Goal: Task Accomplishment & Management: Manage account settings

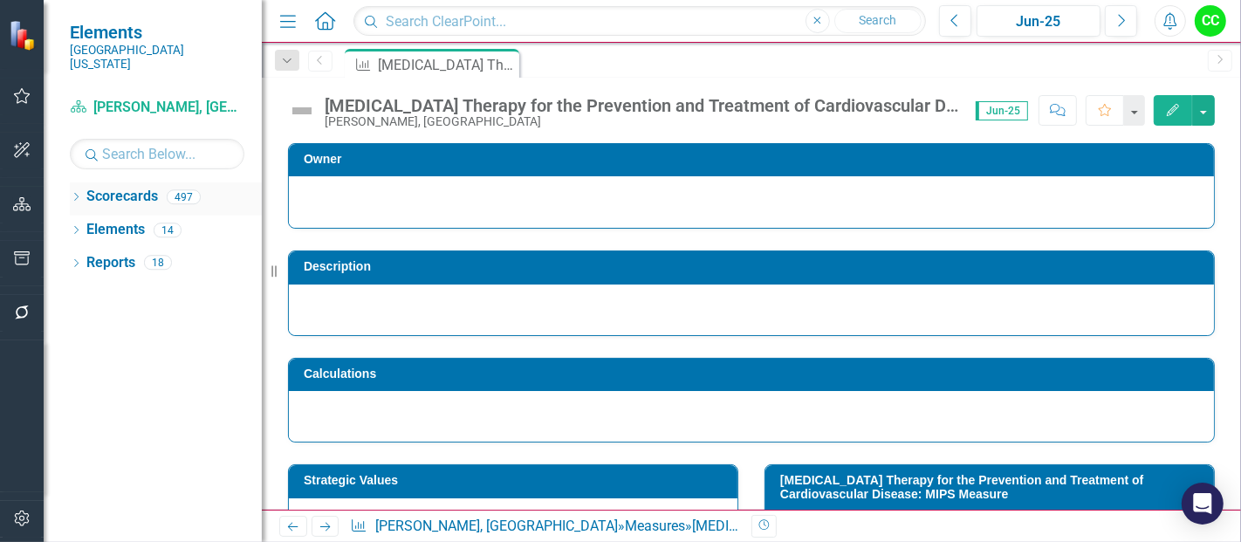
click at [77, 194] on icon "Dropdown" at bounding box center [76, 199] width 12 height 10
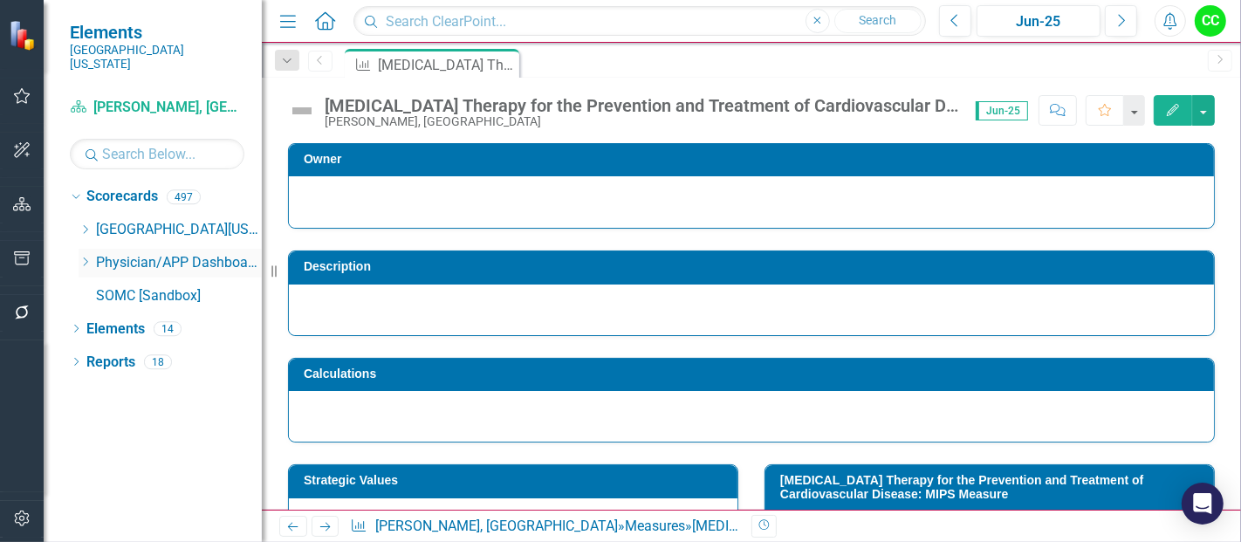
click at [87, 257] on icon at bounding box center [86, 261] width 4 height 9
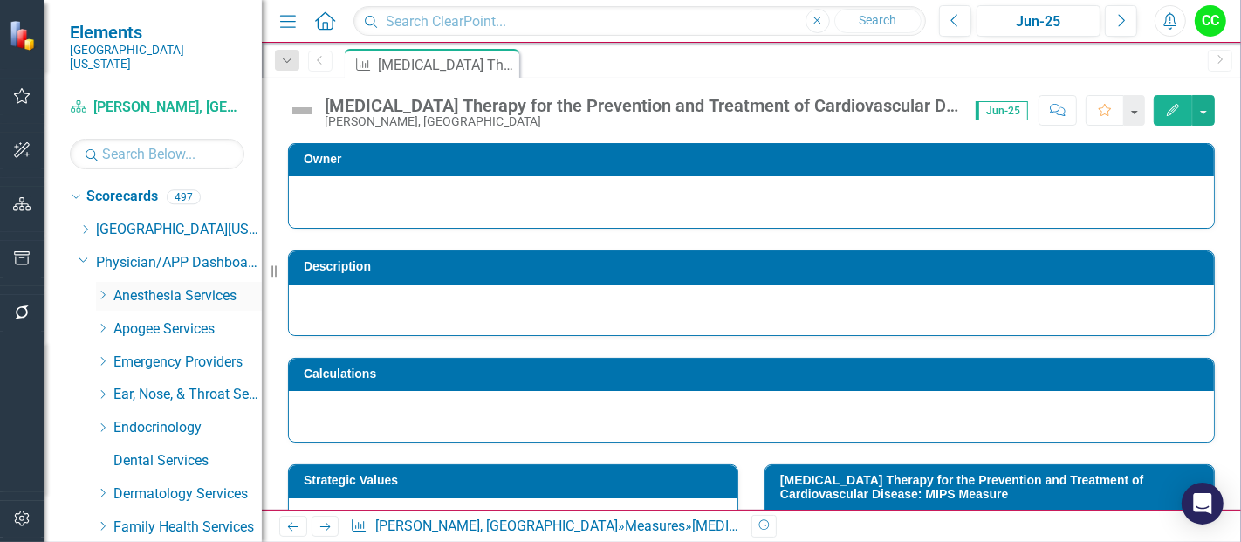
scroll to position [48, 0]
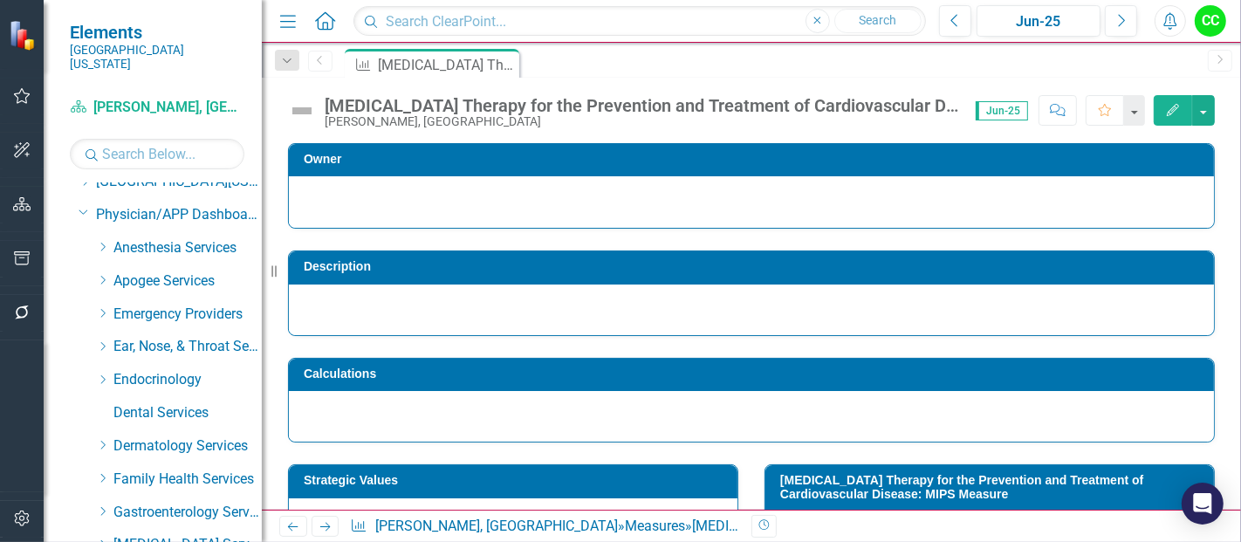
click at [89, 300] on div "Dropdown Emergency Providers" at bounding box center [170, 316] width 183 height 33
click at [105, 306] on div "Dropdown" at bounding box center [102, 313] width 13 height 15
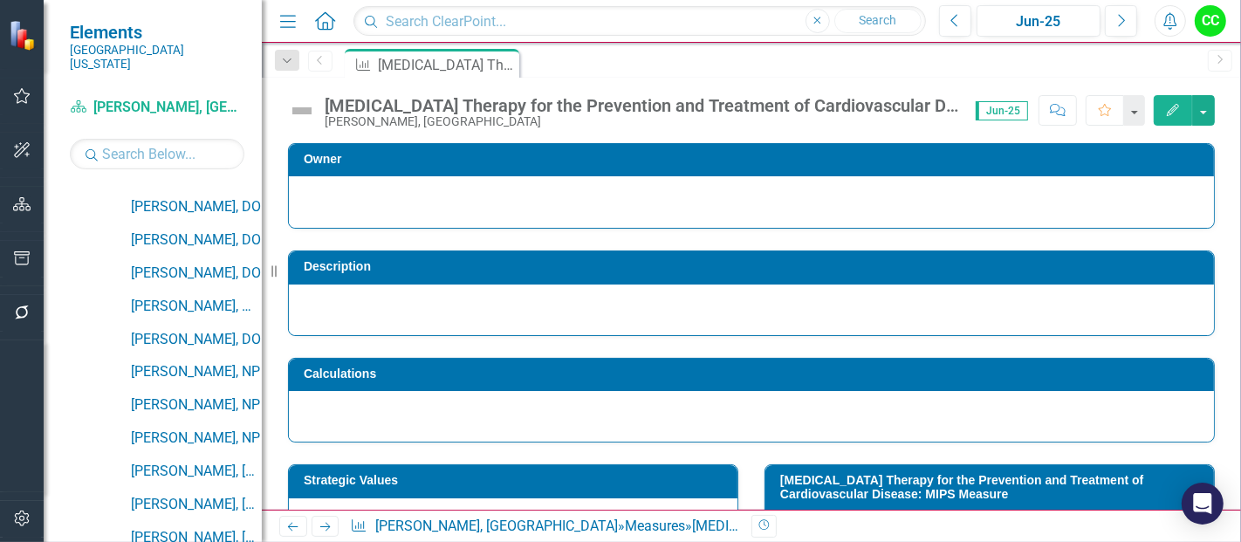
scroll to position [216, 0]
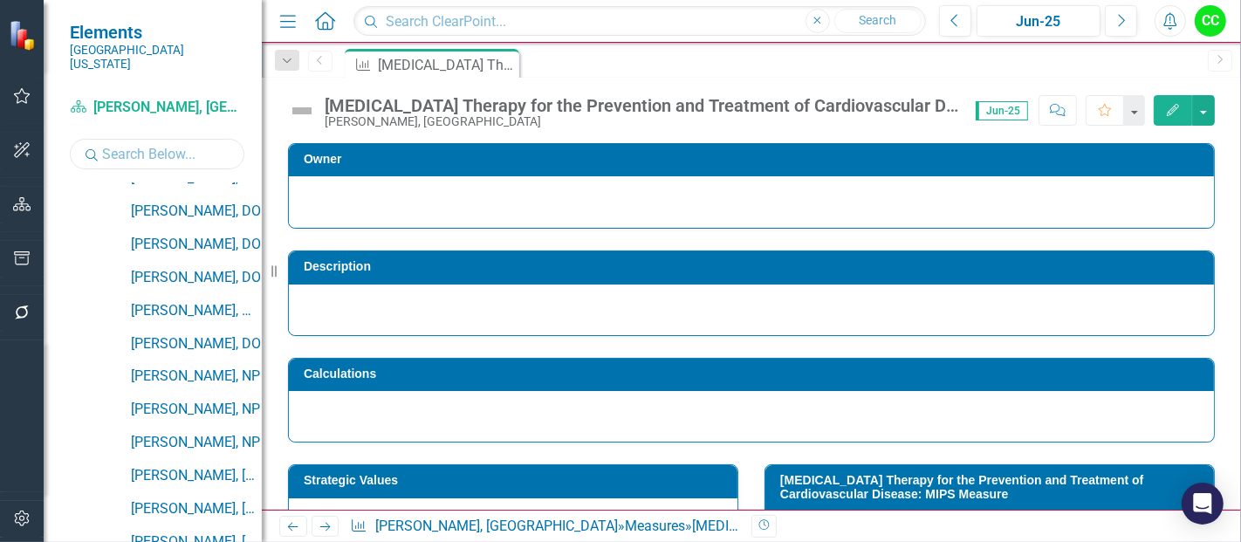
click at [160, 150] on input "text" at bounding box center [157, 154] width 175 height 31
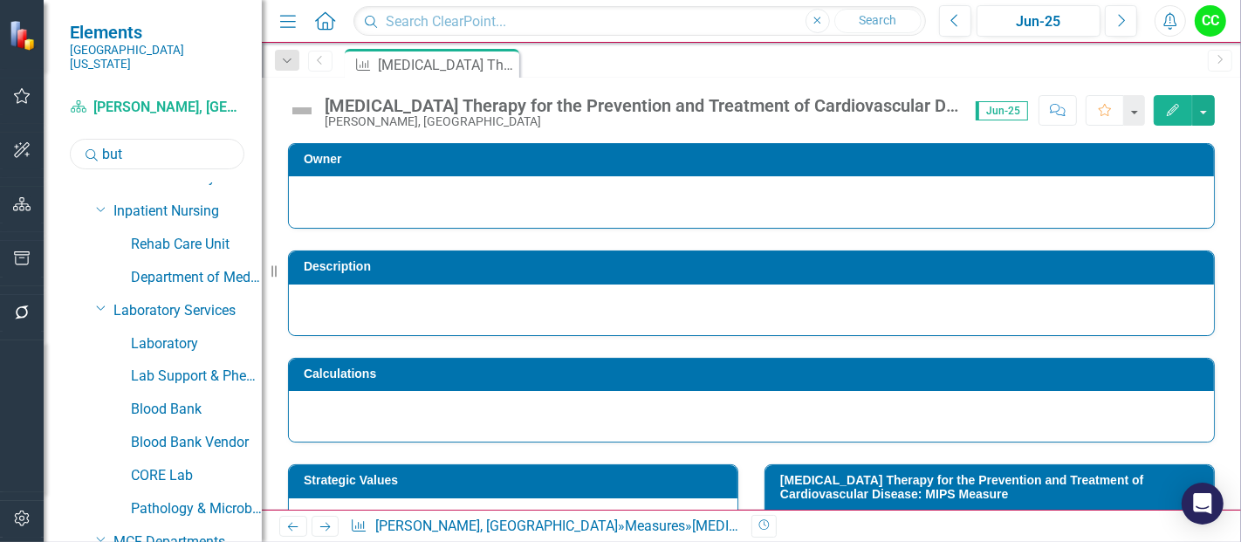
scroll to position [0, 0]
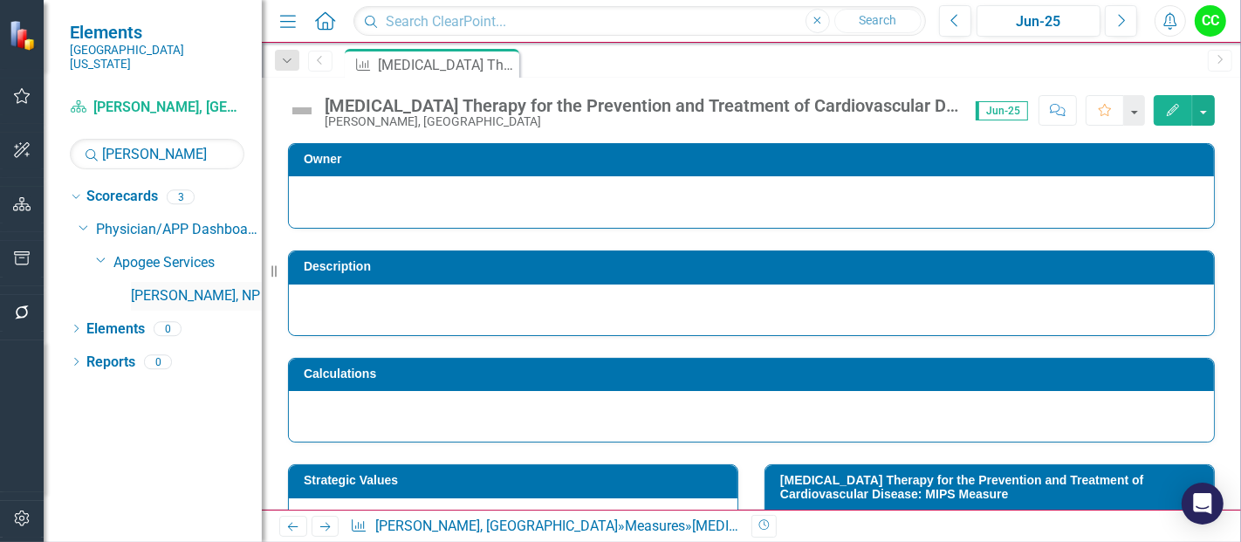
click at [194, 286] on link "Aaron Butler, NP" at bounding box center [196, 296] width 131 height 20
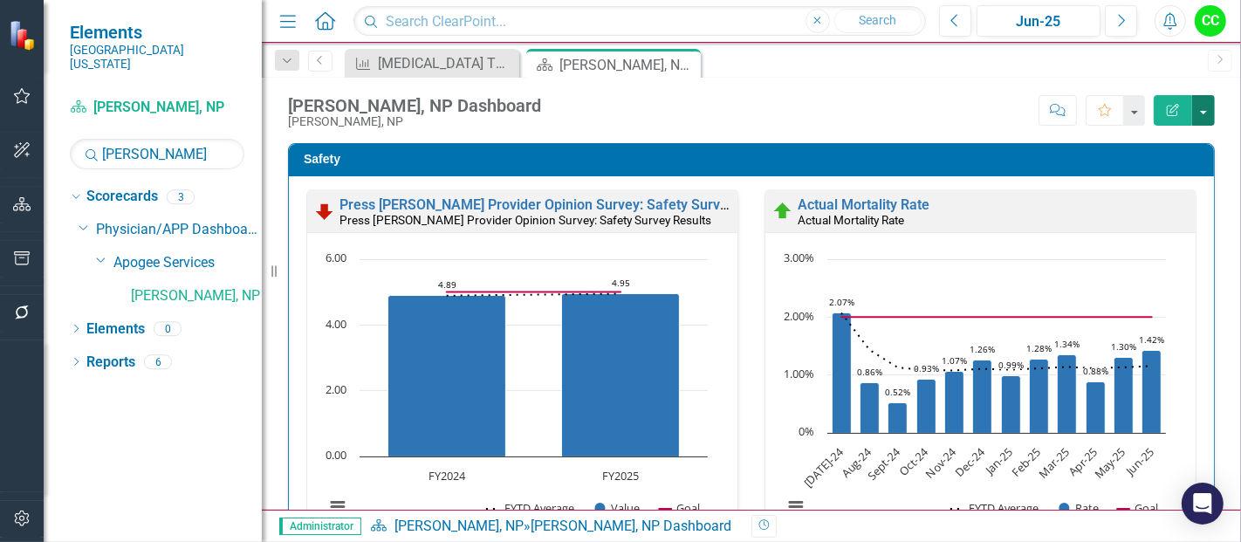
click at [1211, 124] on button "button" at bounding box center [1203, 110] width 23 height 31
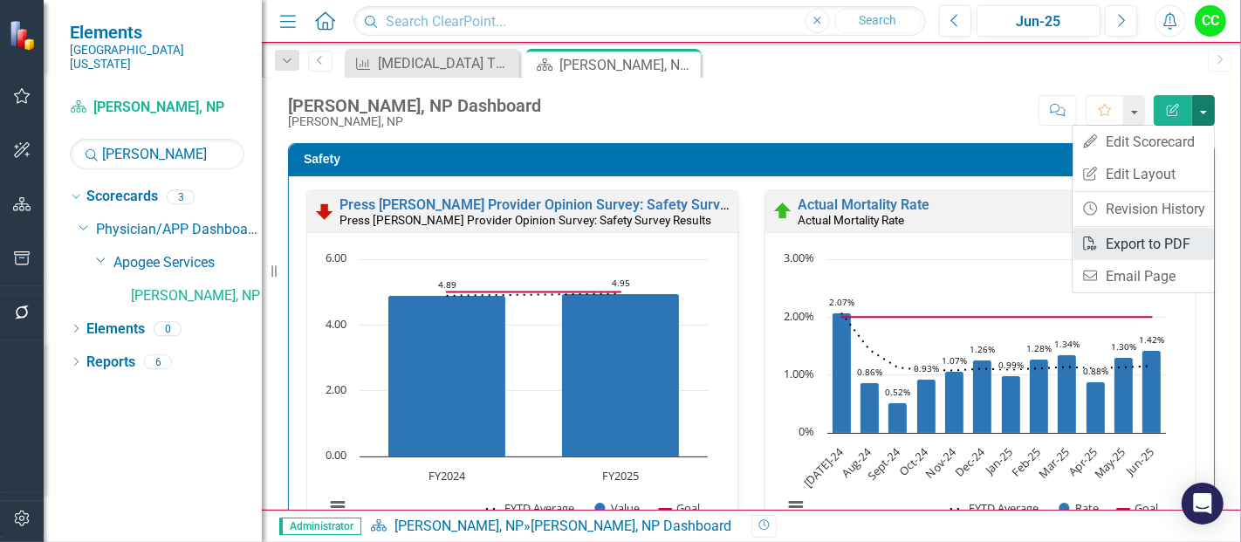
click at [1122, 240] on link "PDF Export to PDF" at bounding box center [1143, 244] width 141 height 32
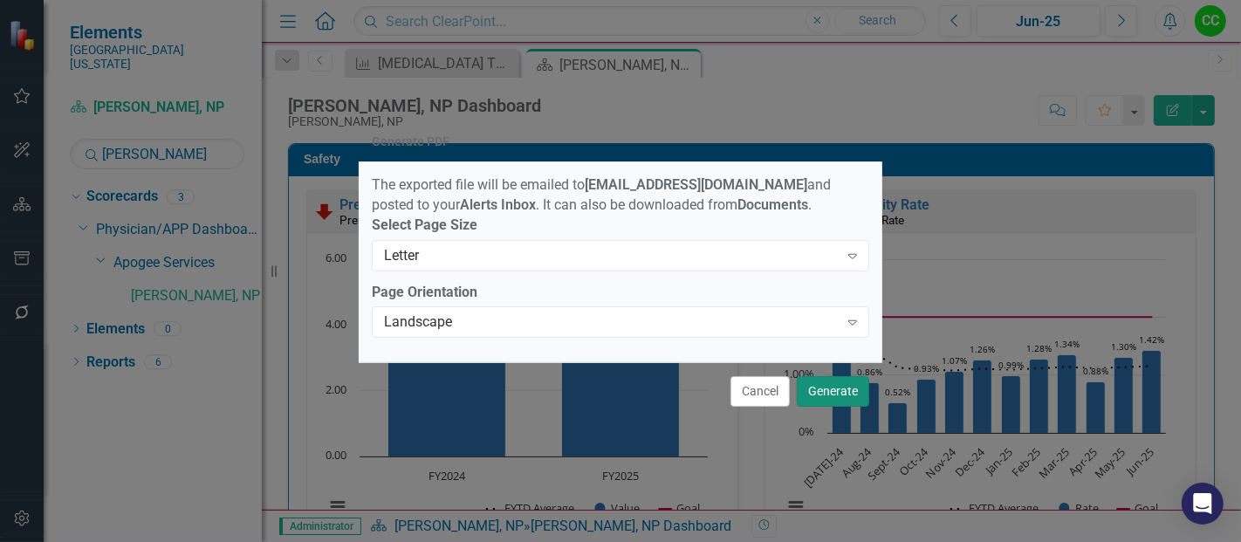
click at [838, 388] on button "Generate" at bounding box center [833, 391] width 72 height 31
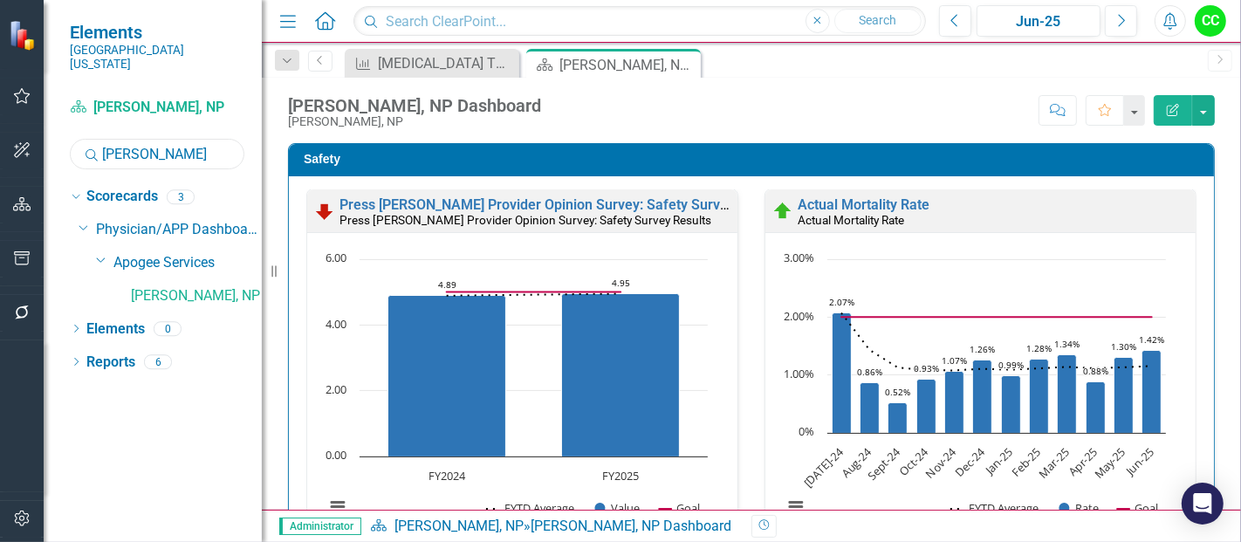
click at [148, 153] on input "butler" at bounding box center [157, 154] width 175 height 31
type input "b"
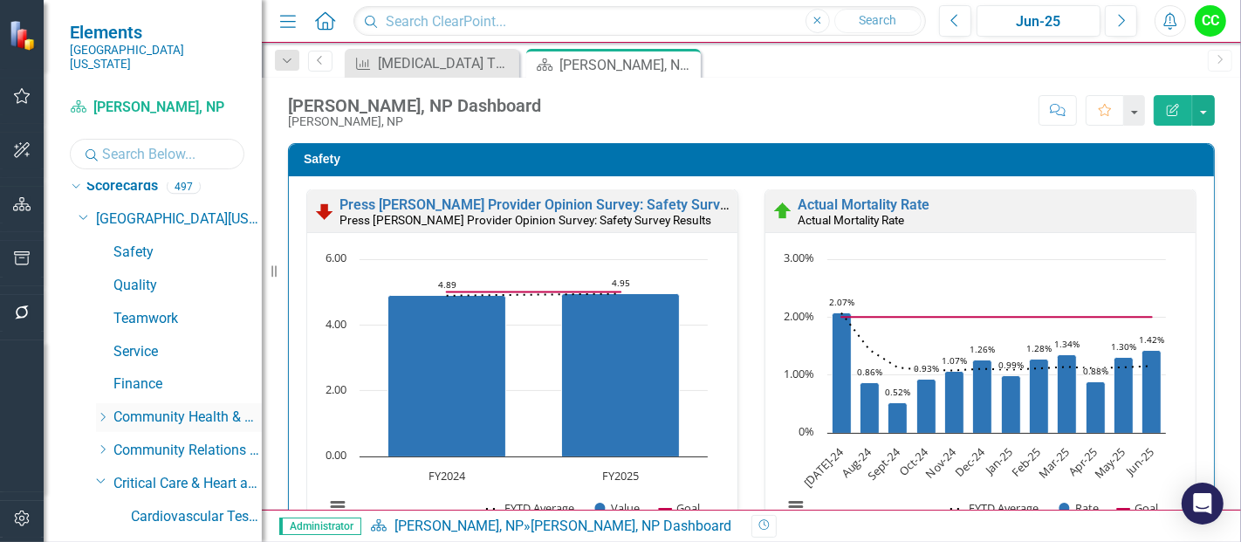
scroll to position [11, 0]
click at [85, 209] on icon "Dropdown" at bounding box center [84, 215] width 10 height 13
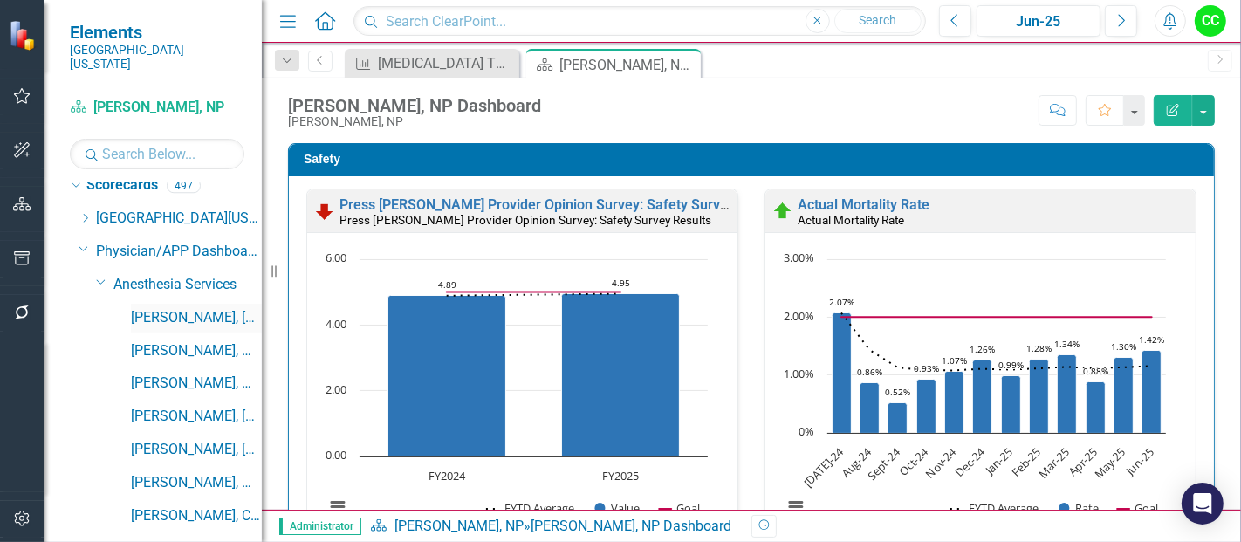
click at [161, 308] on link "[PERSON_NAME], [GEOGRAPHIC_DATA]" at bounding box center [196, 318] width 131 height 20
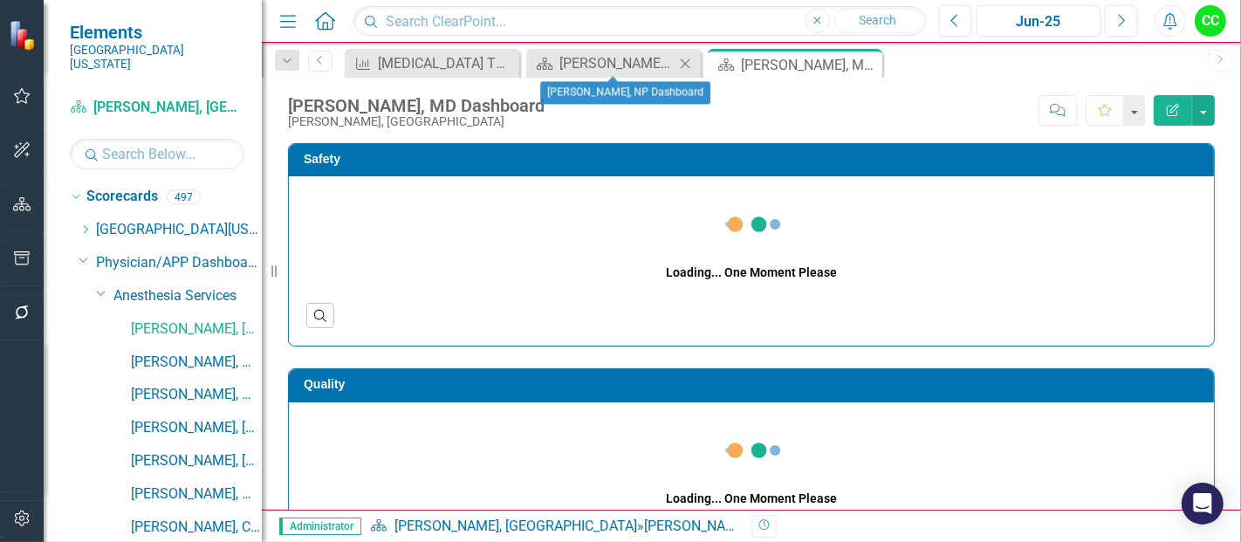
click at [678, 61] on icon "Close" at bounding box center [684, 64] width 17 height 14
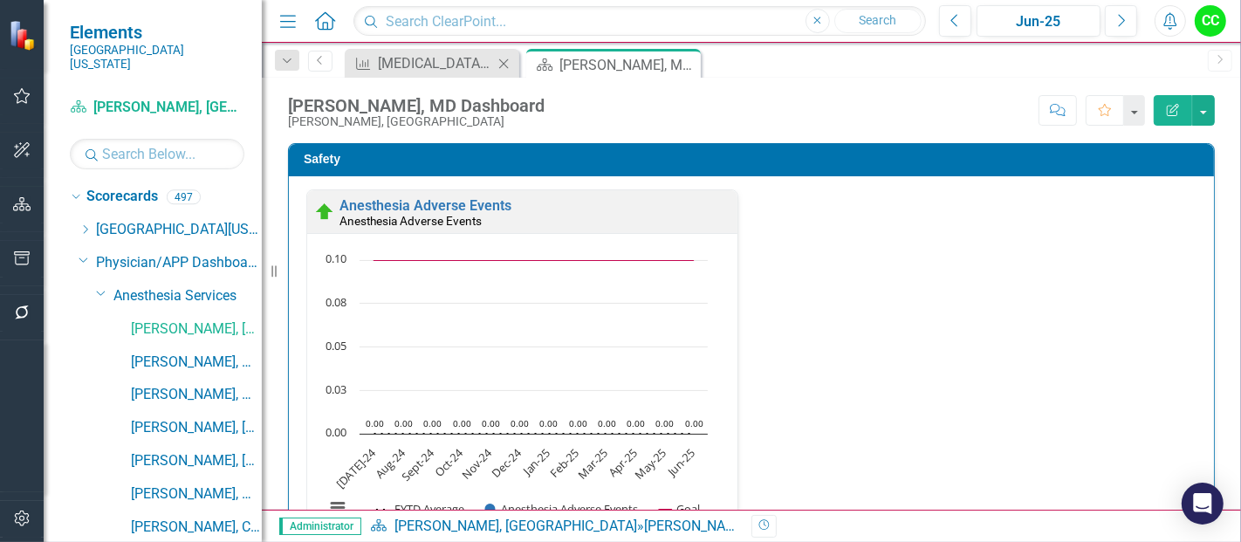
click at [504, 61] on icon "Close" at bounding box center [503, 64] width 17 height 14
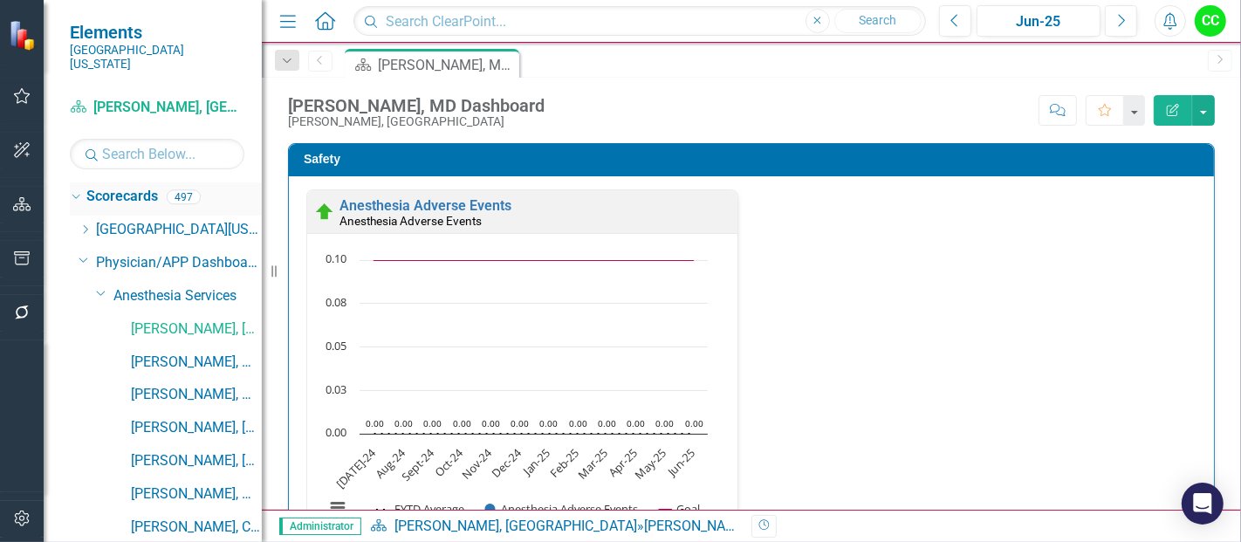
click at [141, 187] on link "Scorecards" at bounding box center [122, 197] width 72 height 20
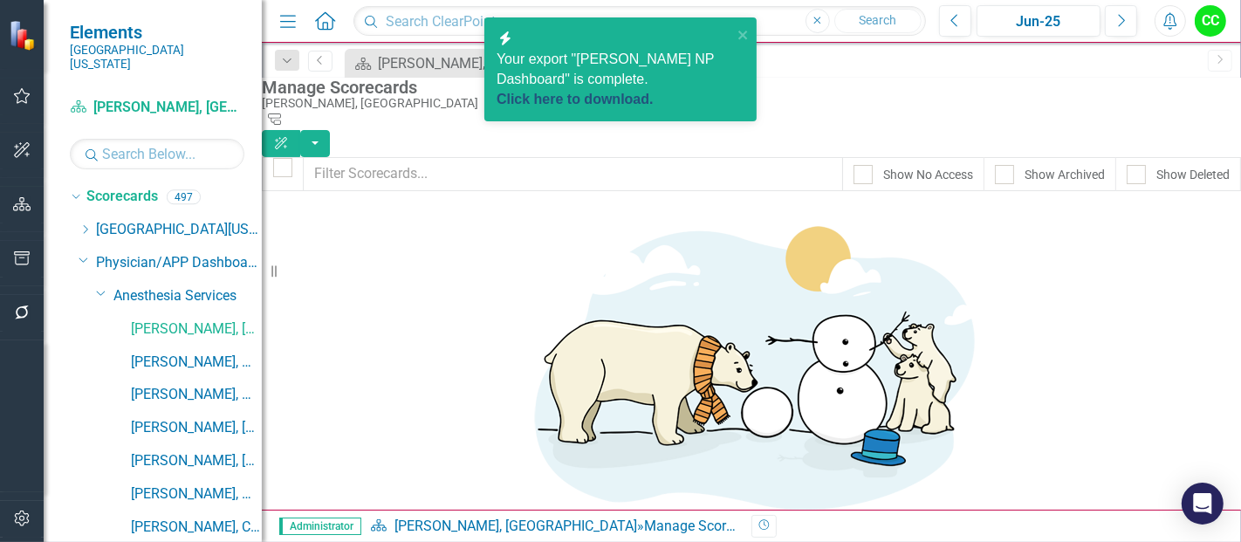
click at [618, 92] on link "Click here to download." at bounding box center [575, 99] width 157 height 15
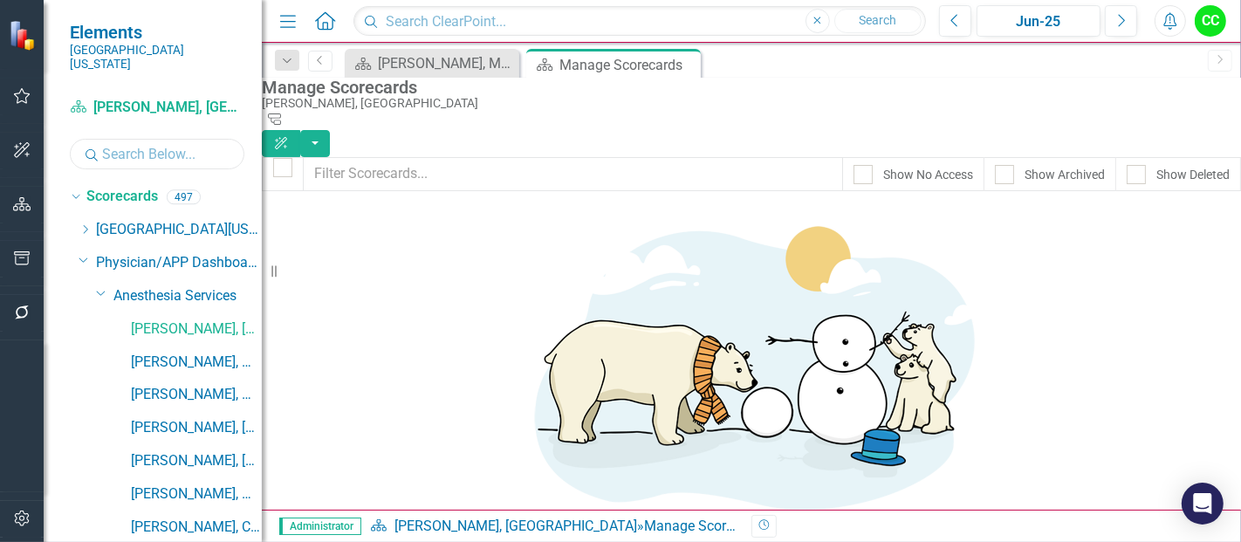
click at [142, 139] on input "text" at bounding box center [157, 154] width 175 height 31
click at [543, 167] on input "text" at bounding box center [573, 174] width 540 height 34
type input "butler"
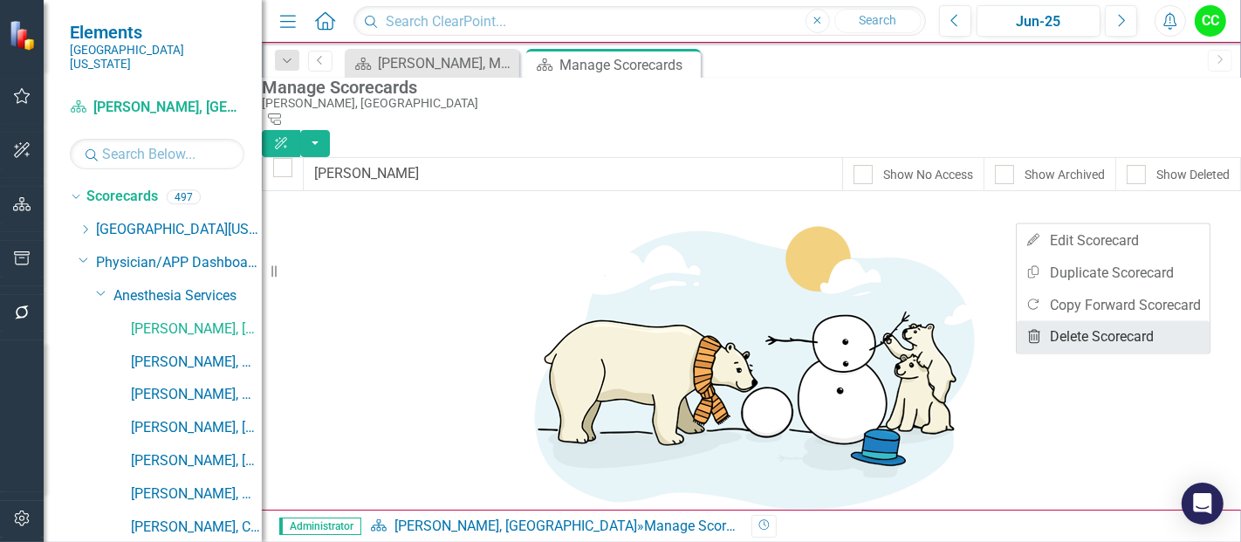
click at [1115, 326] on link "Trash Delete Scorecard" at bounding box center [1113, 337] width 193 height 32
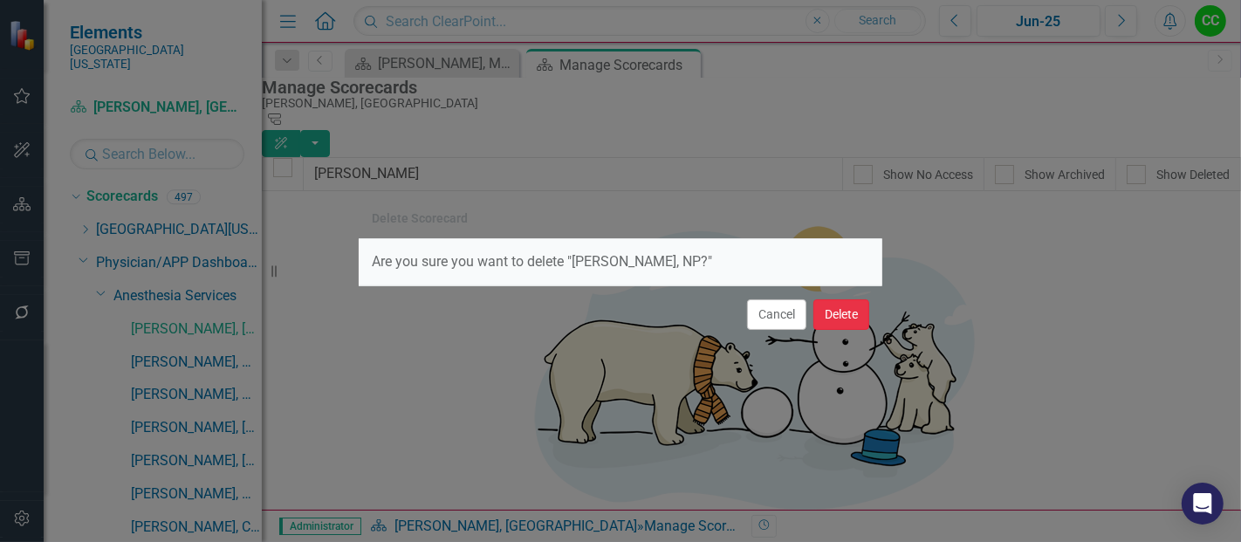
click at [847, 318] on button "Delete" at bounding box center [841, 314] width 56 height 31
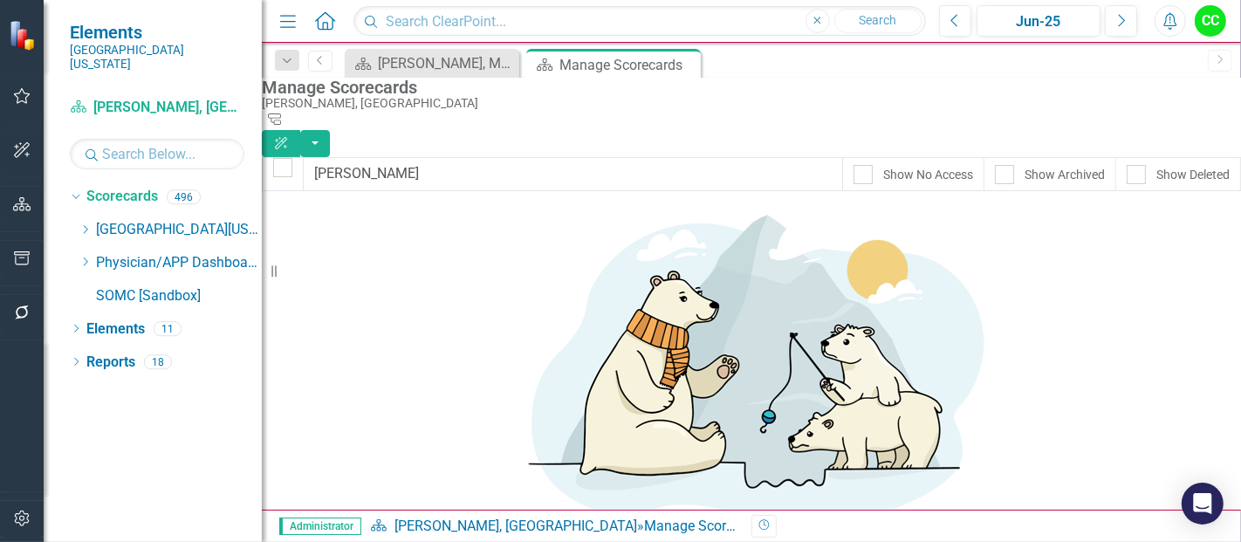
click at [309, 524] on span "Administrator" at bounding box center [320, 526] width 82 height 17
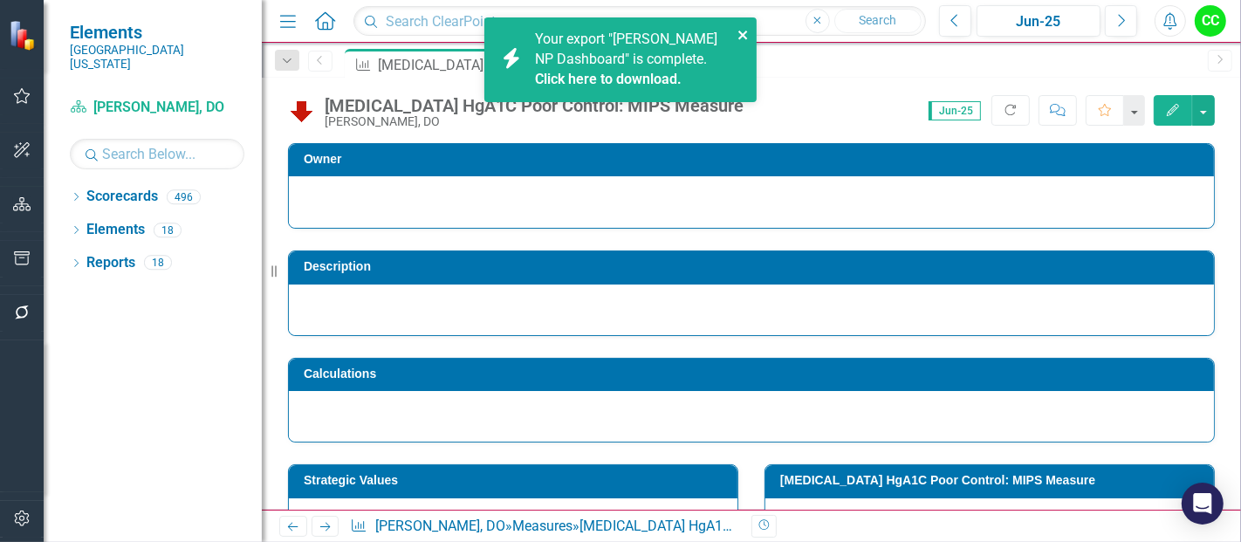
click at [746, 28] on icon "close" at bounding box center [744, 35] width 12 height 14
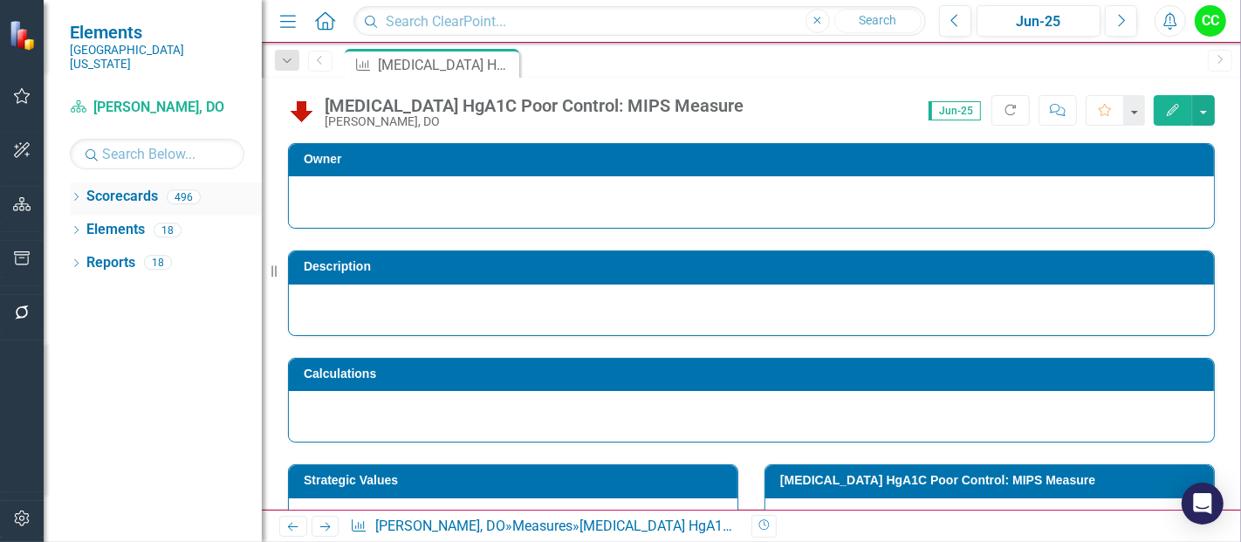
click at [71, 194] on icon "Dropdown" at bounding box center [76, 199] width 12 height 10
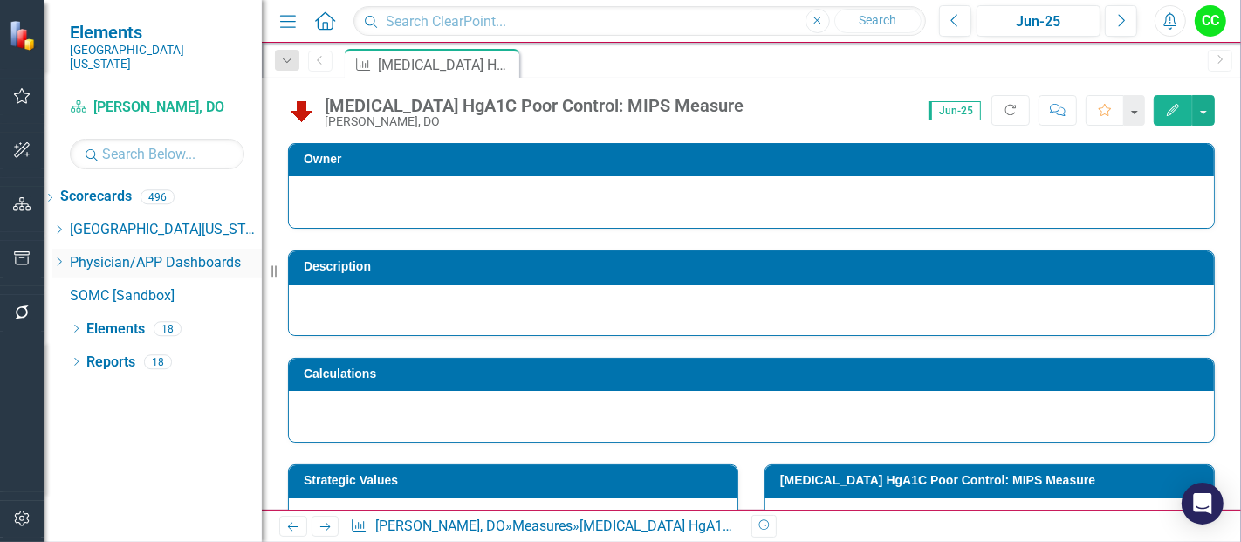
click at [65, 257] on icon "Dropdown" at bounding box center [58, 262] width 13 height 10
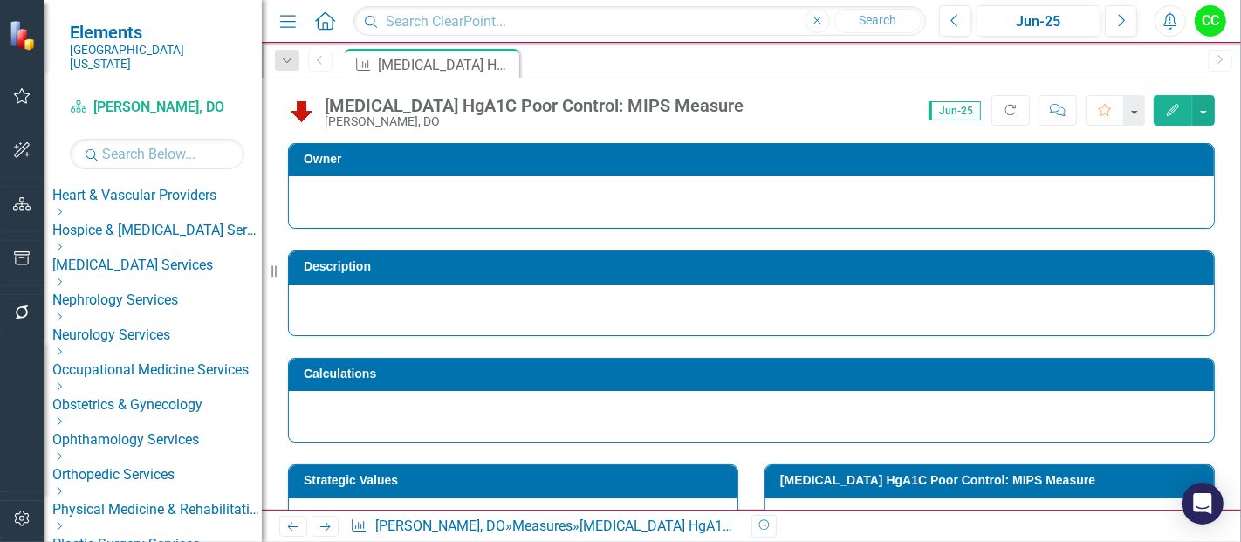
scroll to position [444, 0]
click at [65, 278] on icon "Dropdown" at bounding box center [58, 283] width 13 height 10
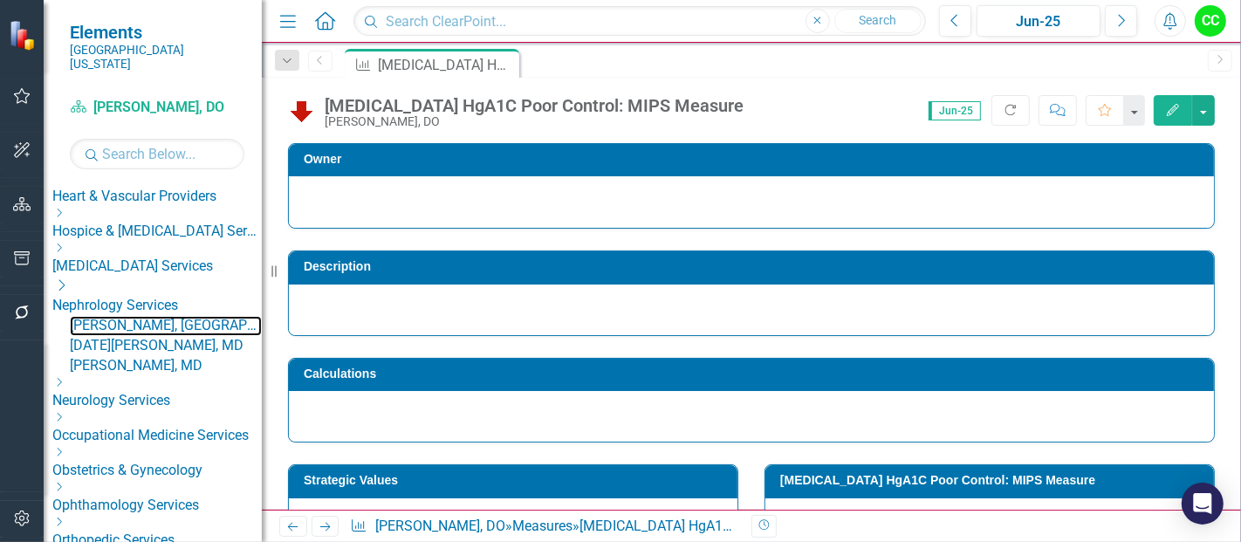
drag, startPoint x: 140, startPoint y: 295, endPoint x: 227, endPoint y: 285, distance: 87.8
click at [140, 316] on link "[PERSON_NAME], [GEOGRAPHIC_DATA]" at bounding box center [166, 326] width 192 height 20
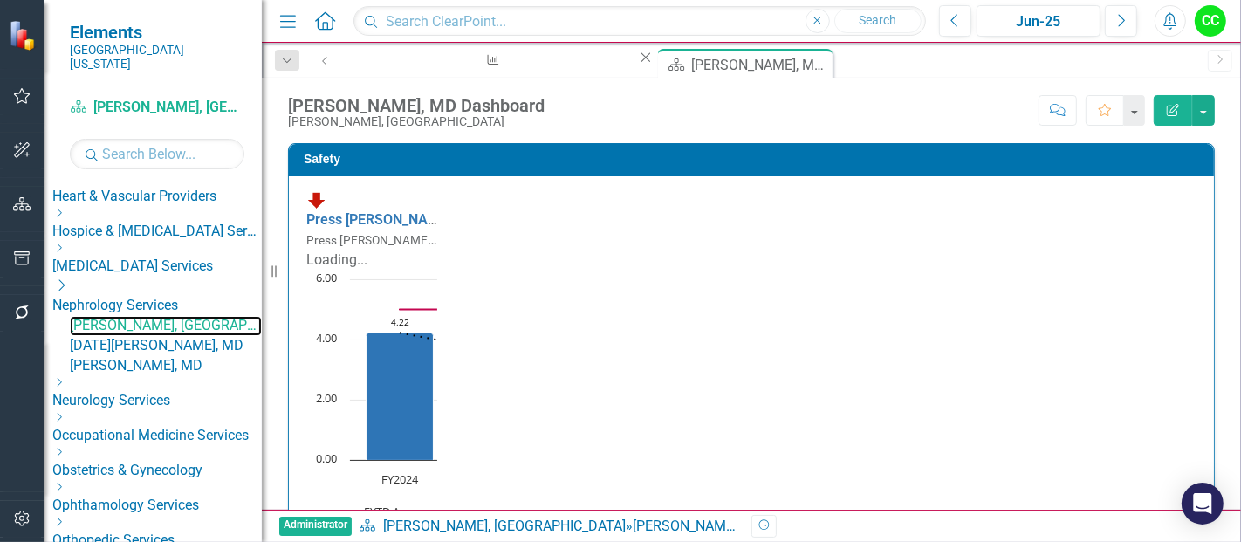
scroll to position [27, 0]
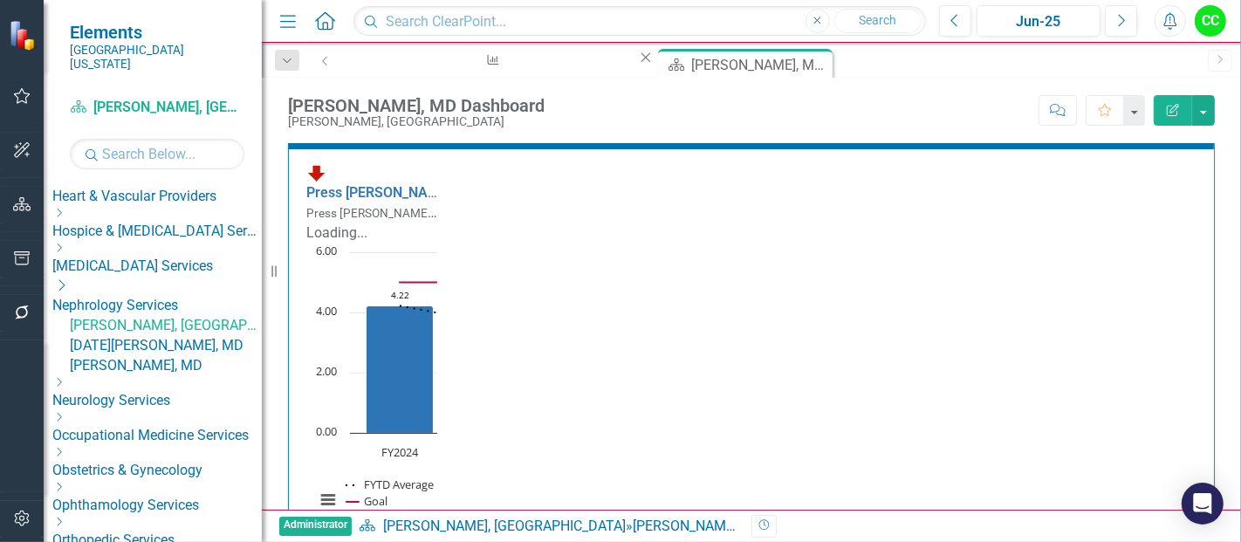
click at [688, 274] on div "Press Ganey Provider Opinion Survey: Safety Survey Results Press Ganey Provider…" at bounding box center [528, 344] width 471 height 365
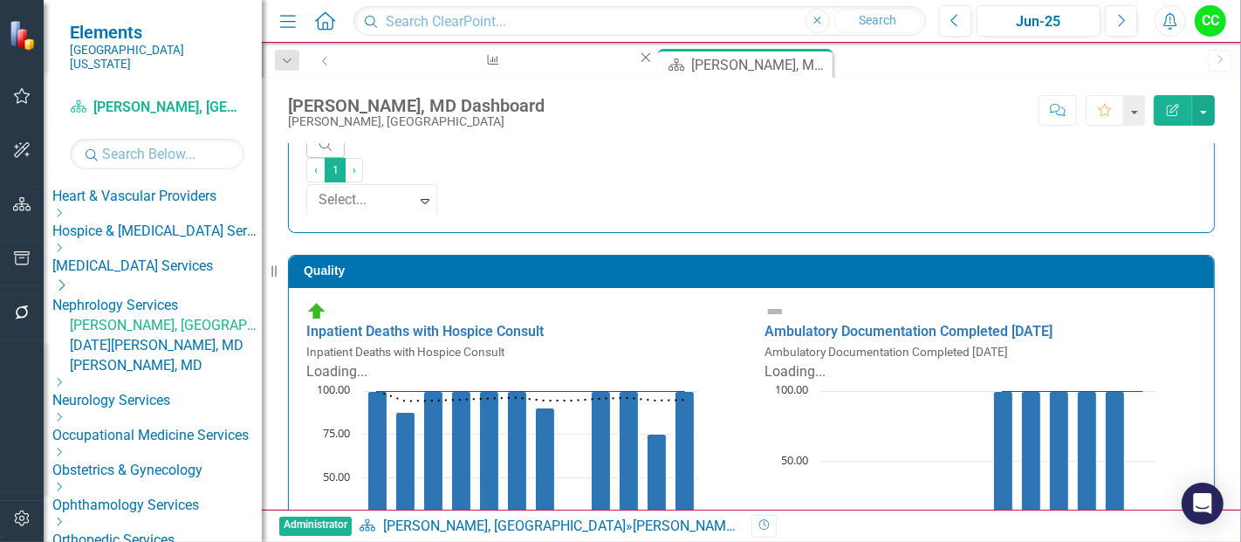
scroll to position [494, 0]
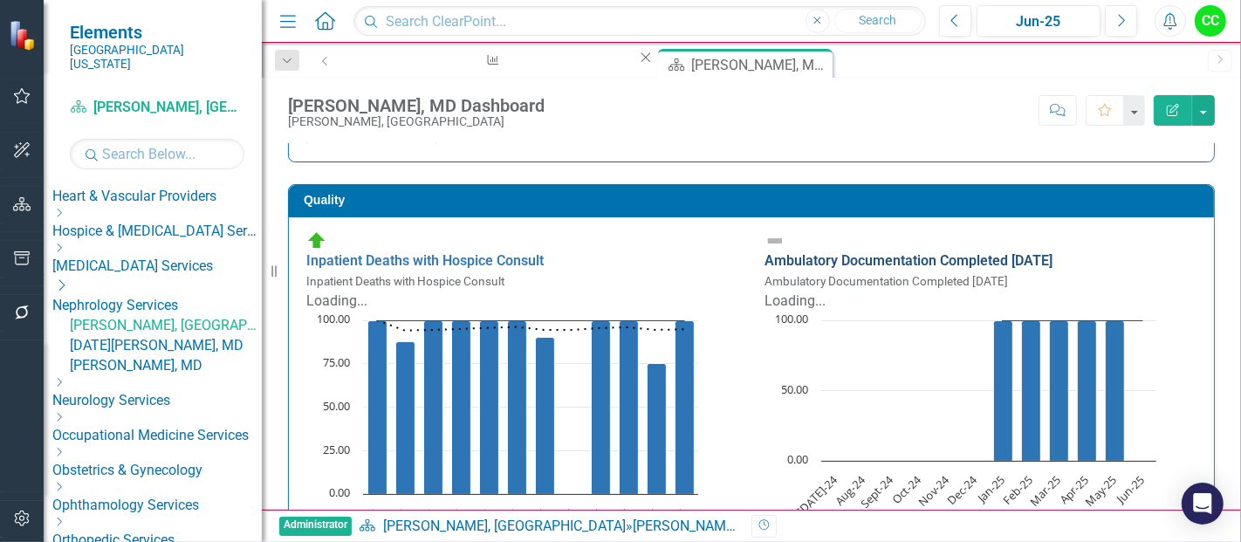
click at [1025, 252] on link "Ambulatory Documentation Completed [DATE]" at bounding box center [909, 260] width 288 height 17
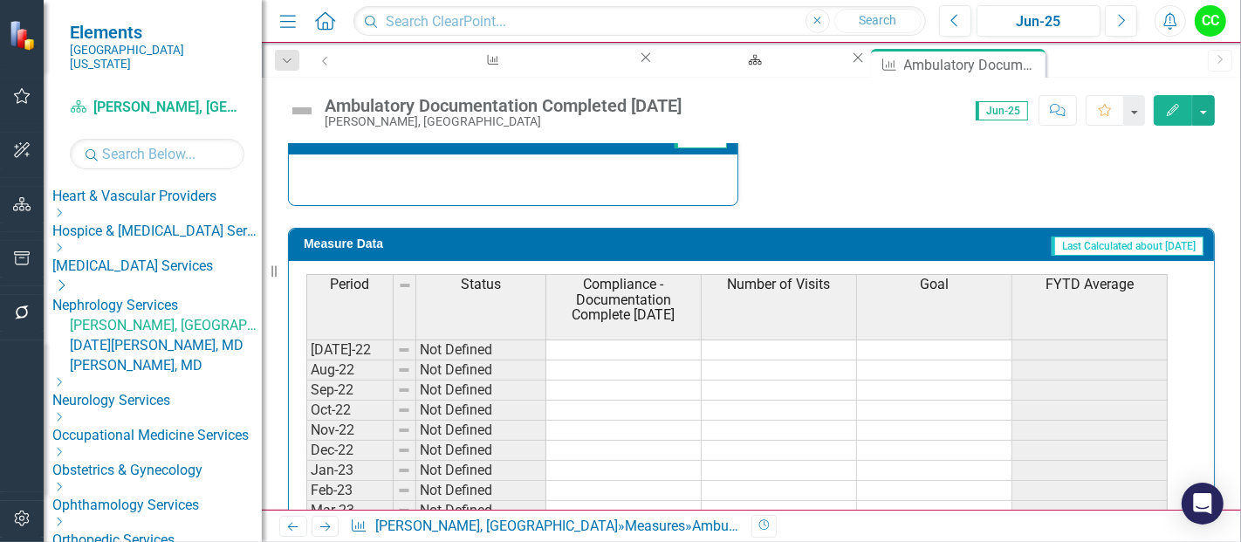
scroll to position [693, 0]
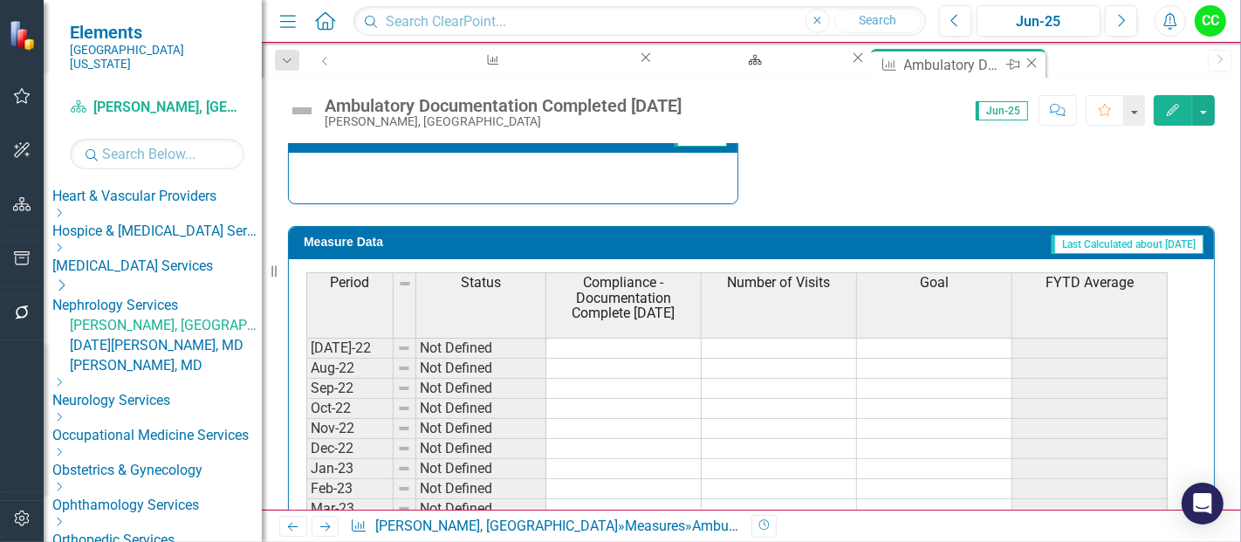
click at [1023, 63] on icon "Close" at bounding box center [1031, 63] width 17 height 14
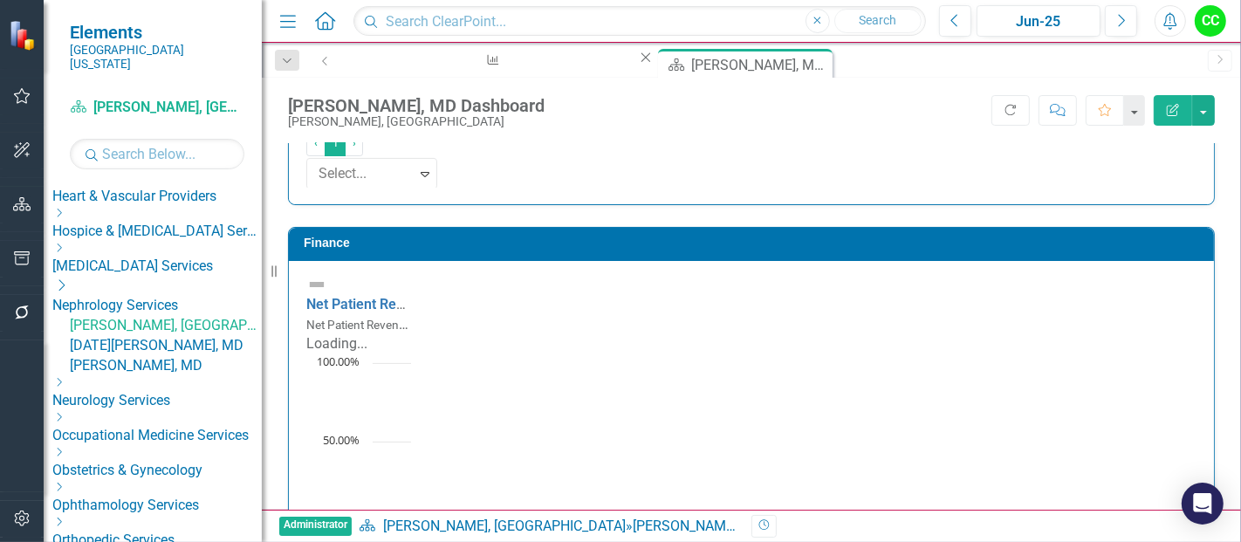
scroll to position [3377, 0]
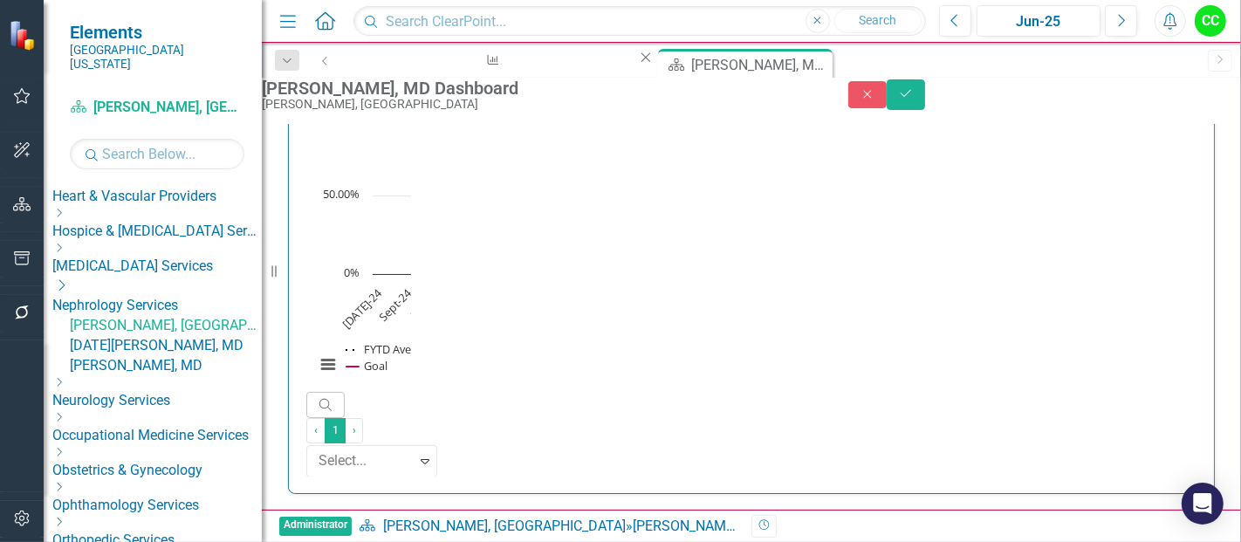
drag, startPoint x: 850, startPoint y: 490, endPoint x: 738, endPoint y: 489, distance: 112.6
paste input "6833"
type input "0.68335"
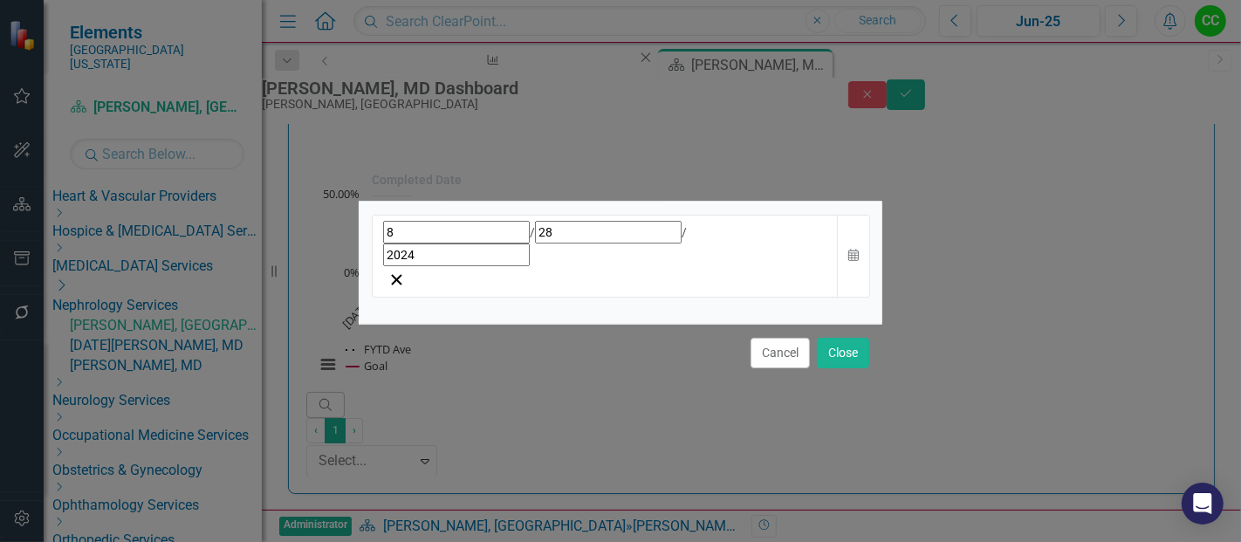
click at [655, 264] on div "[DATE]" at bounding box center [605, 243] width 444 height 45
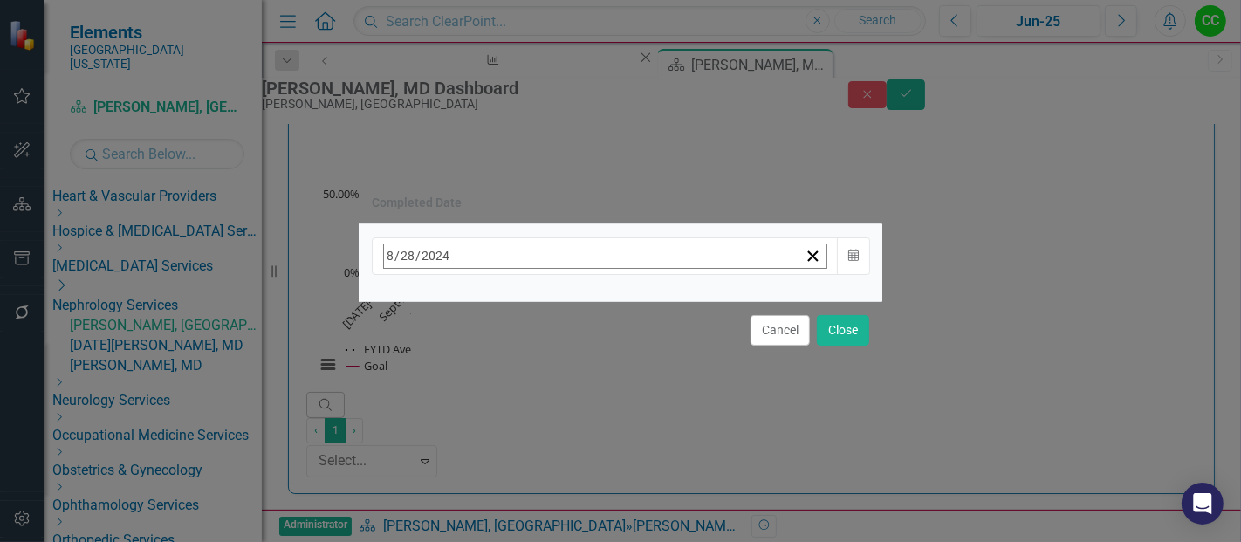
click at [545, 300] on span "[DATE]" at bounding box center [525, 293] width 38 height 14
click at [639, 309] on button "›" at bounding box center [619, 294] width 38 height 38
click at [576, 495] on button "August" at bounding box center [525, 482] width 101 height 63
click at [446, 451] on abbr "18" at bounding box center [439, 458] width 14 height 14
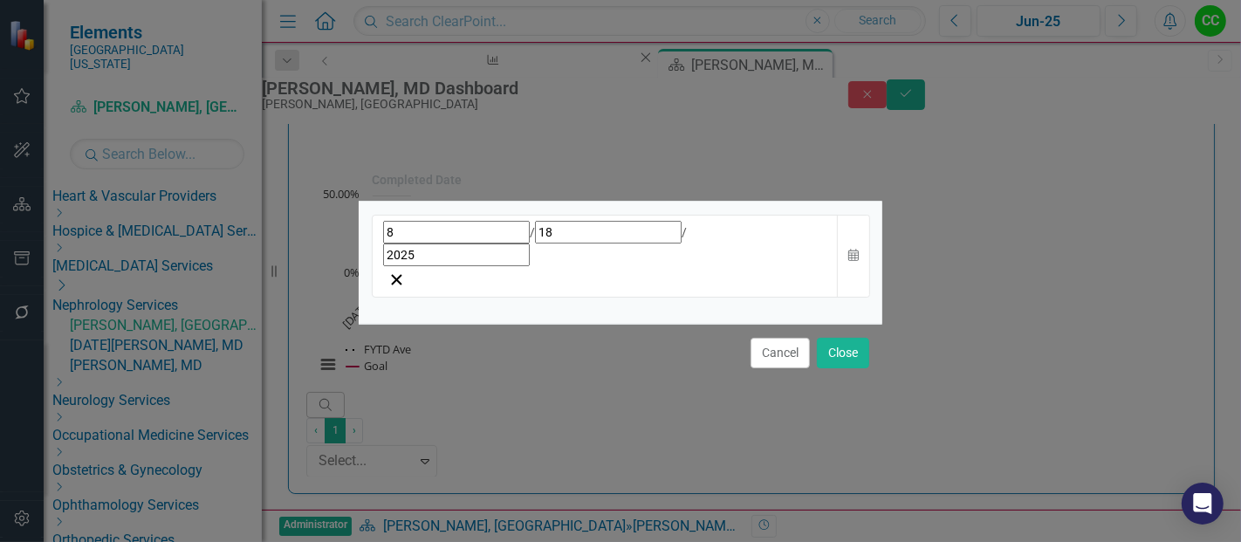
click at [880, 324] on div "Cancel Close" at bounding box center [621, 353] width 524 height 58
click at [856, 338] on button "Close" at bounding box center [843, 353] width 52 height 31
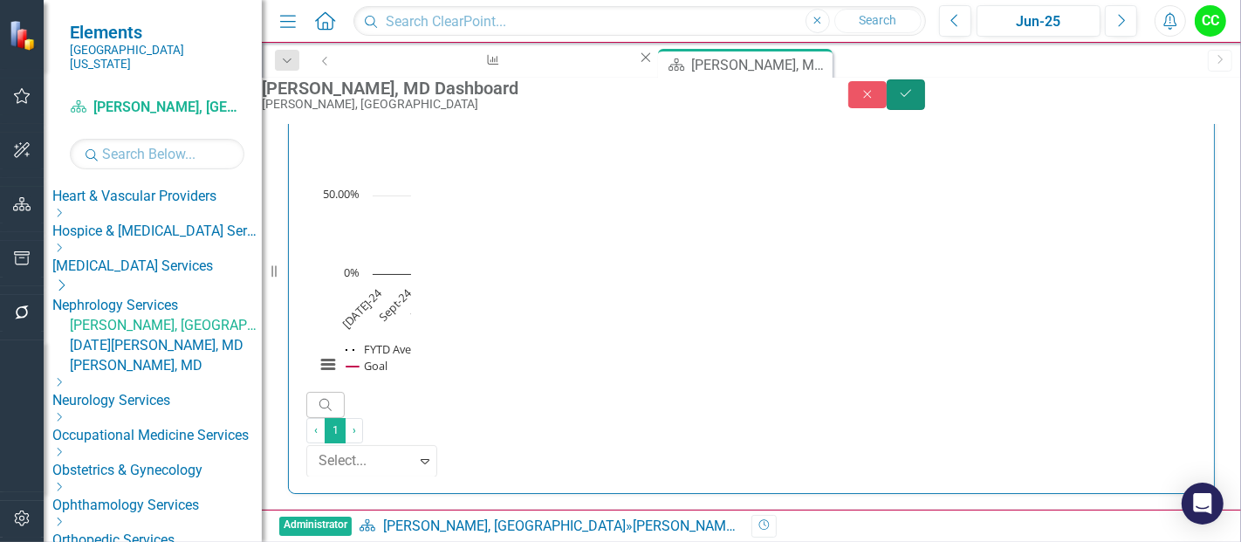
click at [914, 97] on icon "Save" at bounding box center [906, 93] width 16 height 12
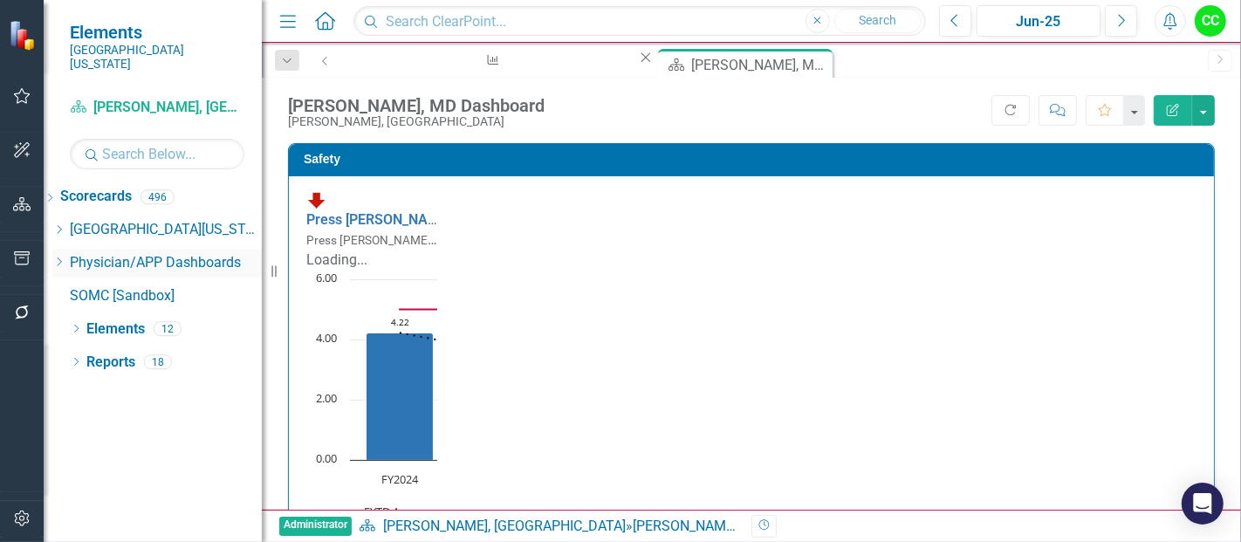
click at [65, 257] on icon "Dropdown" at bounding box center [58, 262] width 13 height 10
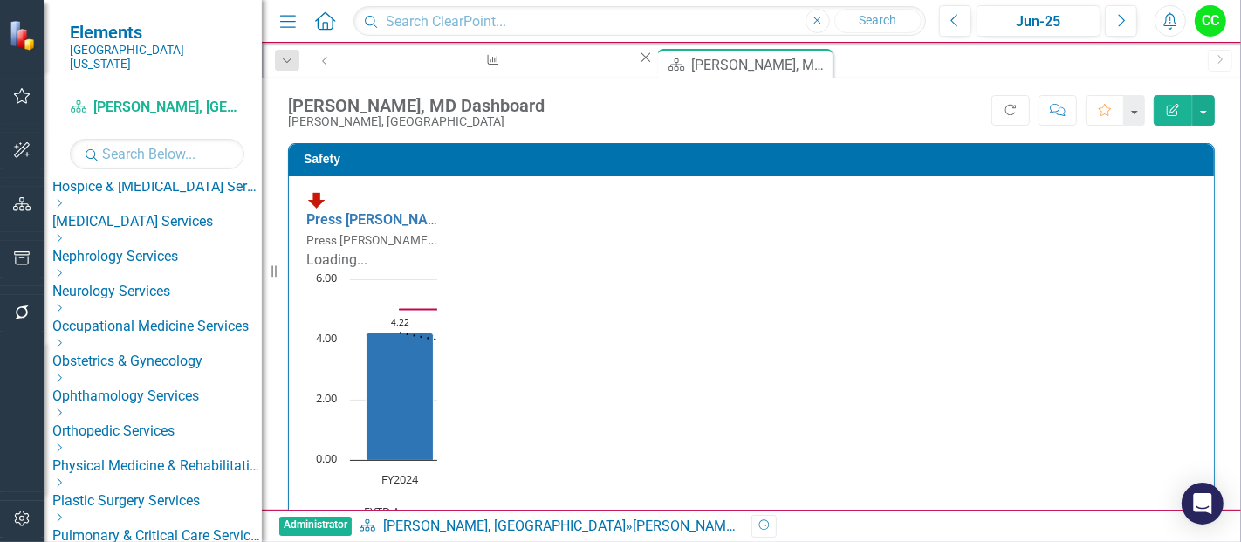
scroll to position [484, 0]
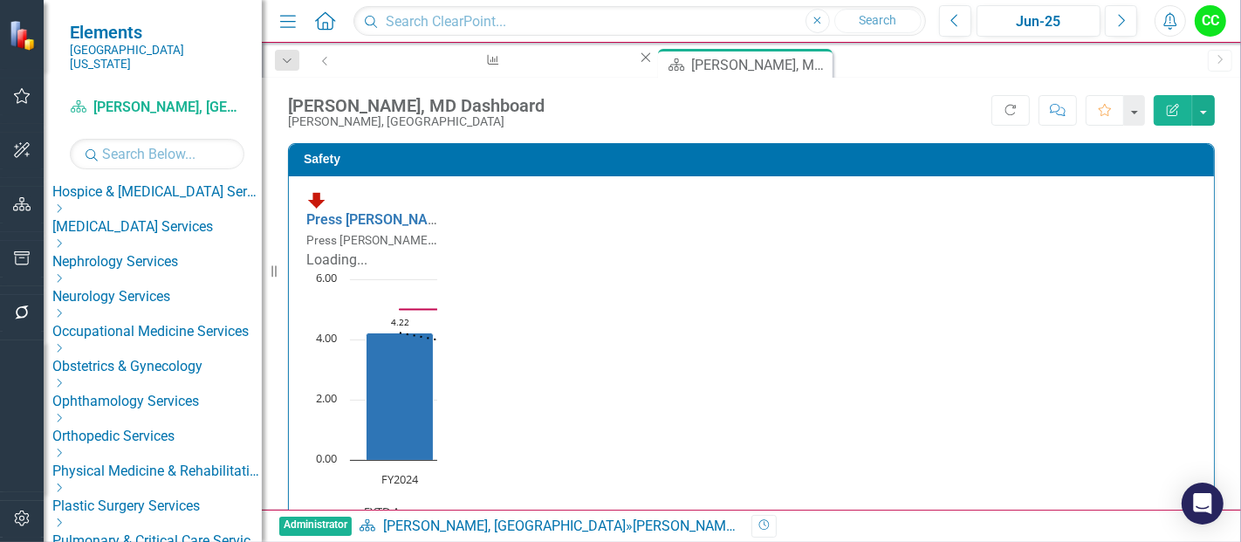
click at [65, 238] on icon "Dropdown" at bounding box center [58, 243] width 13 height 10
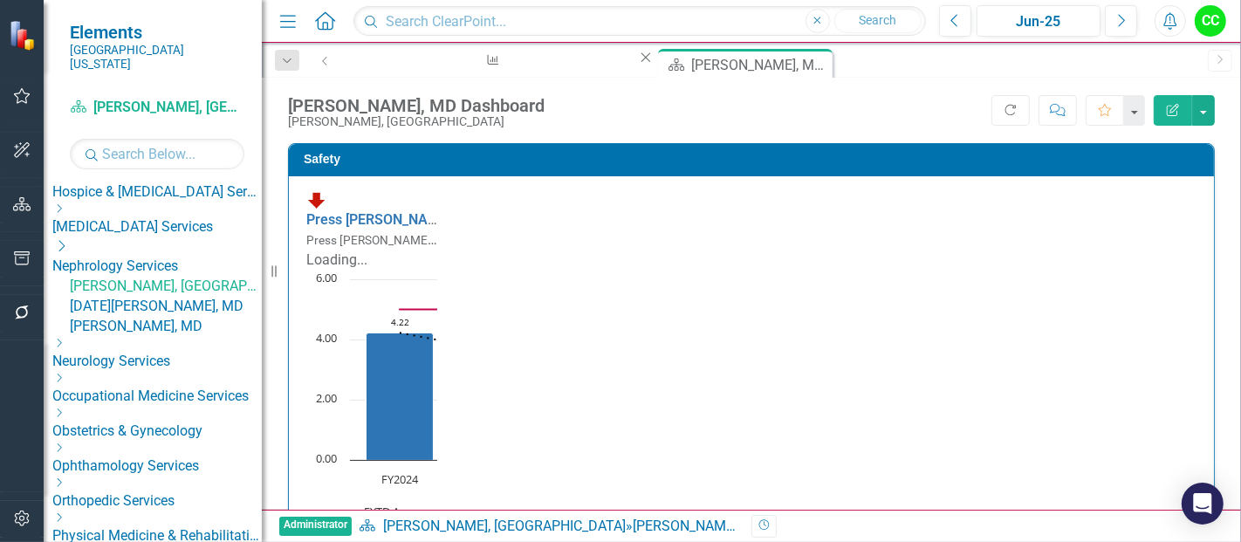
scroll to position [507, 0]
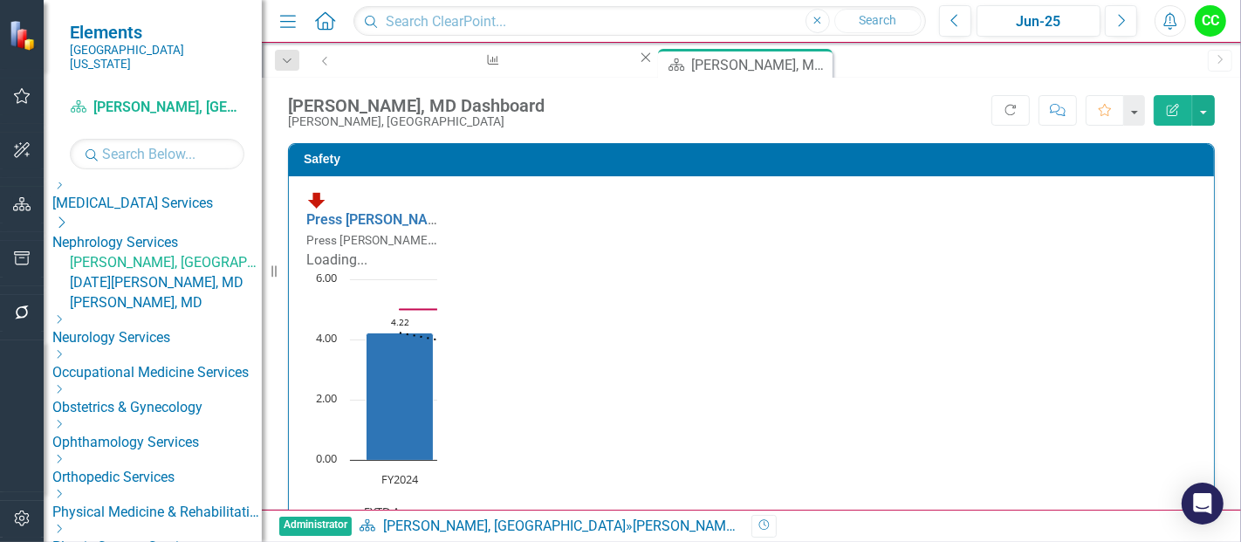
click at [152, 309] on link "[PERSON_NAME], MD" at bounding box center [166, 303] width 192 height 20
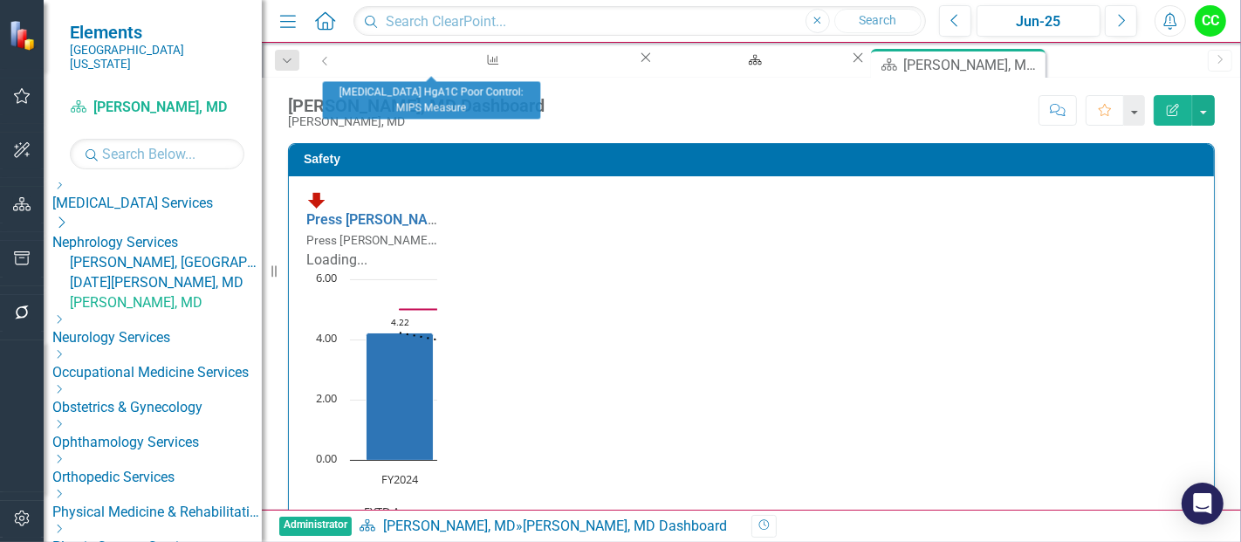
click at [637, 58] on icon "Close" at bounding box center [645, 58] width 17 height 14
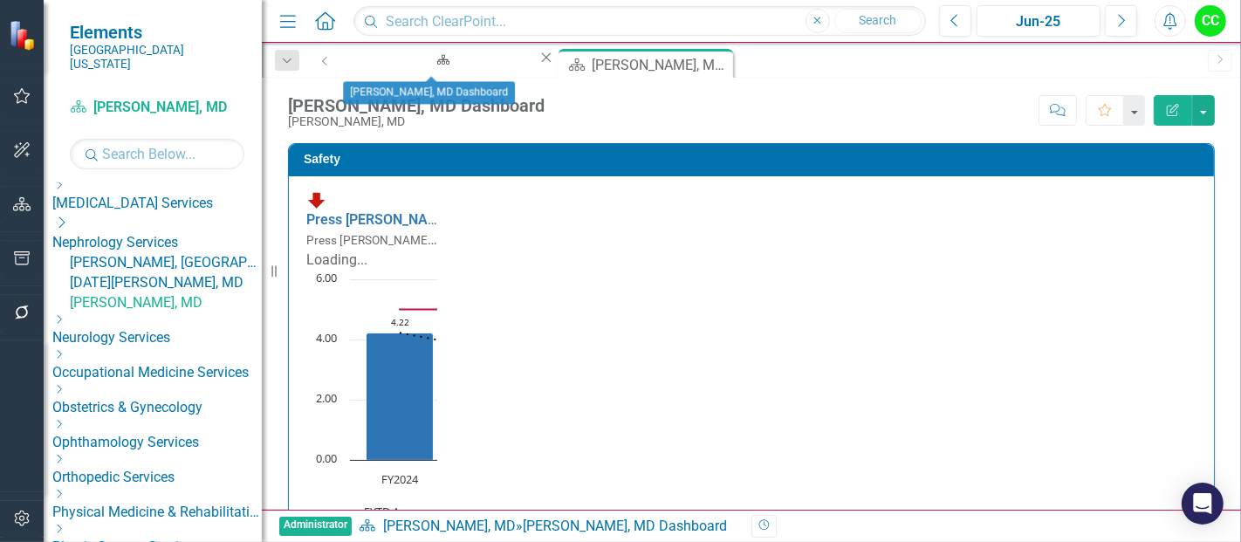
click at [538, 58] on icon "Close" at bounding box center [546, 58] width 17 height 14
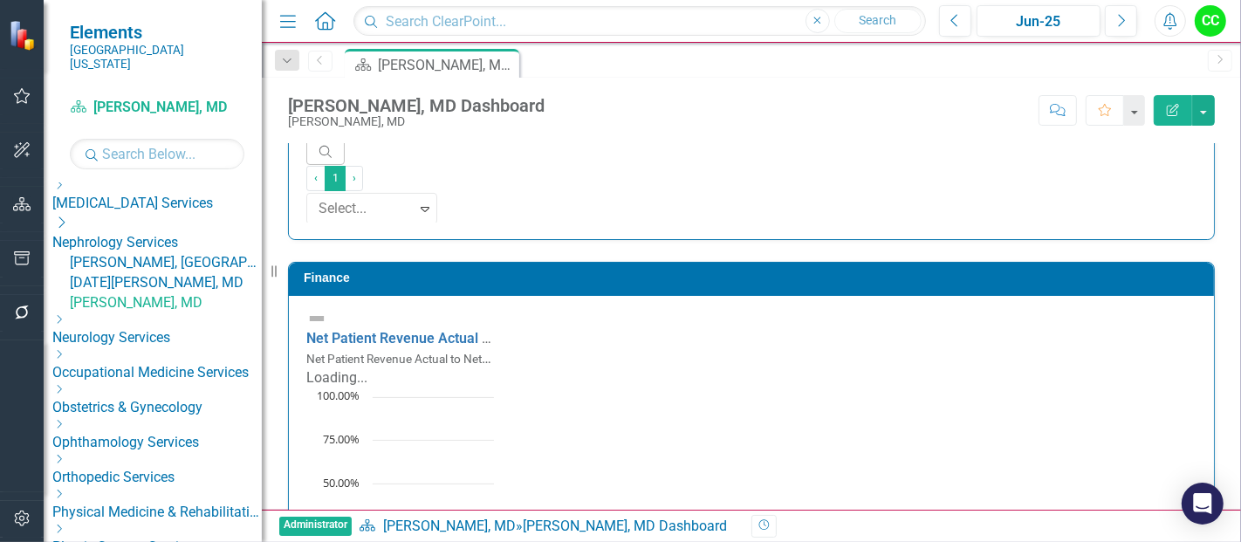
scroll to position [3377, 0]
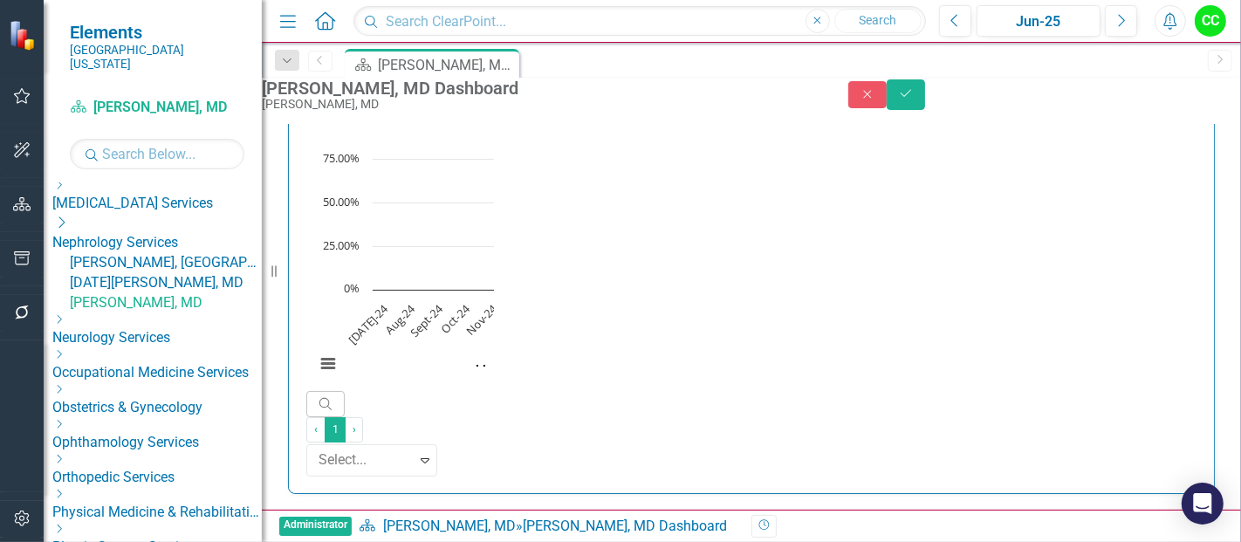
drag, startPoint x: 835, startPoint y: 490, endPoint x: 707, endPoint y: 479, distance: 128.7
paste input "785983333"
type input "0.785983333"
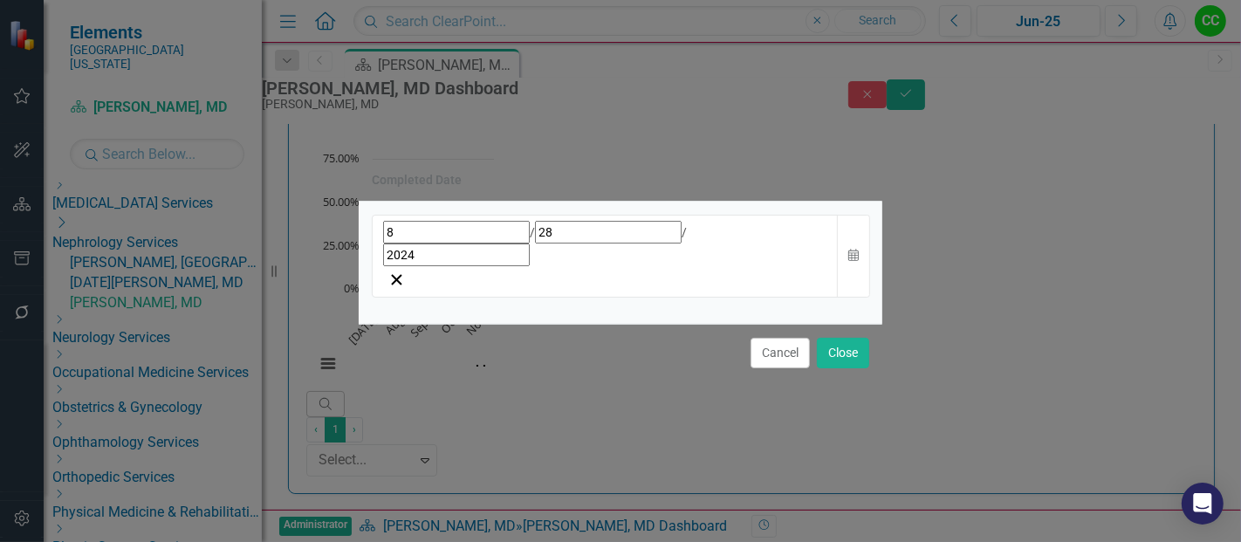
click at [587, 264] on div "[DATE]" at bounding box center [605, 243] width 444 height 45
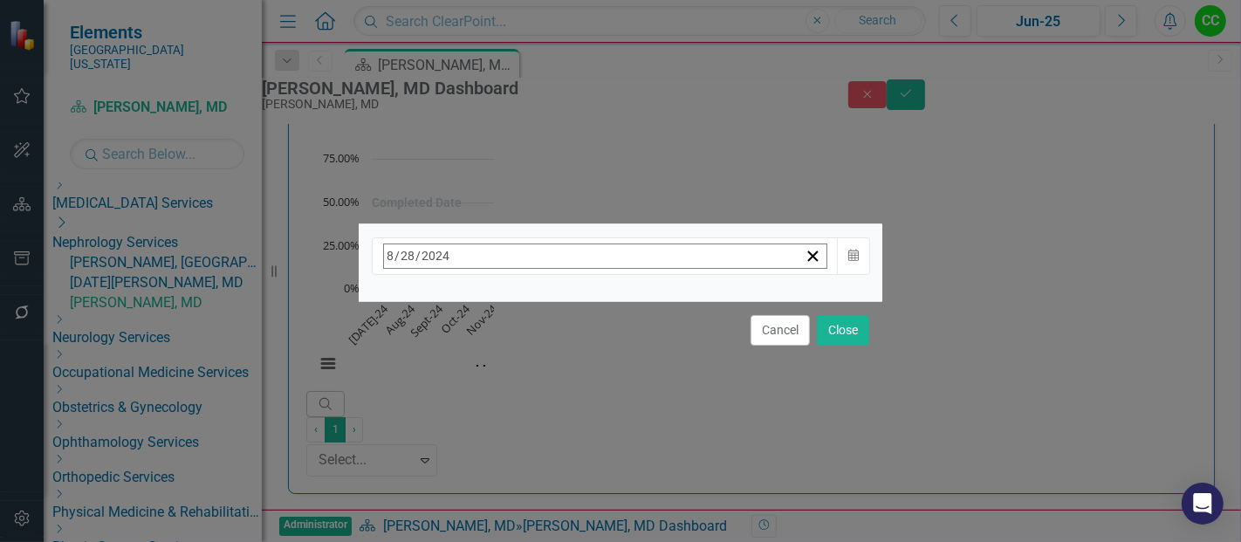
click at [545, 300] on span "[DATE]" at bounding box center [525, 293] width 38 height 14
click at [639, 298] on button "›" at bounding box center [619, 294] width 38 height 38
click at [576, 468] on button "August" at bounding box center [525, 482] width 101 height 63
click at [446, 451] on abbr "18" at bounding box center [439, 458] width 14 height 14
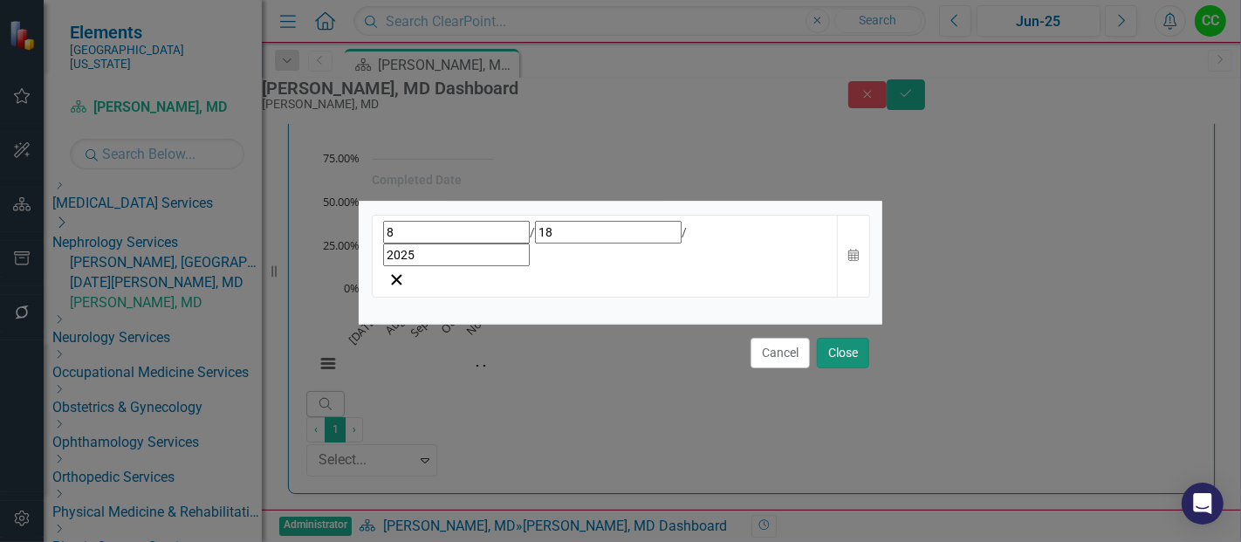
click at [827, 338] on button "Close" at bounding box center [843, 353] width 52 height 31
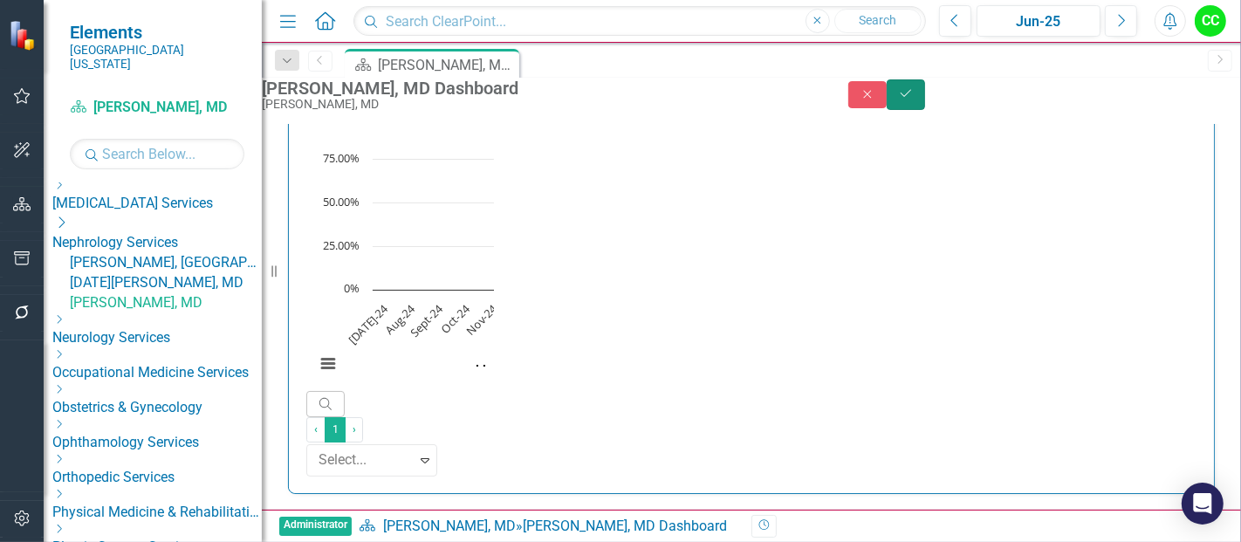
click at [925, 89] on button "Save" at bounding box center [906, 94] width 38 height 31
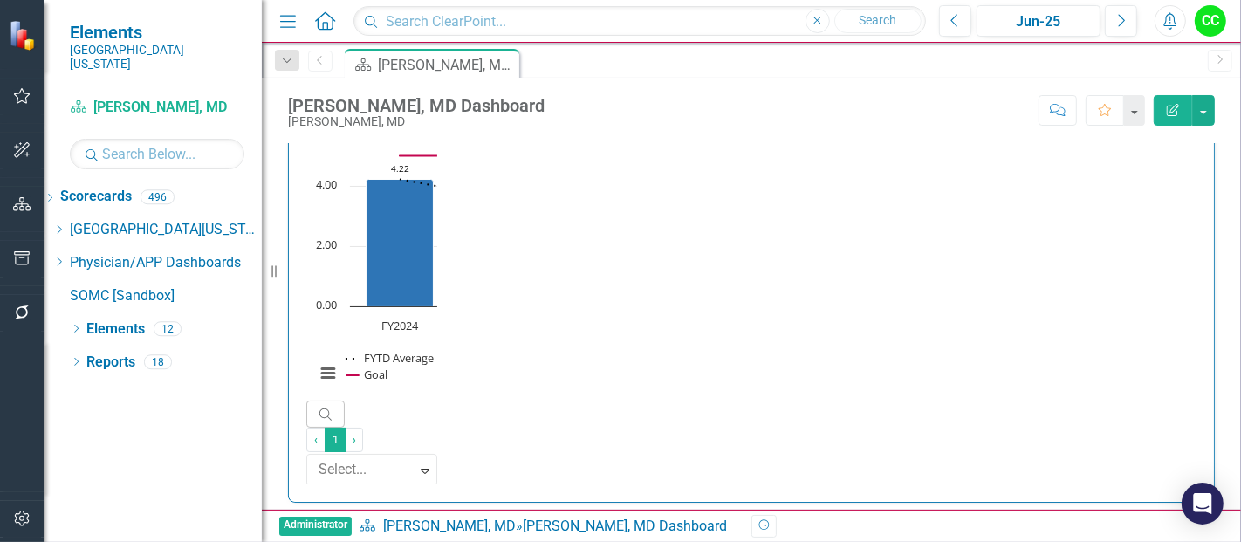
scroll to position [0, 0]
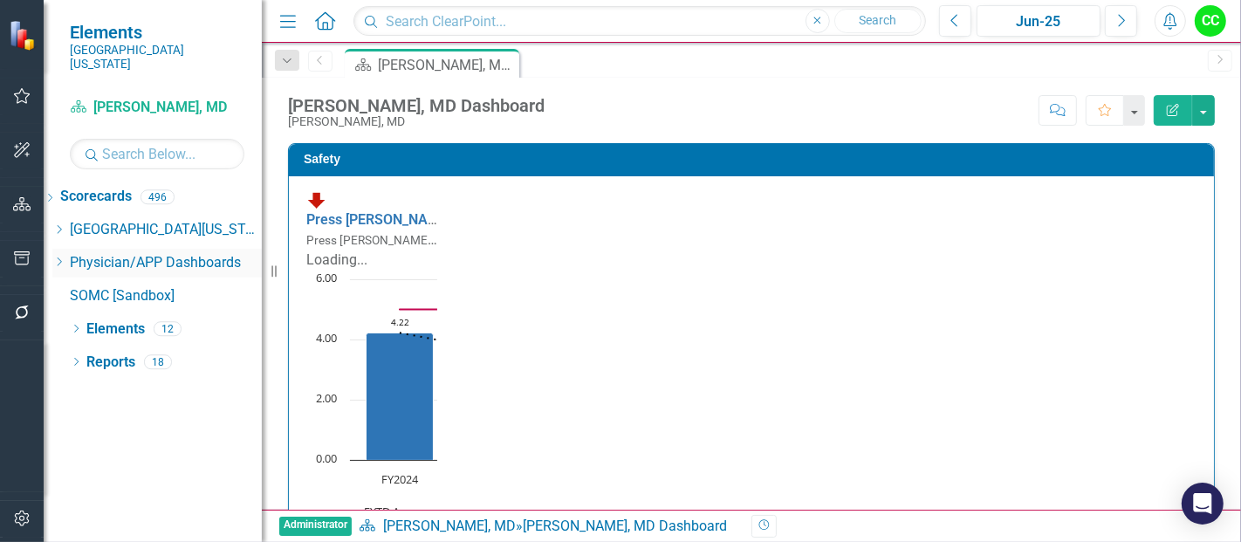
click at [65, 257] on icon "Dropdown" at bounding box center [58, 262] width 13 height 10
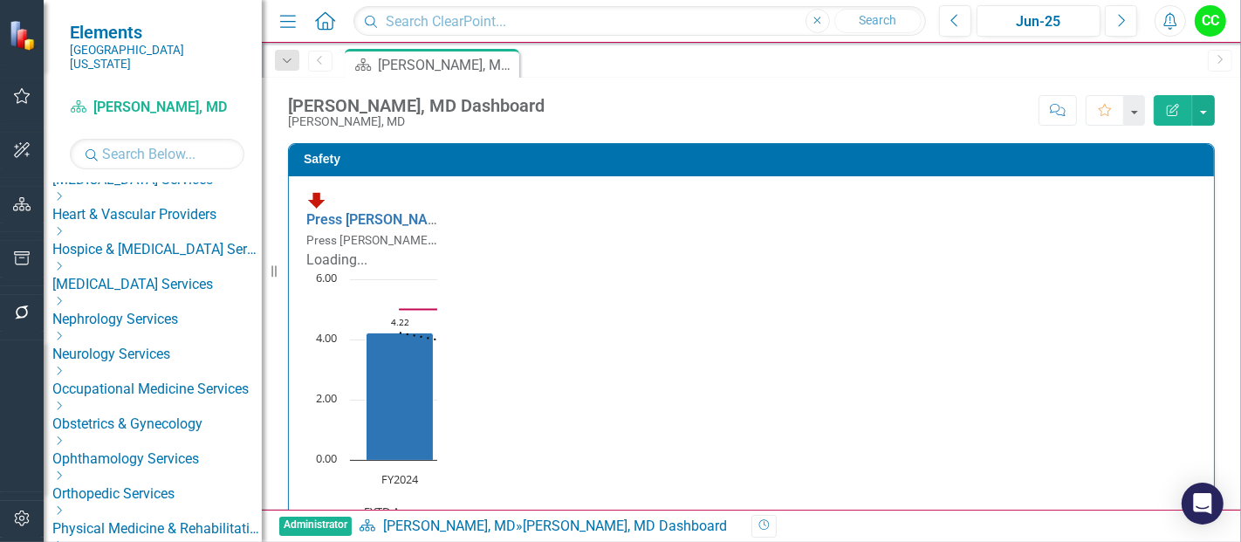
scroll to position [446, 0]
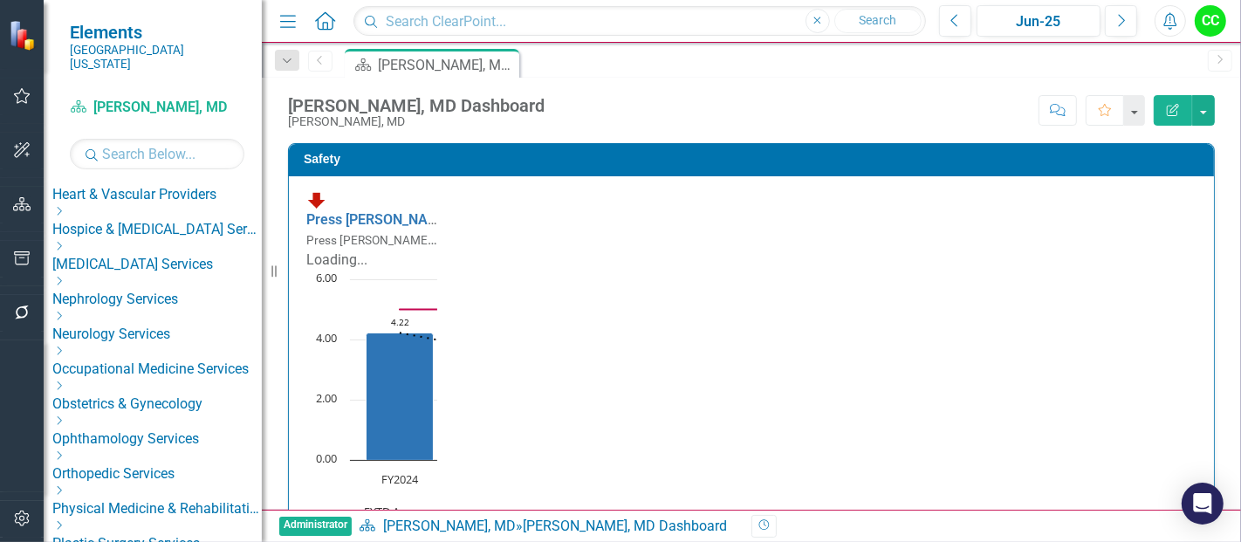
click at [65, 276] on icon "Dropdown" at bounding box center [58, 281] width 13 height 10
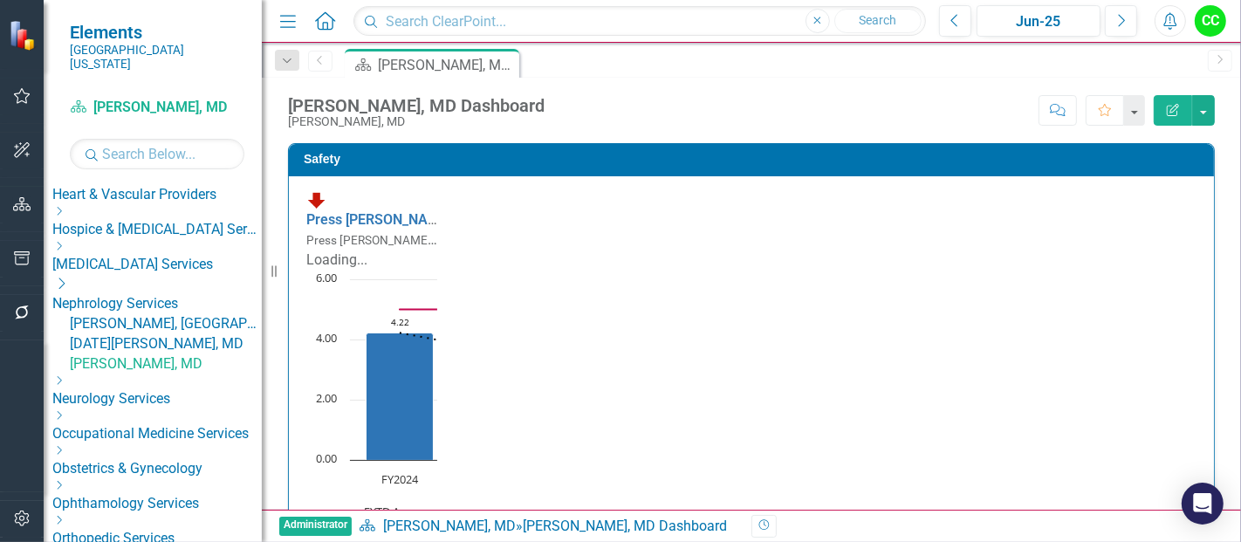
click at [198, 314] on link "[PERSON_NAME], [GEOGRAPHIC_DATA]" at bounding box center [166, 324] width 192 height 20
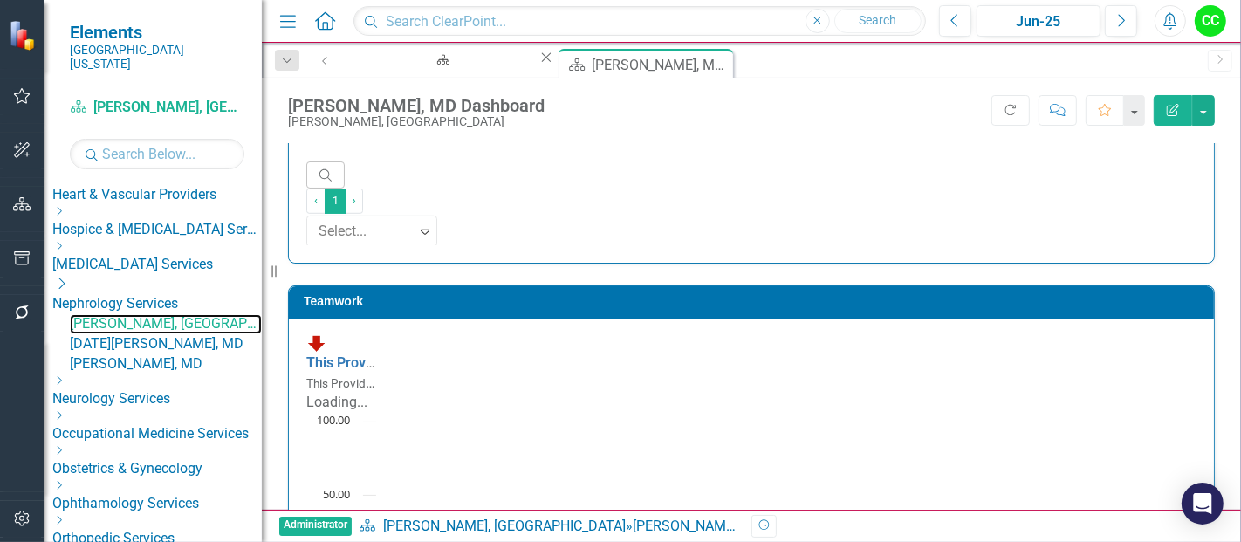
scroll to position [2622, 0]
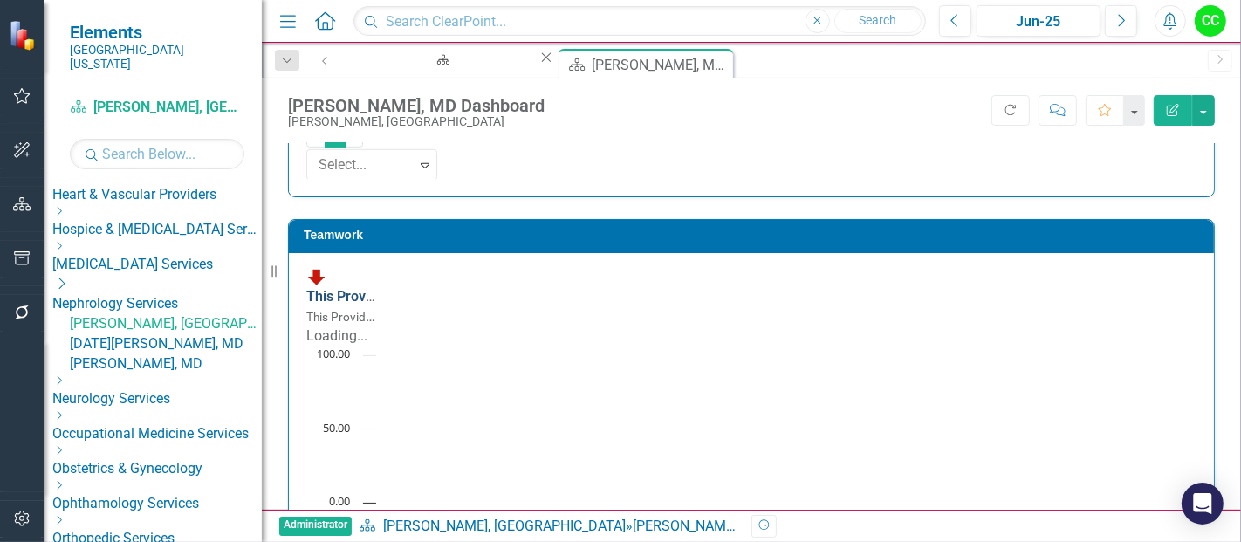
click at [511, 288] on link "This Provider is a Respectful Team Player" at bounding box center [437, 296] width 263 height 17
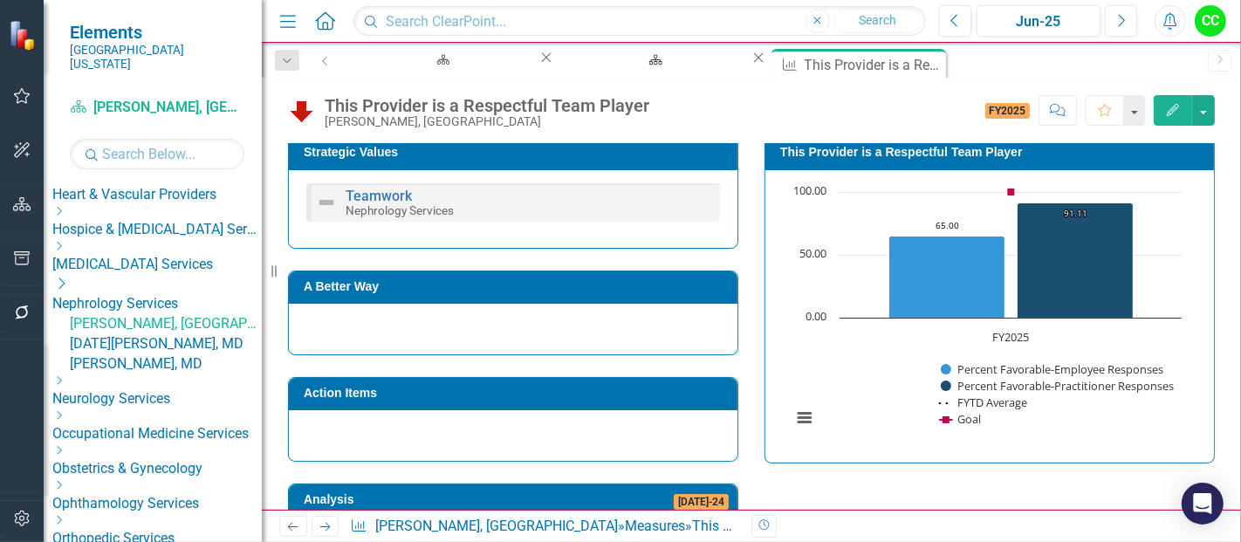
scroll to position [246, 0]
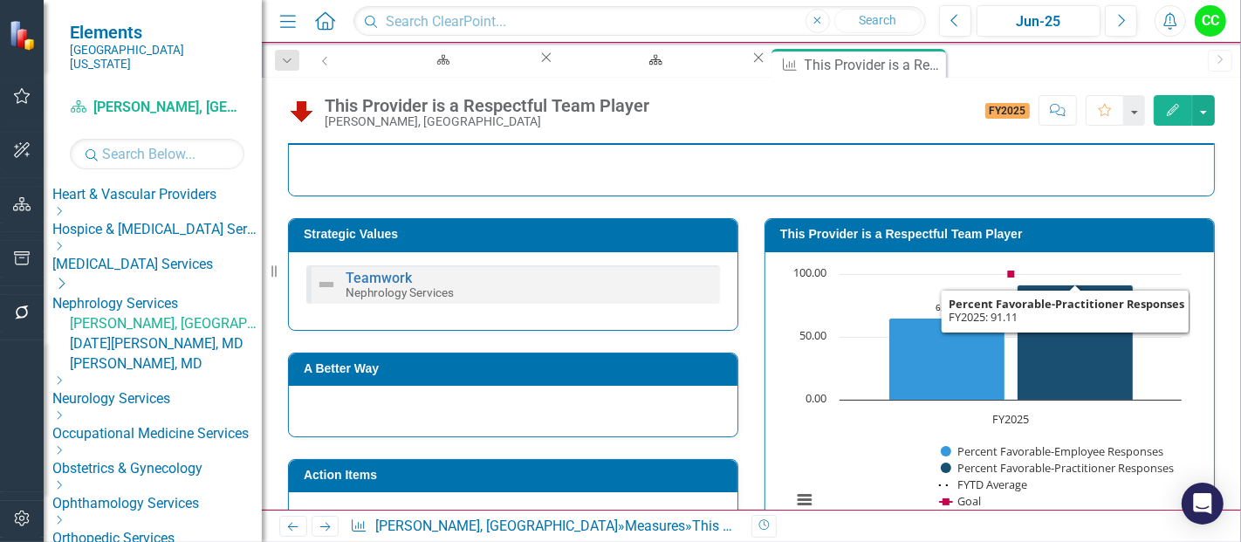
click at [1023, 231] on h3 "This Provider is a Respectful Team Player" at bounding box center [992, 234] width 425 height 13
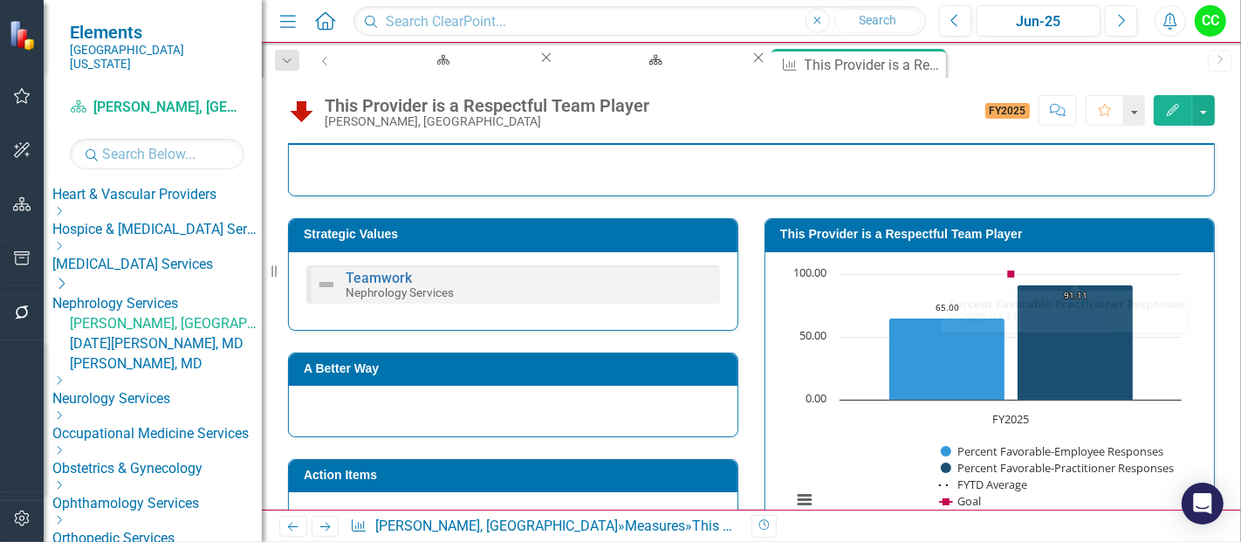
click at [1023, 231] on h3 "This Provider is a Respectful Team Player" at bounding box center [992, 234] width 425 height 13
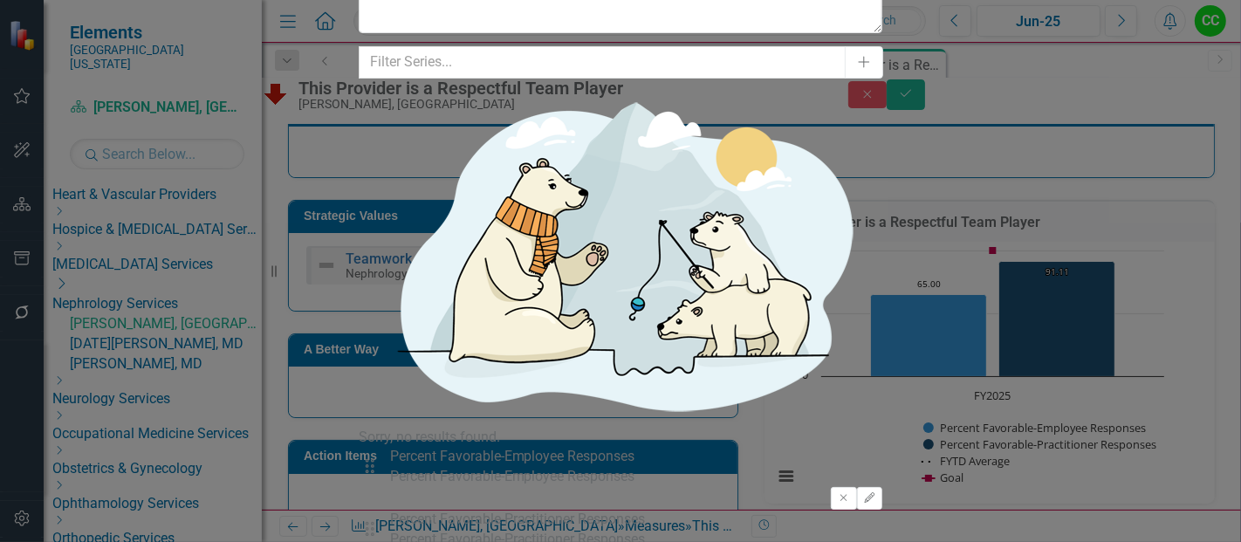
type input "2"
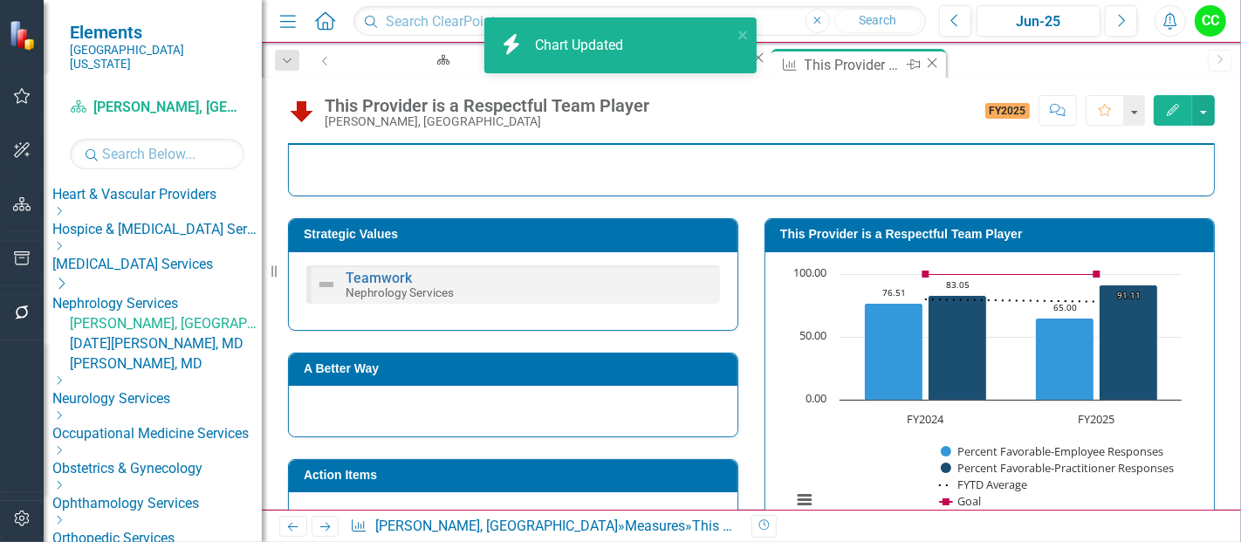
click at [923, 66] on icon "Close" at bounding box center [931, 63] width 17 height 14
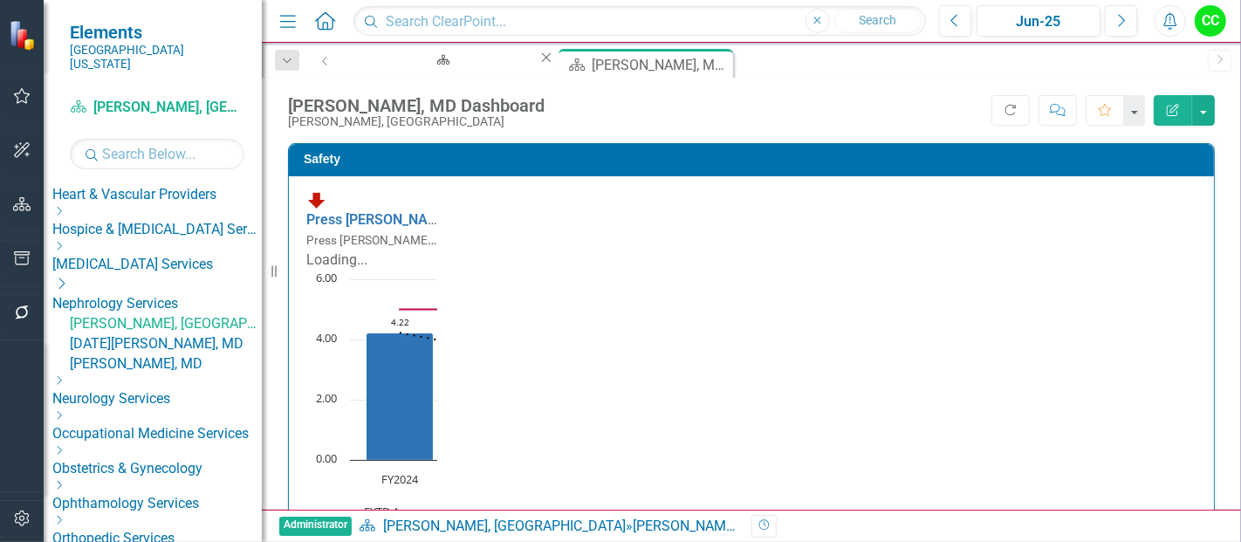
click at [65, 278] on icon at bounding box center [62, 283] width 6 height 11
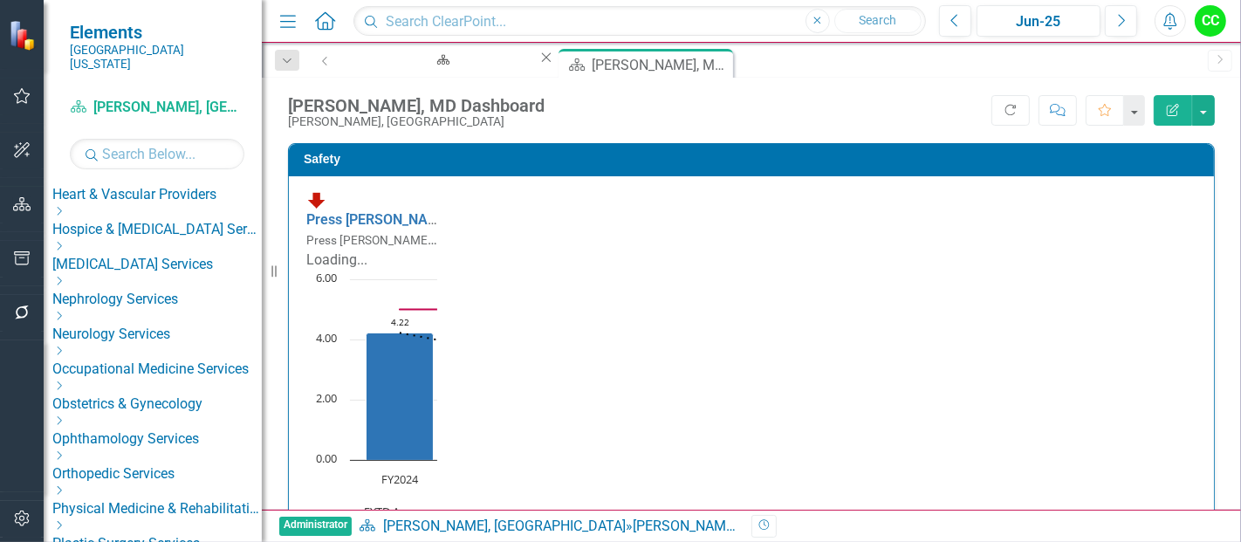
click at [65, 311] on icon "Dropdown" at bounding box center [58, 316] width 13 height 10
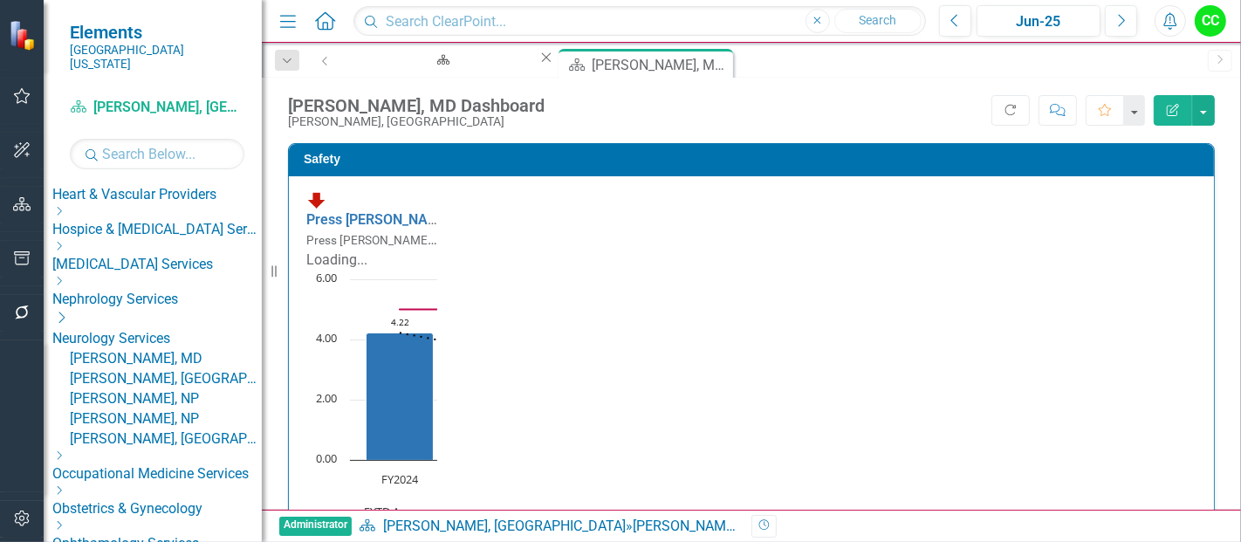
click at [172, 349] on link "[PERSON_NAME], MD" at bounding box center [166, 359] width 192 height 20
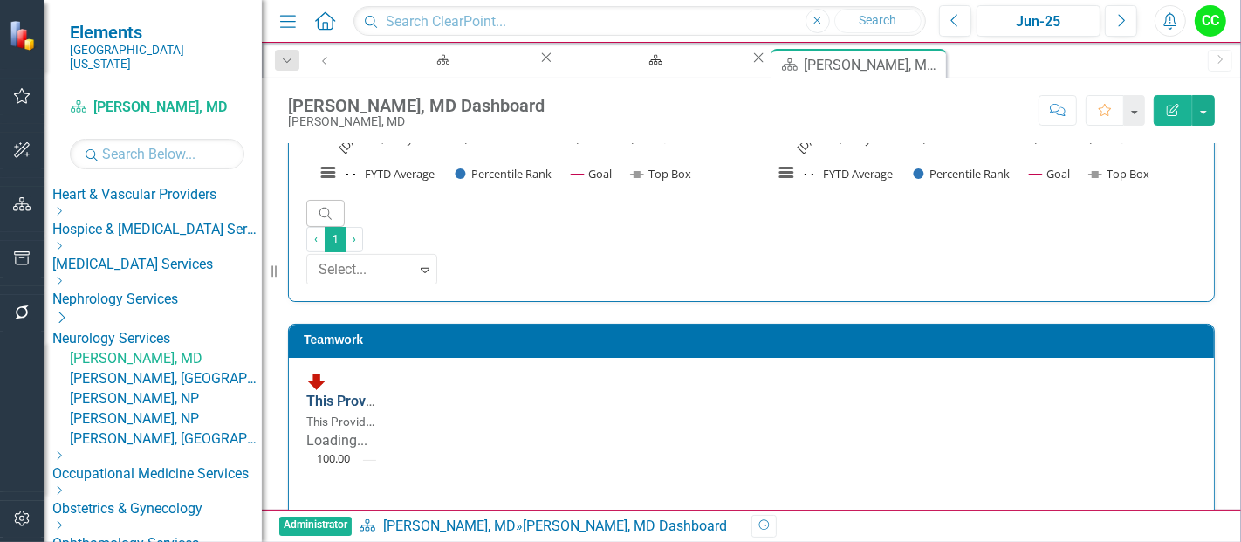
scroll to position [1789, 0]
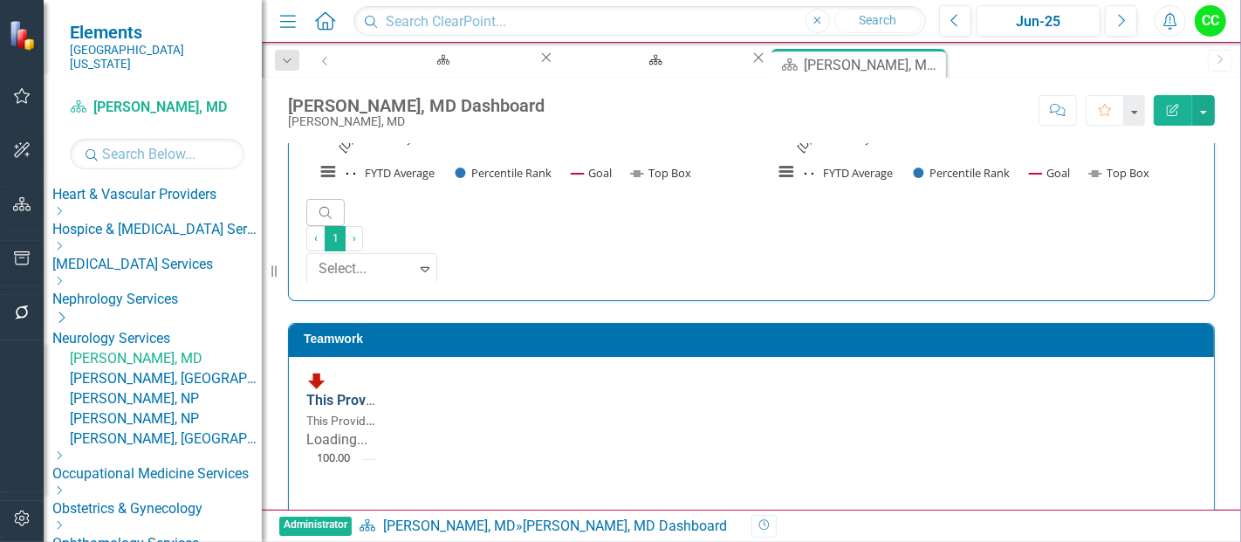
click at [487, 392] on link "This Provider is a Respectful Team Player" at bounding box center [437, 400] width 263 height 17
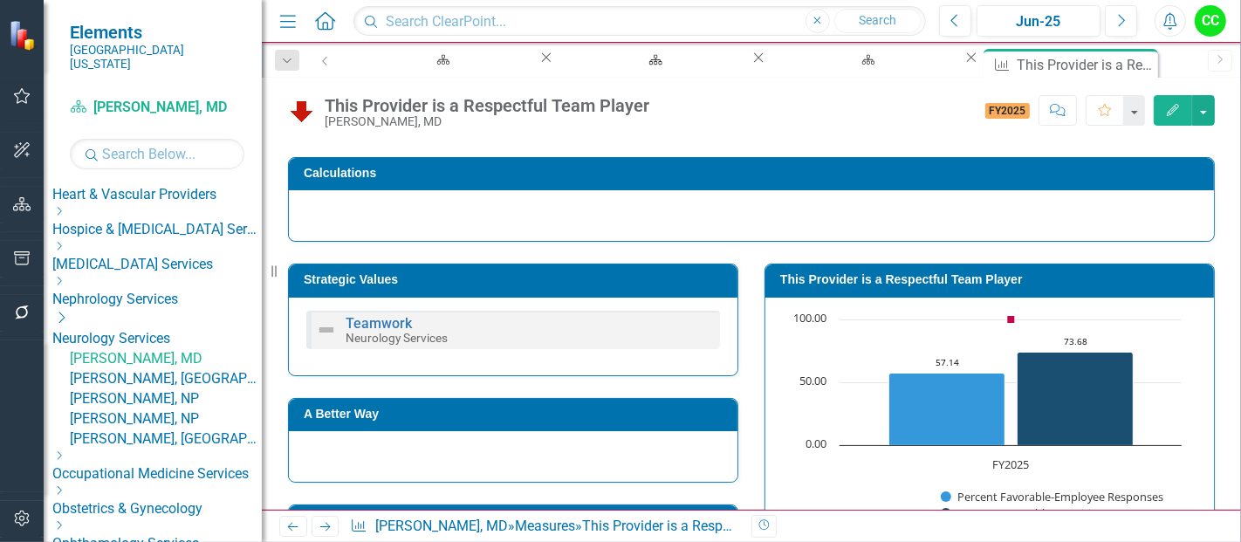
scroll to position [196, 0]
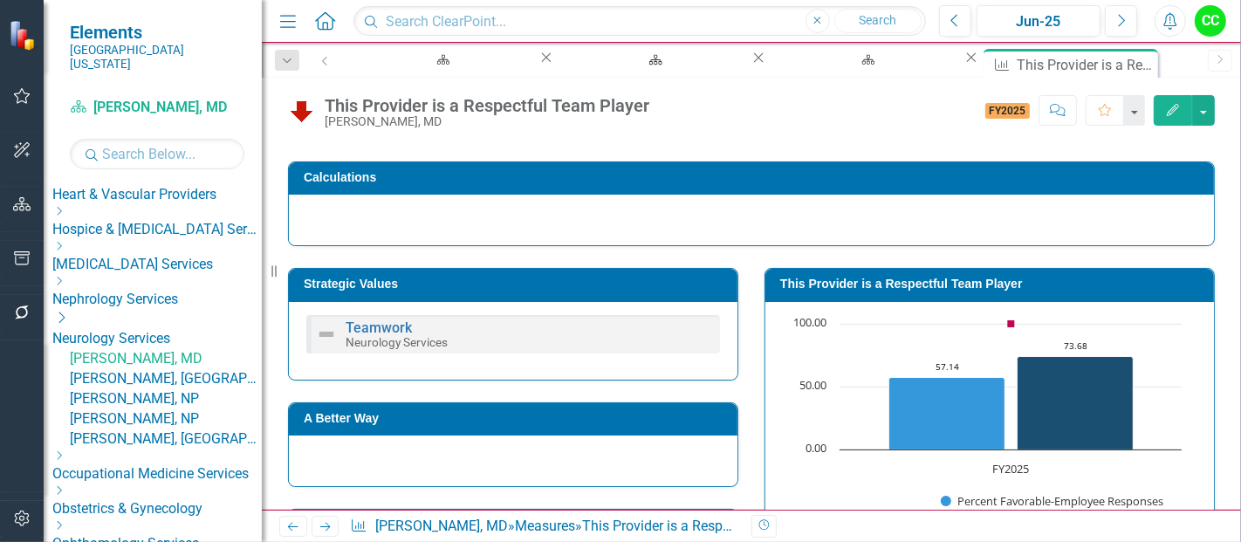
click at [854, 292] on td "This Provider is a Respectful Team Player" at bounding box center [992, 286] width 425 height 26
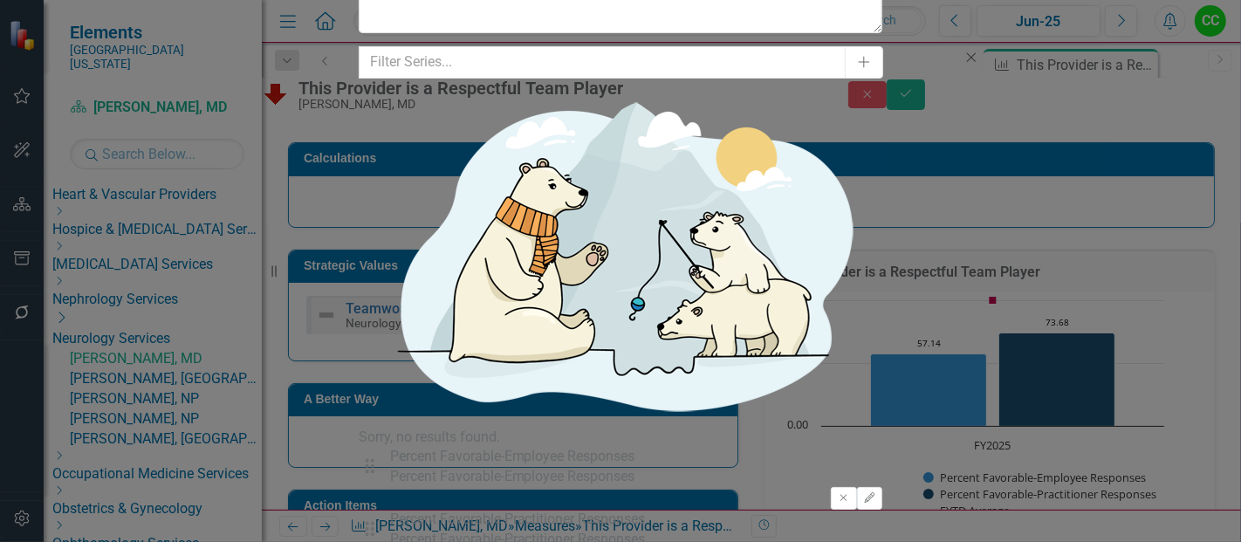
type input "2"
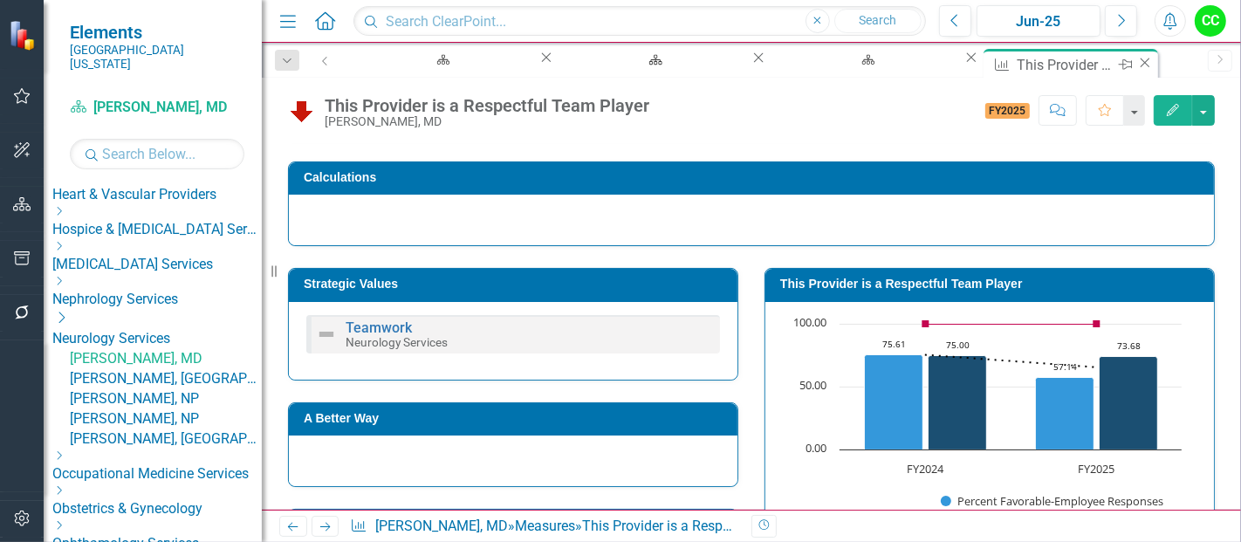
click at [1136, 65] on icon "Close" at bounding box center [1144, 63] width 17 height 14
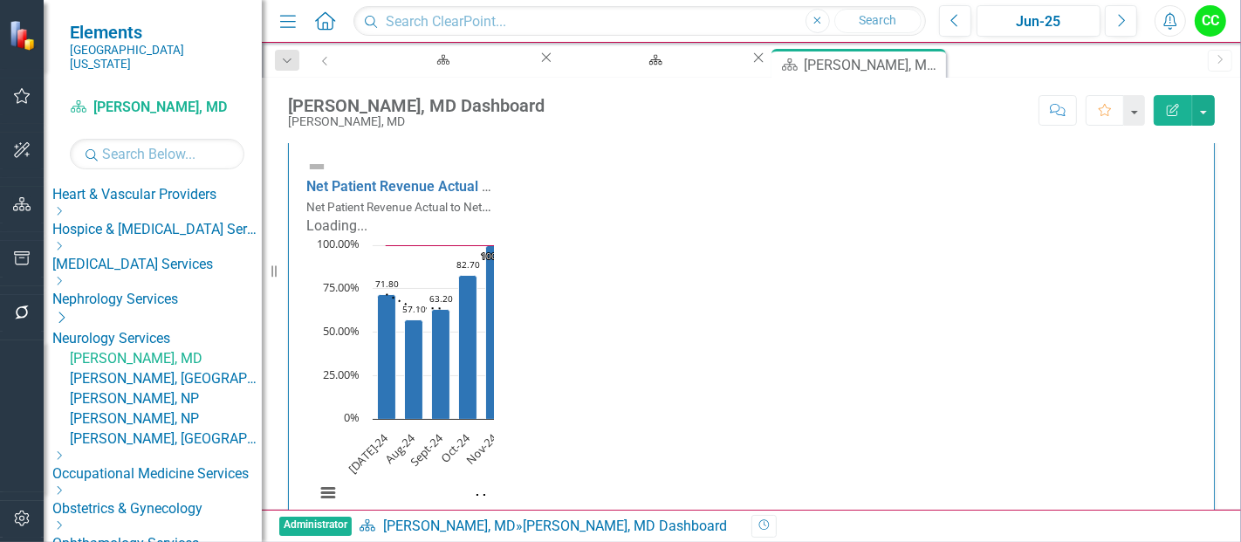
scroll to position [2633, 0]
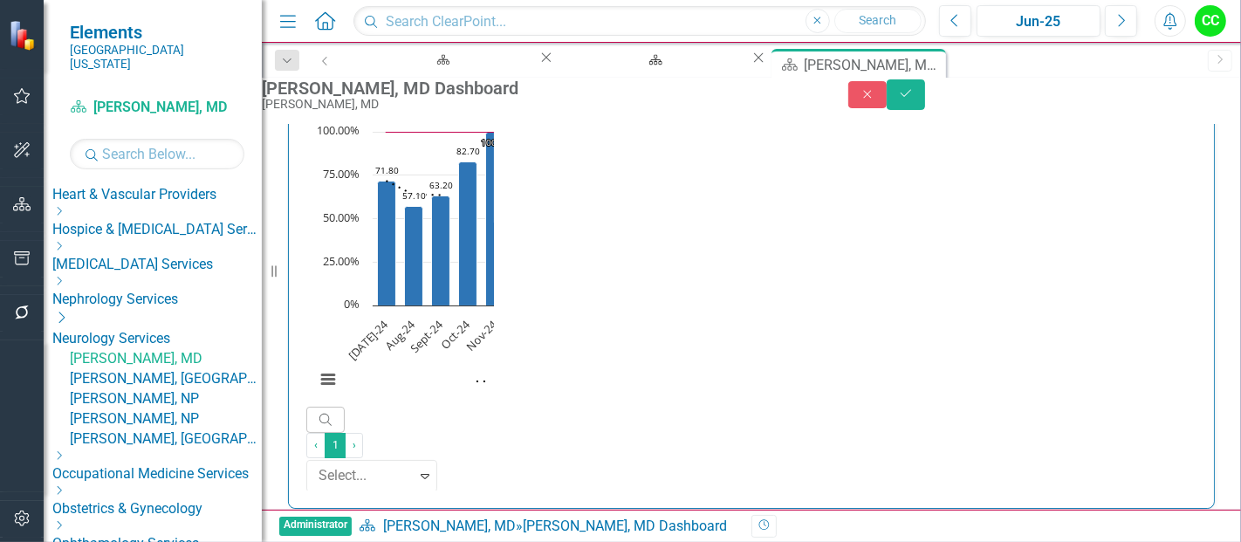
drag, startPoint x: 841, startPoint y: 502, endPoint x: 715, endPoint y: 492, distance: 126.9
paste input "07577778"
type input "0.507577778"
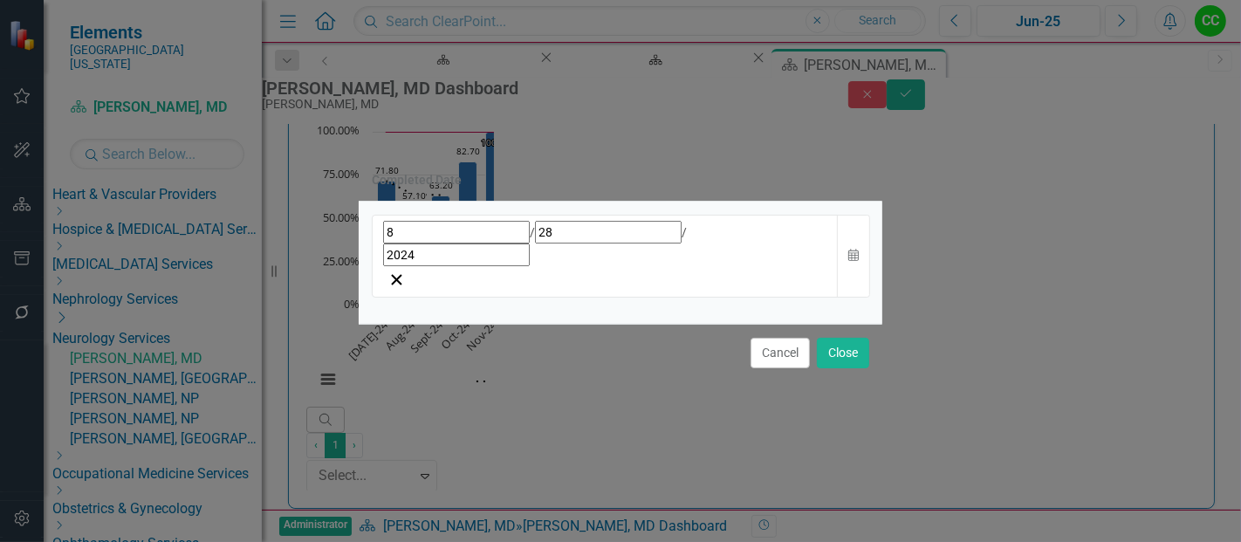
click at [666, 263] on div "[DATE]" at bounding box center [605, 243] width 444 height 45
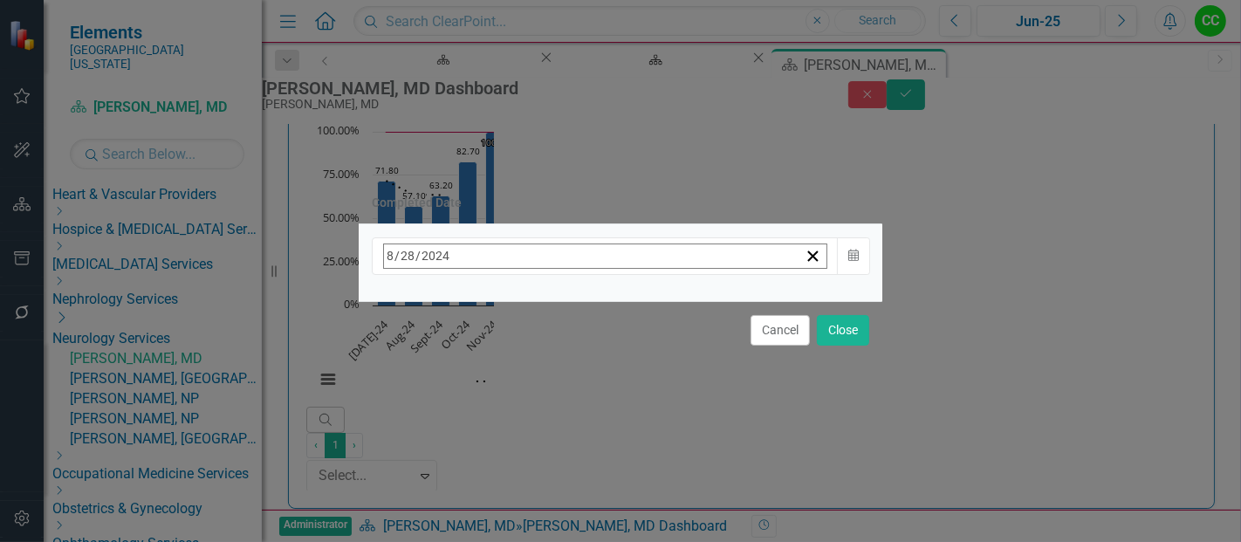
click at [568, 303] on button "[DATE]" at bounding box center [525, 294] width 150 height 38
click at [639, 309] on button "›" at bounding box center [619, 294] width 38 height 38
click at [576, 463] on button "August" at bounding box center [525, 482] width 101 height 63
click at [461, 456] on button "18" at bounding box center [439, 458] width 44 height 31
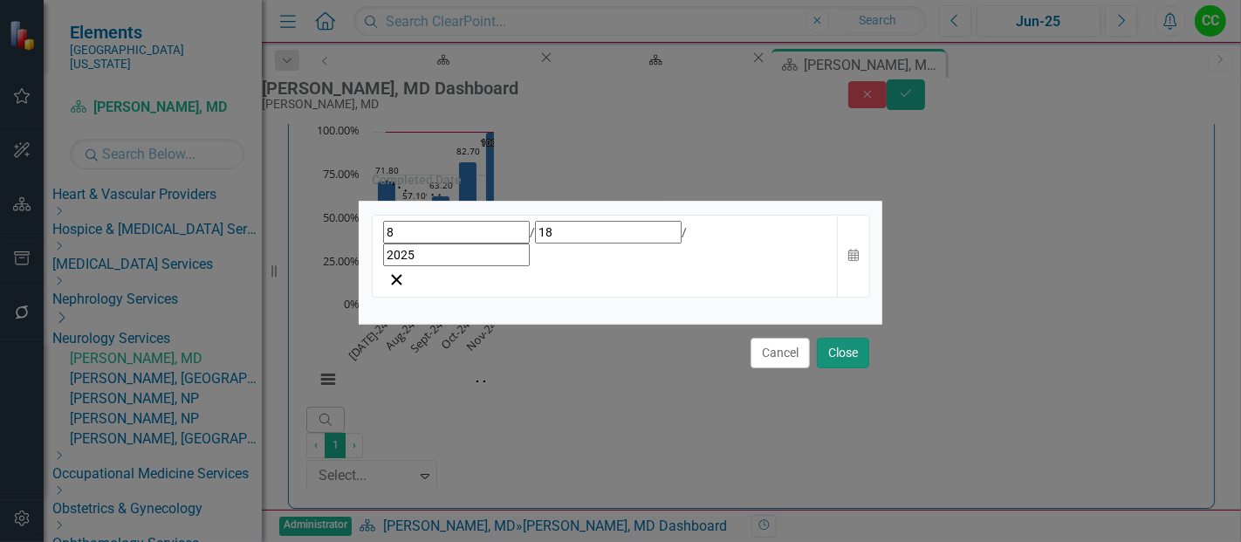
click at [855, 338] on button "Close" at bounding box center [843, 353] width 52 height 31
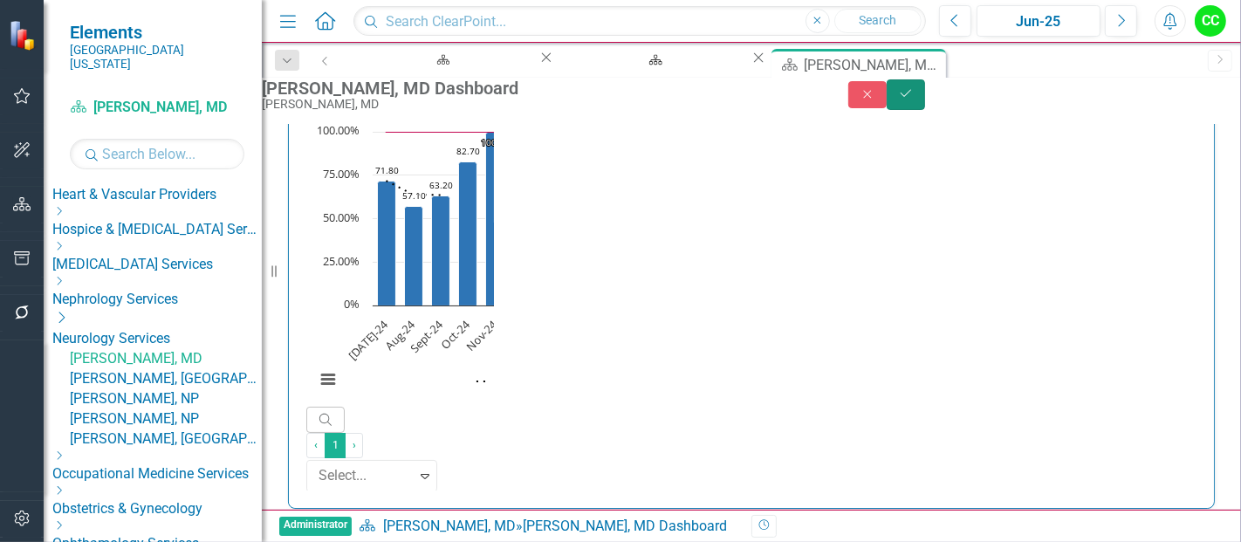
click at [914, 99] on icon "Save" at bounding box center [906, 93] width 16 height 12
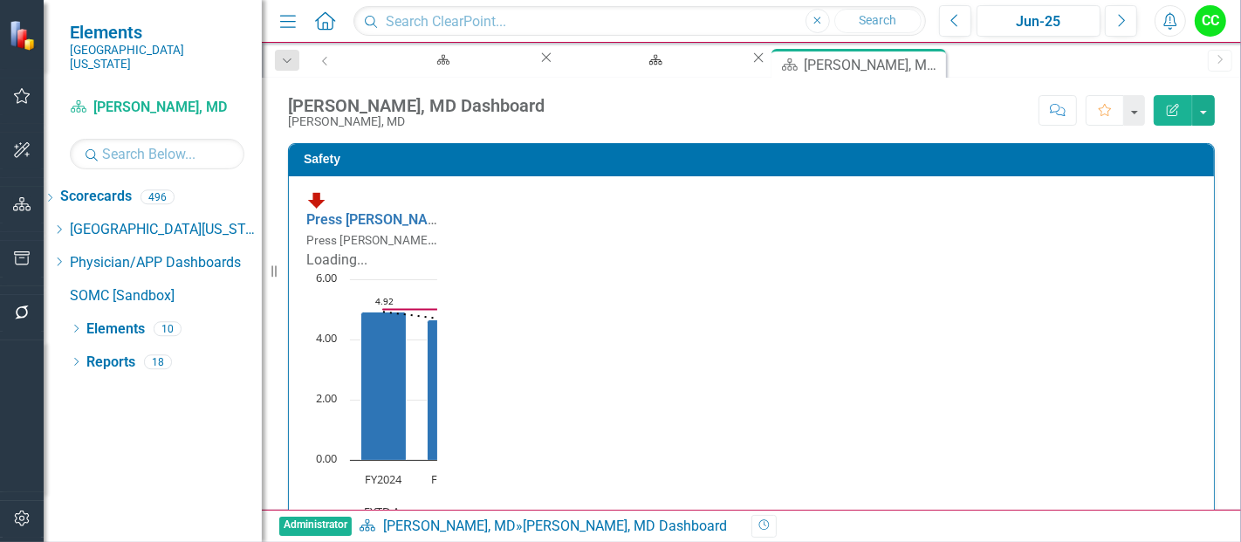
scroll to position [0, 0]
click at [65, 257] on icon "Dropdown" at bounding box center [58, 262] width 13 height 10
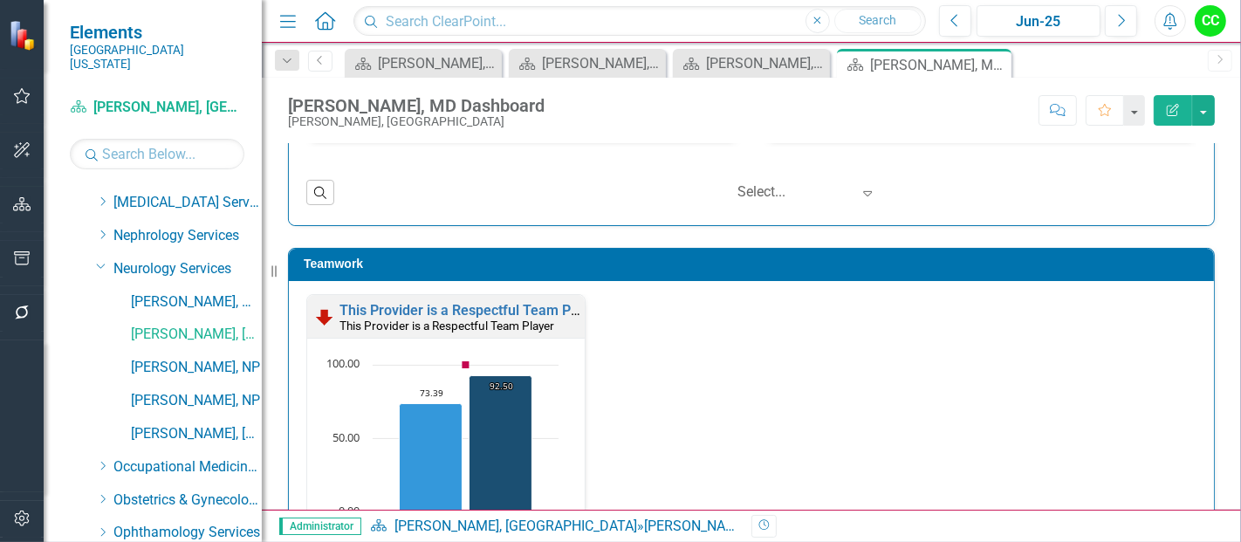
scroll to position [1863, 0]
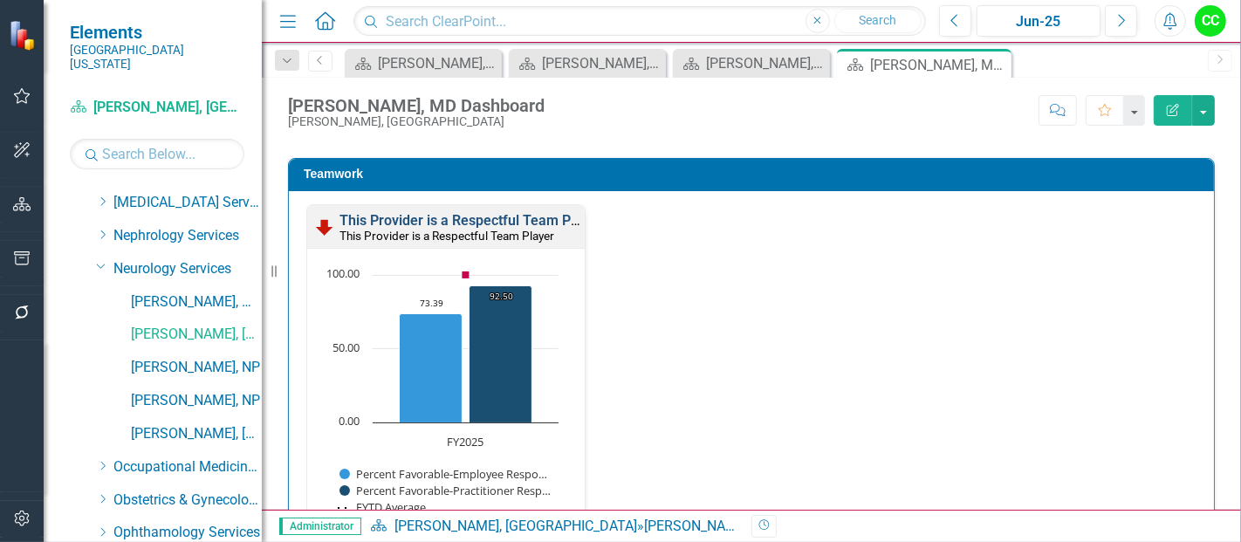
click at [487, 215] on link "This Provider is a Respectful Team Player" at bounding box center [471, 220] width 263 height 17
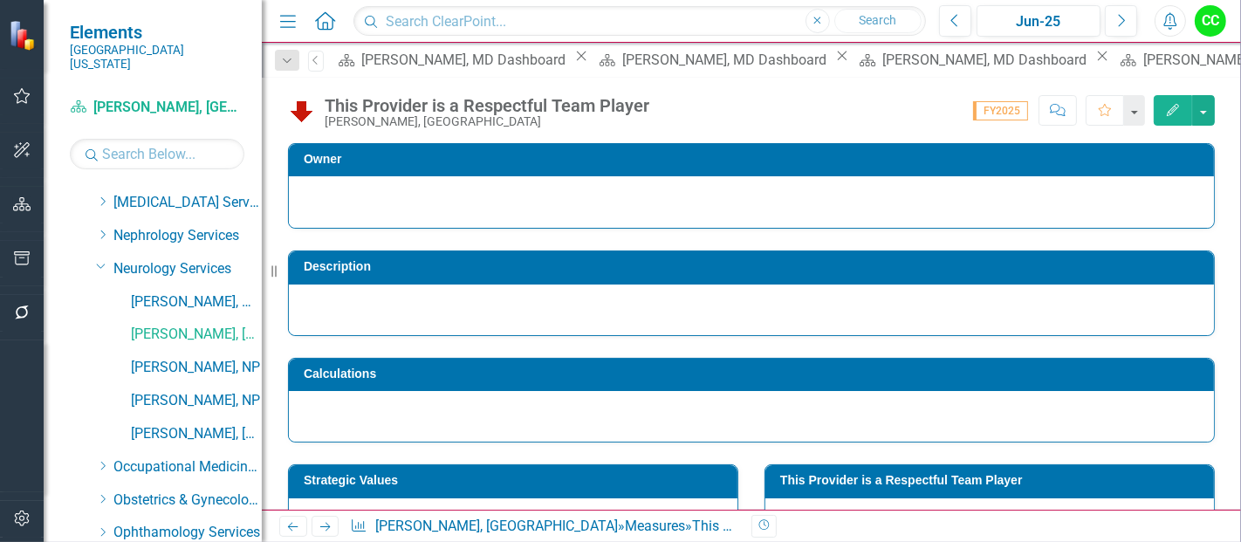
scroll to position [72, 0]
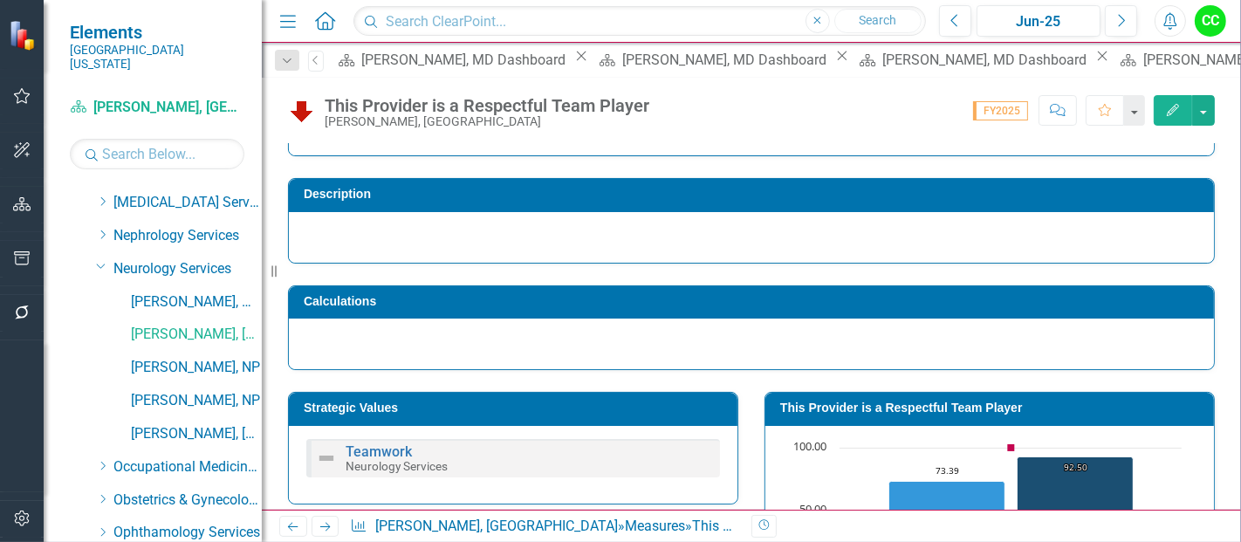
click at [935, 393] on div "This Provider is a Respectful Team Player" at bounding box center [989, 409] width 449 height 32
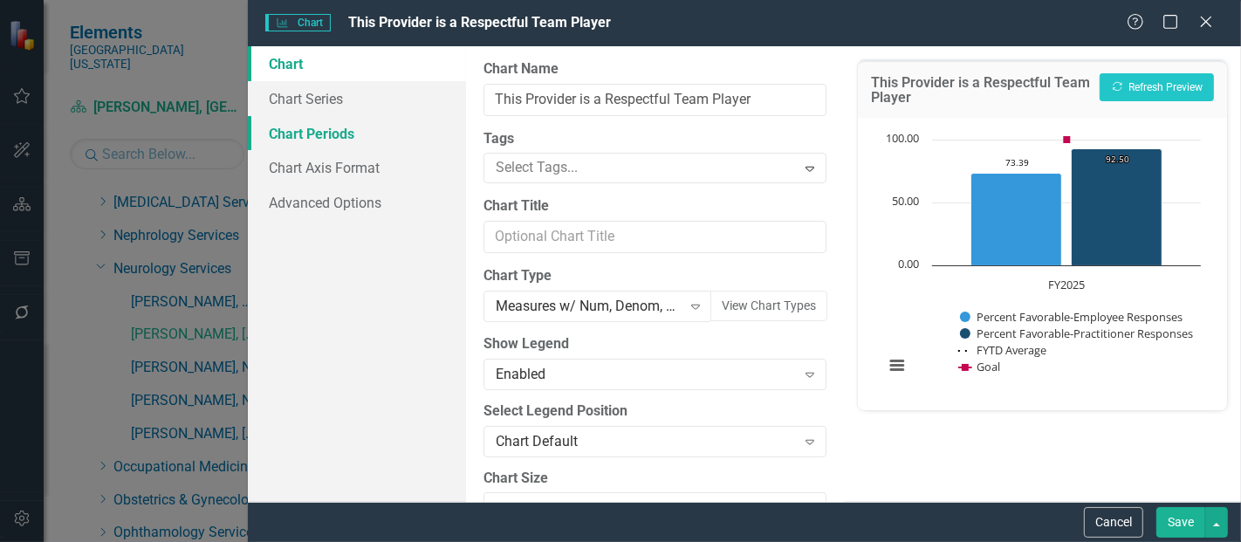
click at [286, 129] on link "Chart Periods" at bounding box center [357, 133] width 218 height 35
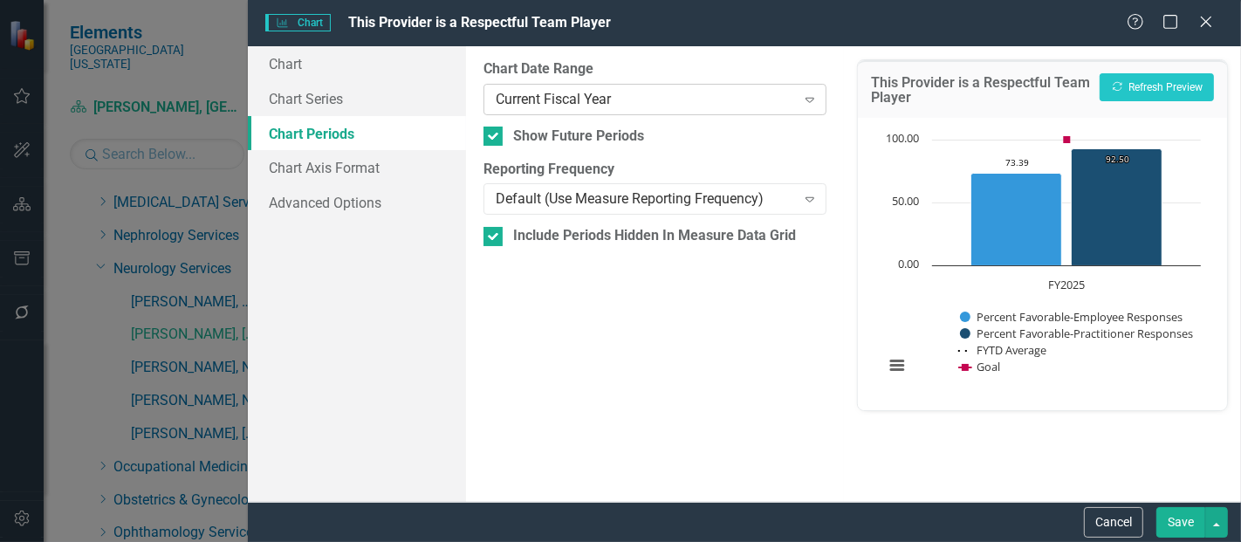
click at [552, 100] on div "Current Fiscal Year" at bounding box center [645, 99] width 299 height 20
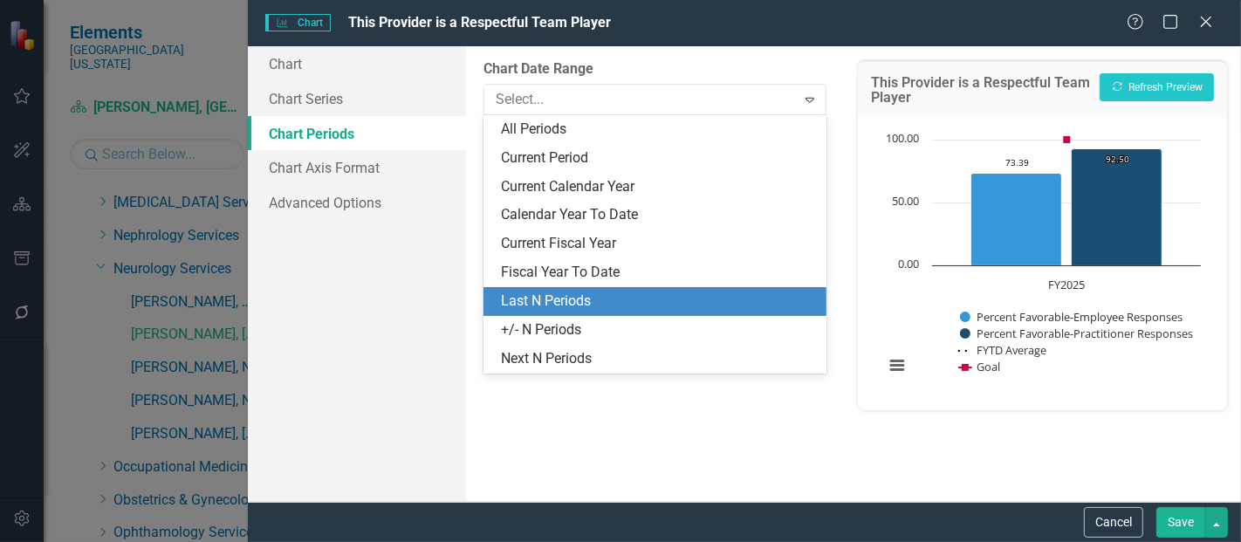
click at [543, 304] on div "Last N Periods" at bounding box center [658, 302] width 315 height 20
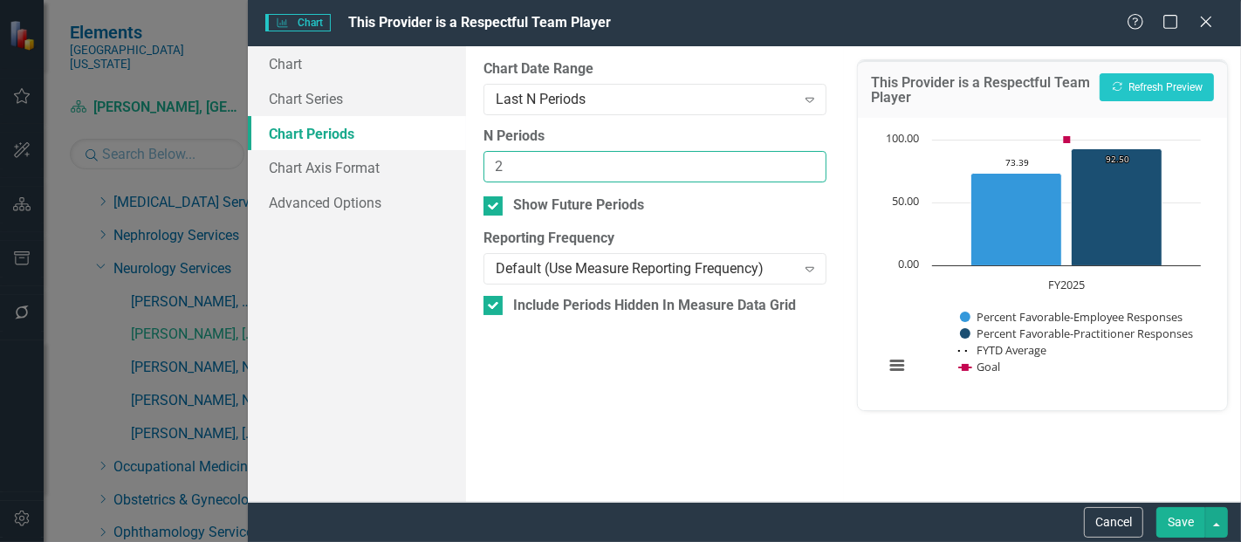
type input "2"
click at [809, 160] on input "2" at bounding box center [655, 167] width 343 height 32
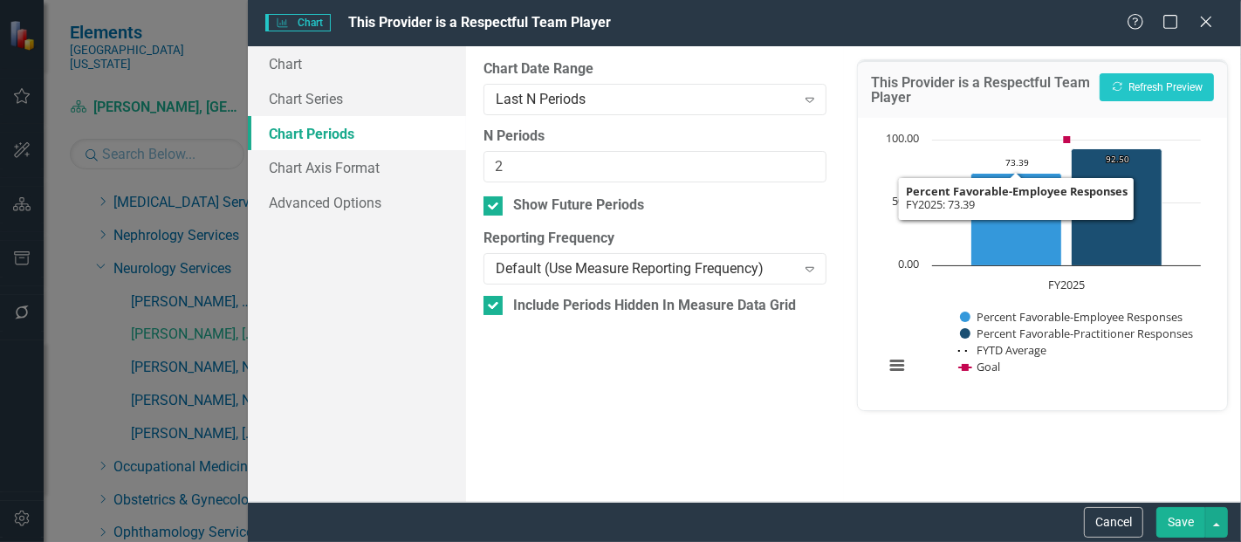
click at [1171, 527] on button "Save" at bounding box center [1180, 522] width 49 height 31
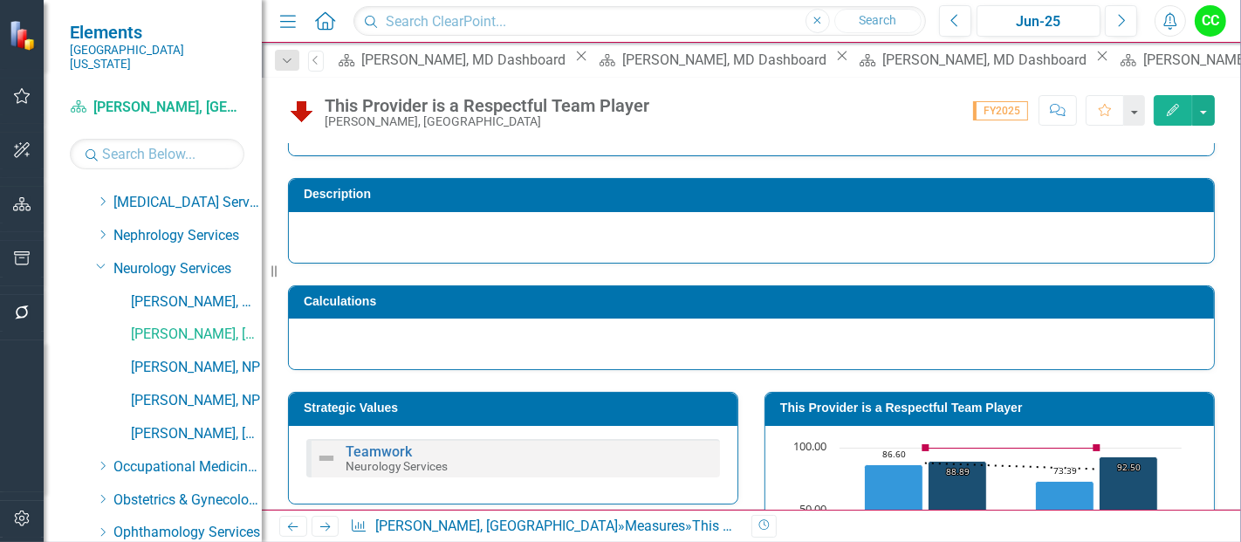
drag, startPoint x: 1033, startPoint y: 65, endPoint x: 566, endPoint y: 540, distance: 665.9
click at [0, 0] on icon "Close" at bounding box center [0, 0] width 0 height 0
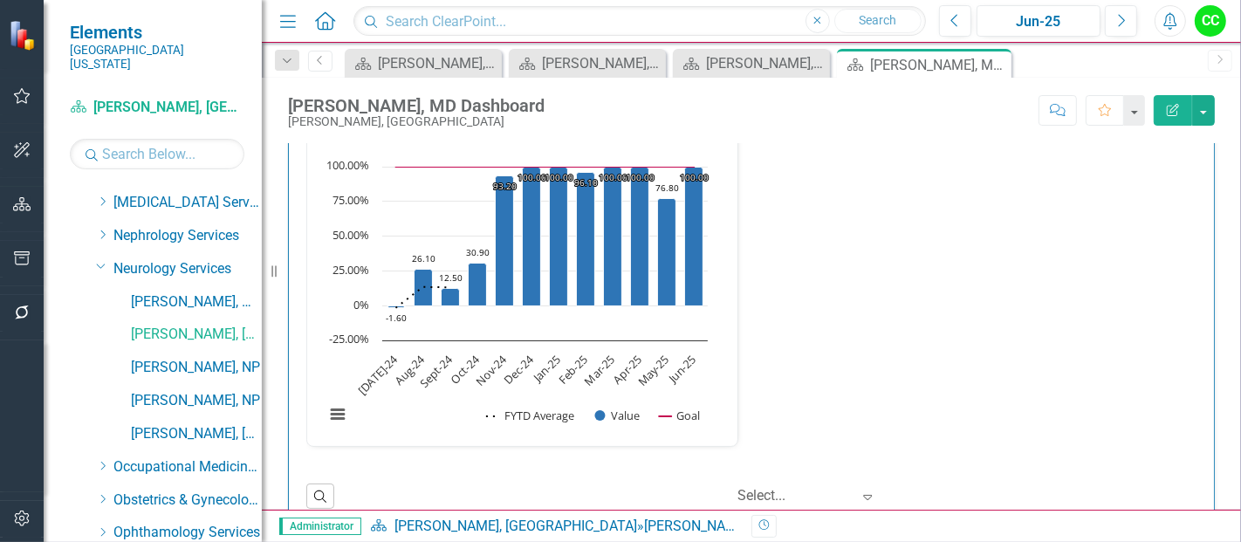
scroll to position [2633, 0]
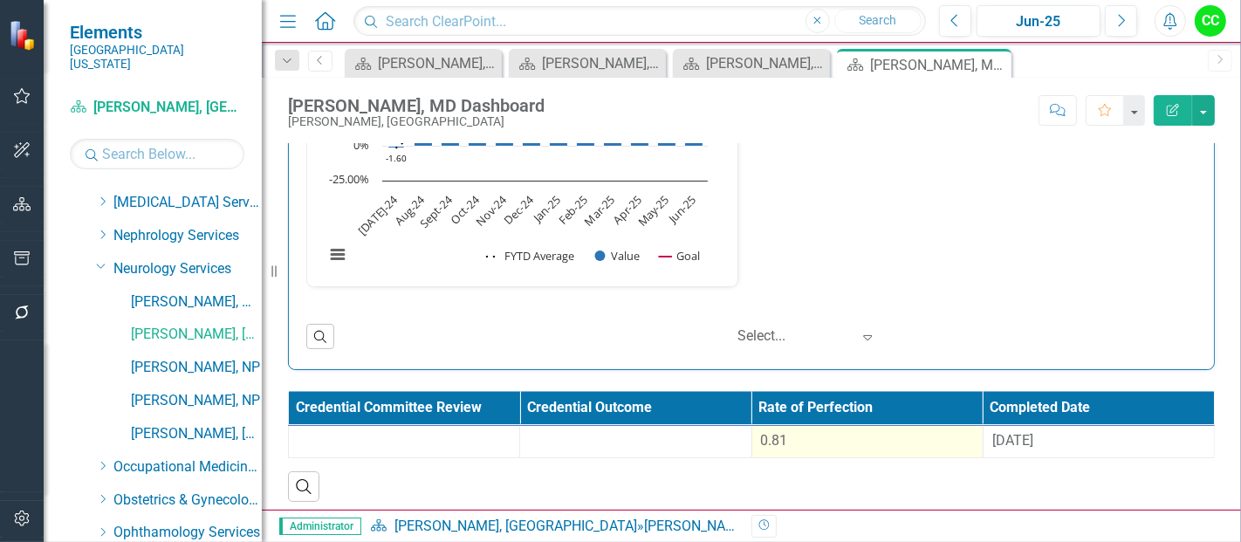
click at [803, 432] on div "0.81" at bounding box center [867, 441] width 213 height 20
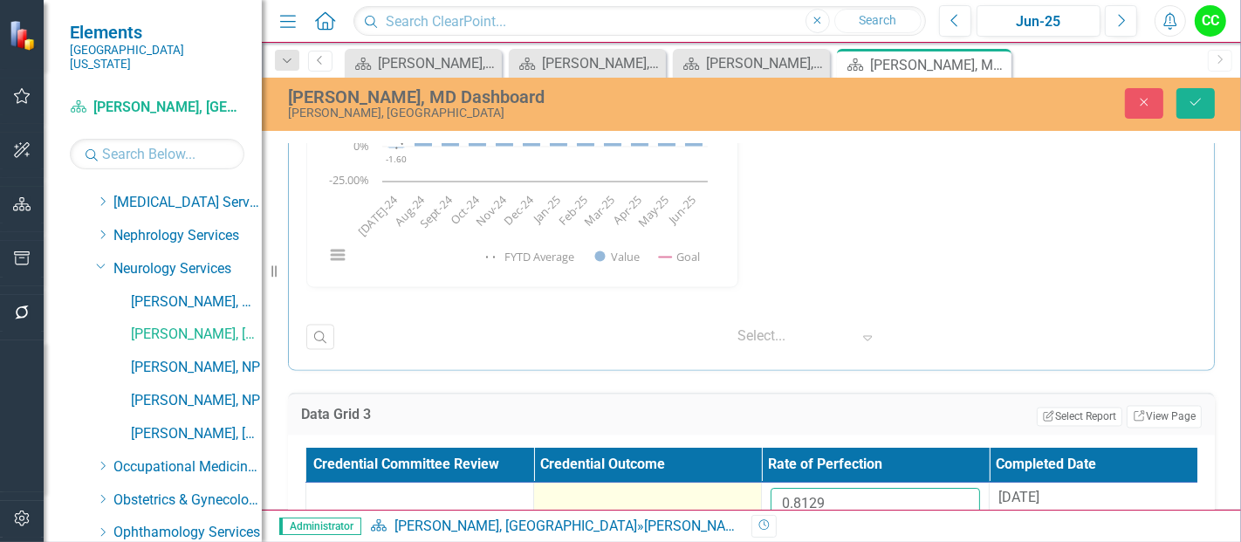
drag, startPoint x: 834, startPoint y: 497, endPoint x: 738, endPoint y: 496, distance: 96.0
click at [738, 496] on tr "0.8129 [DATE]" at bounding box center [761, 511] width 911 height 57
paste input "021"
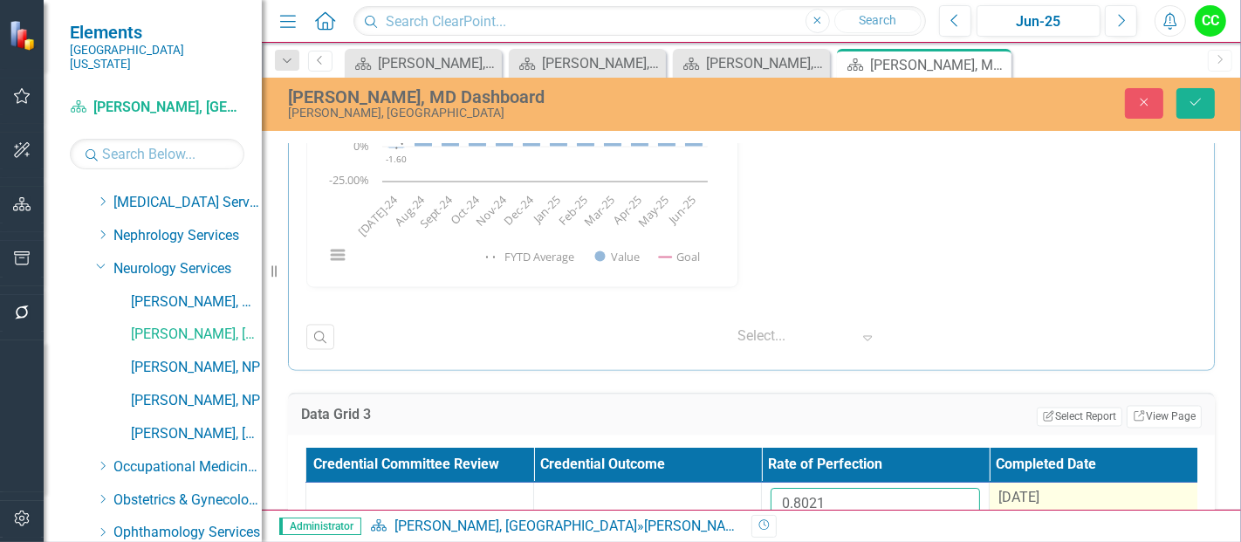
type input "0.8021"
click at [1060, 489] on div "[DATE]" at bounding box center [1102, 499] width 209 height 20
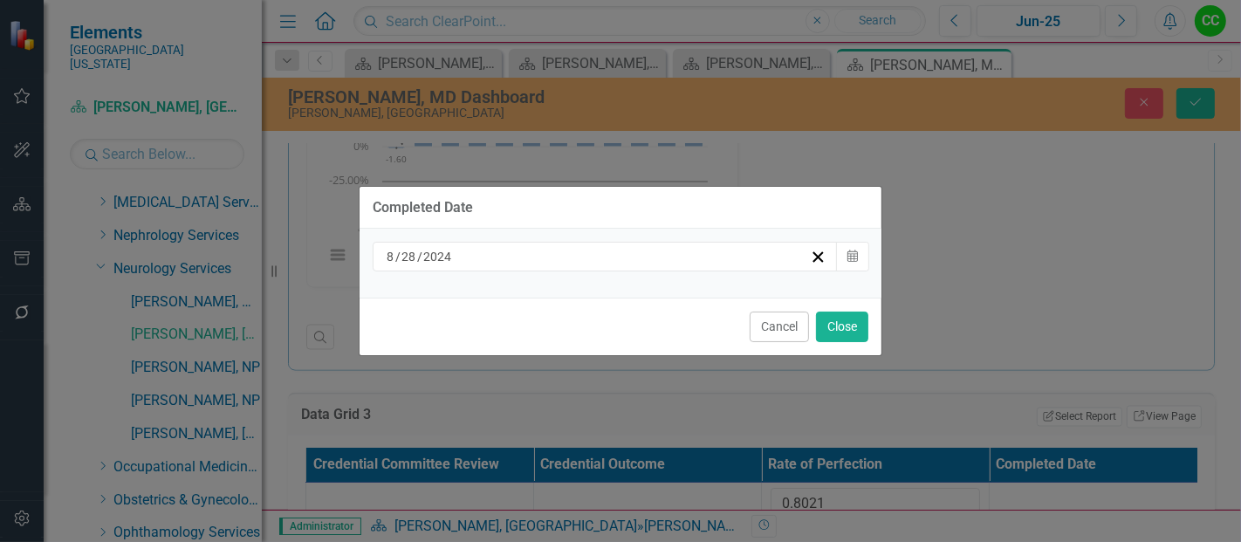
click at [521, 253] on div "[DATE]" at bounding box center [597, 256] width 426 height 17
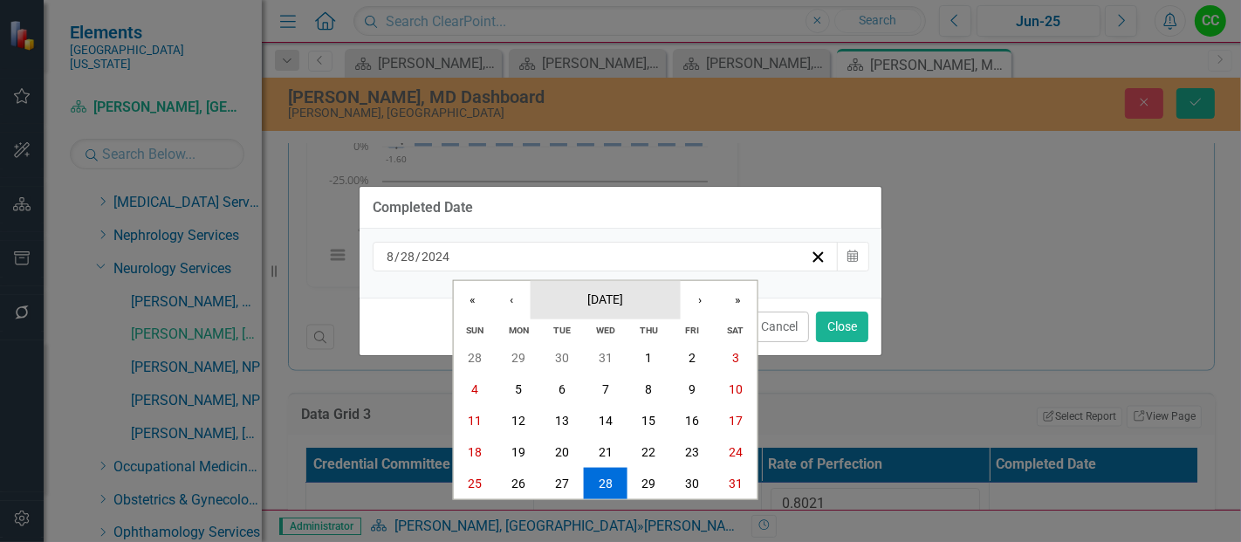
click at [607, 298] on span "[DATE]" at bounding box center [605, 299] width 36 height 14
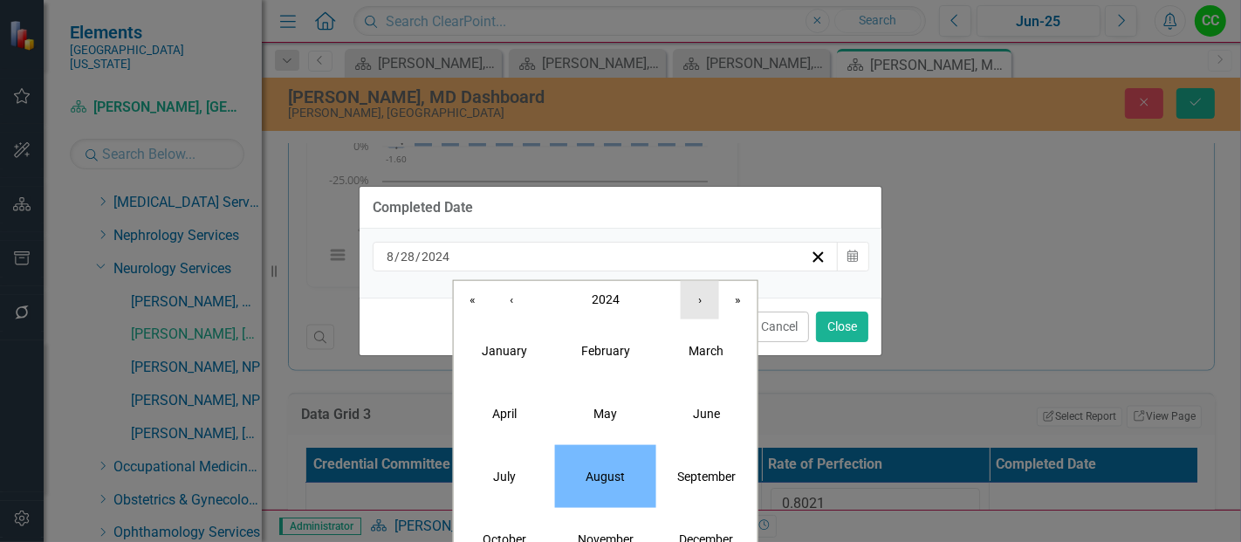
click at [705, 301] on button "›" at bounding box center [700, 299] width 38 height 38
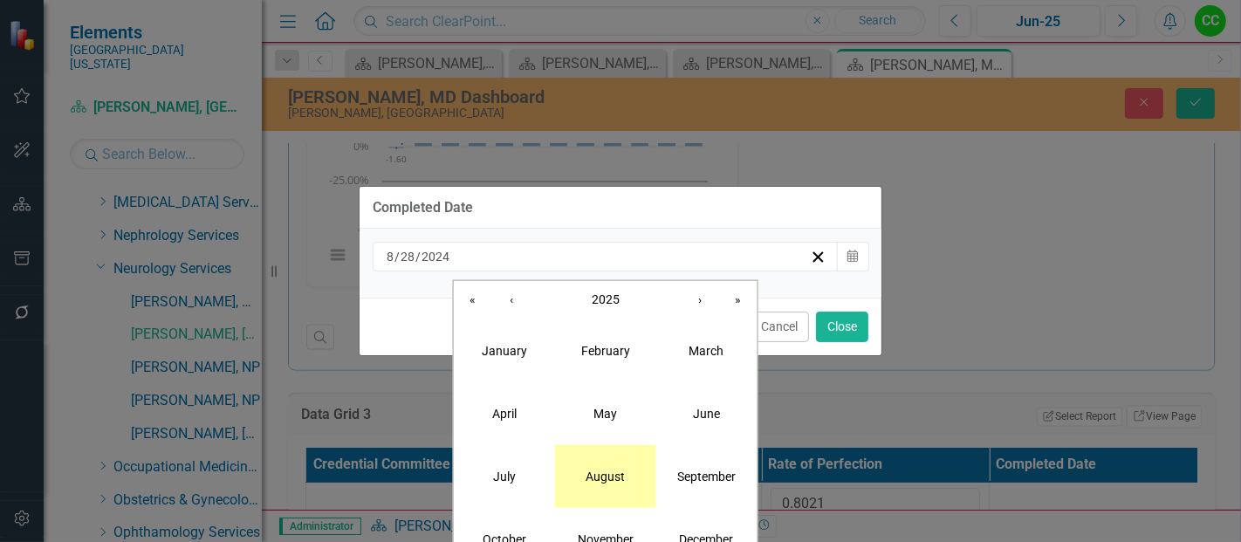
click at [602, 472] on abbr "August" at bounding box center [605, 476] width 39 height 14
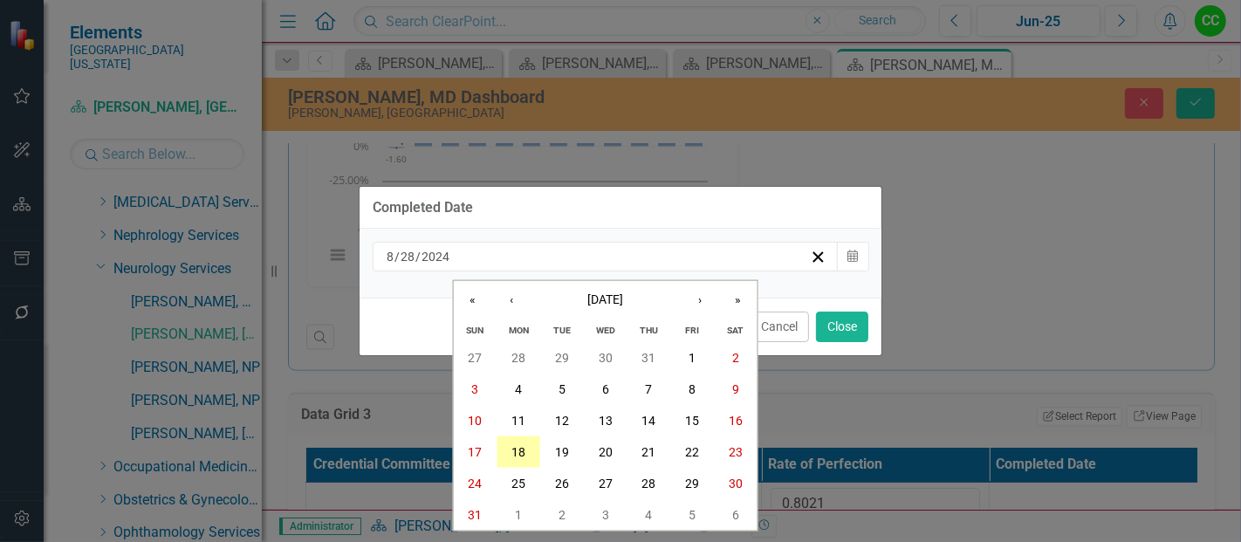
click at [525, 455] on abbr "18" at bounding box center [518, 452] width 14 height 14
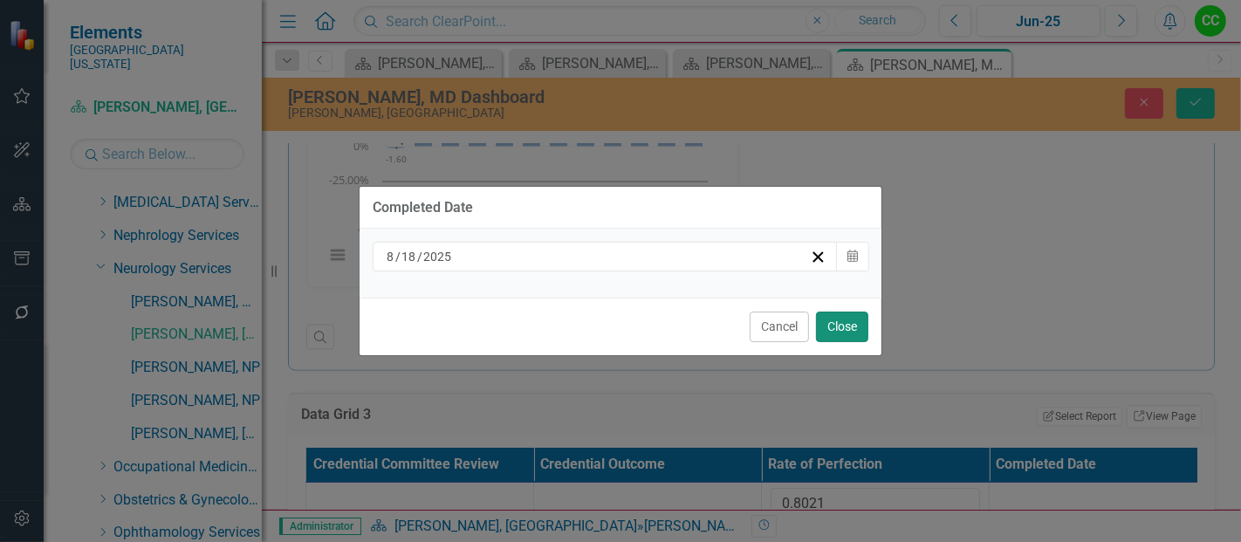
click at [850, 329] on button "Close" at bounding box center [842, 327] width 52 height 31
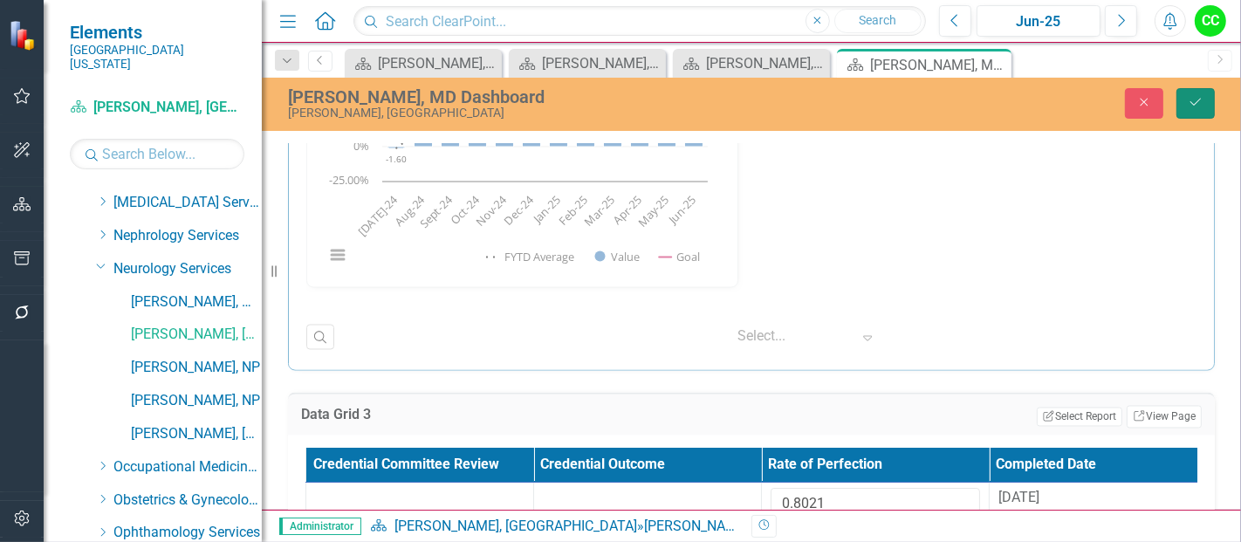
click at [1197, 115] on button "Save" at bounding box center [1196, 103] width 38 height 31
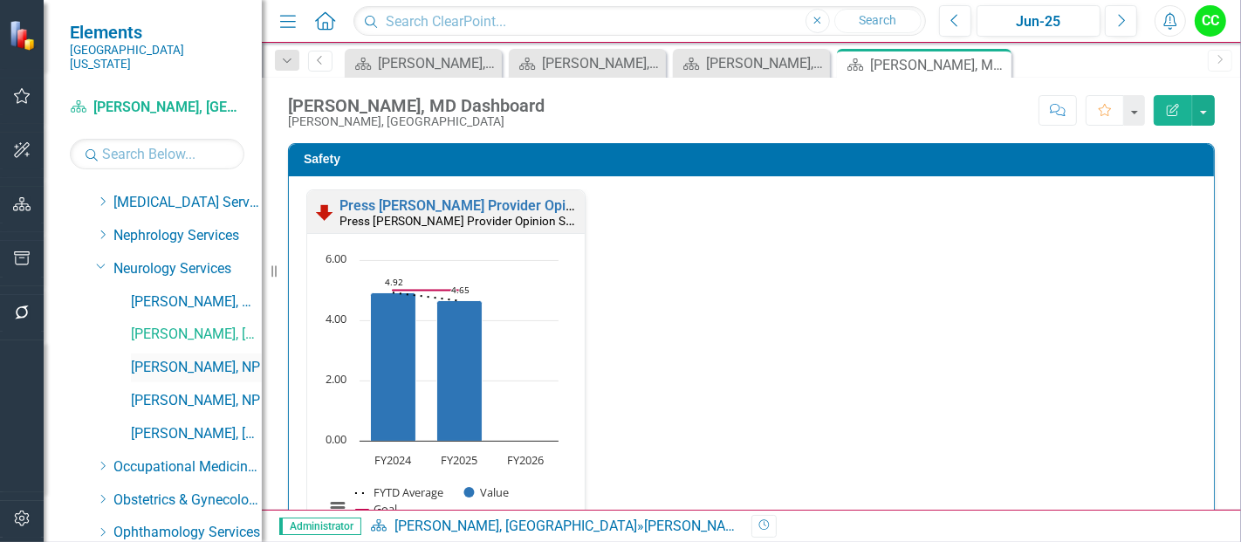
click at [175, 358] on link "[PERSON_NAME], NP" at bounding box center [196, 368] width 131 height 20
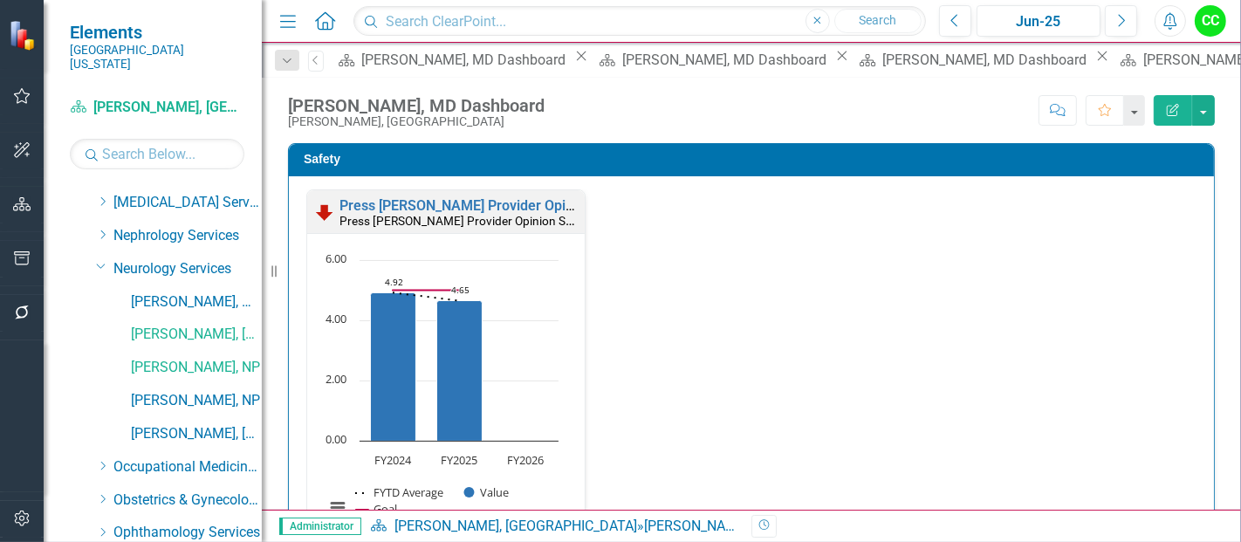
click at [577, 61] on icon at bounding box center [582, 56] width 10 height 10
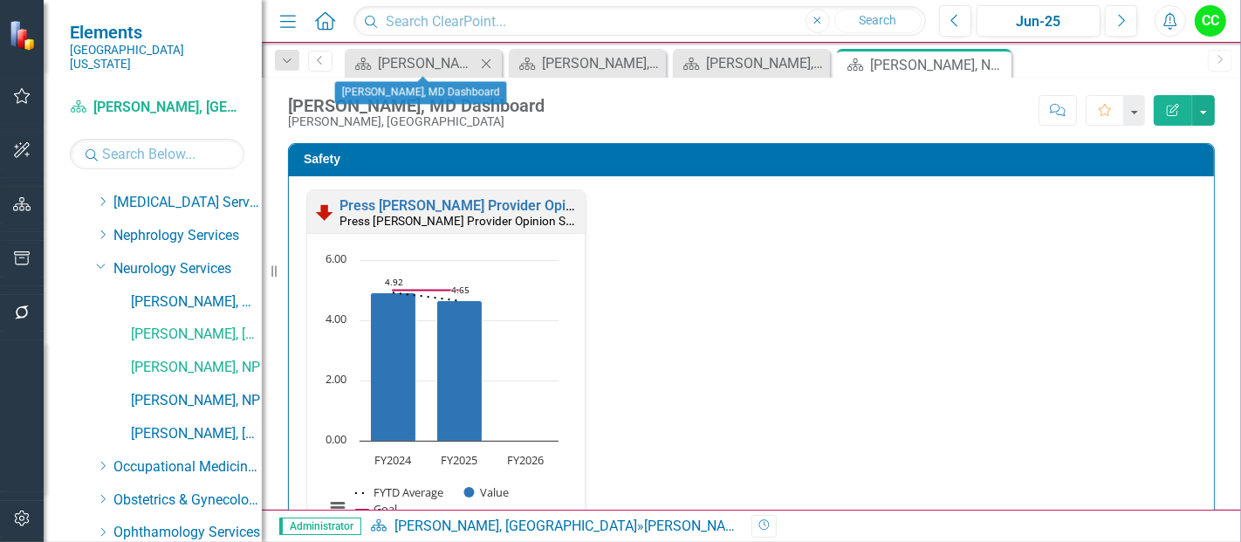
click at [477, 65] on icon "Close" at bounding box center [485, 64] width 17 height 14
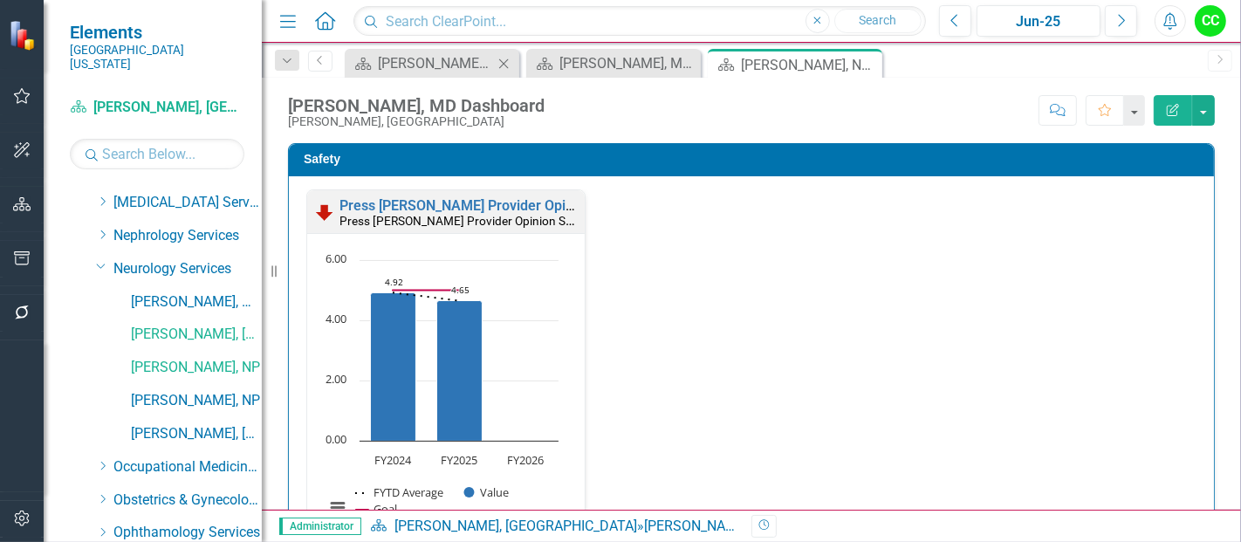
click at [511, 65] on icon "Close" at bounding box center [503, 64] width 17 height 14
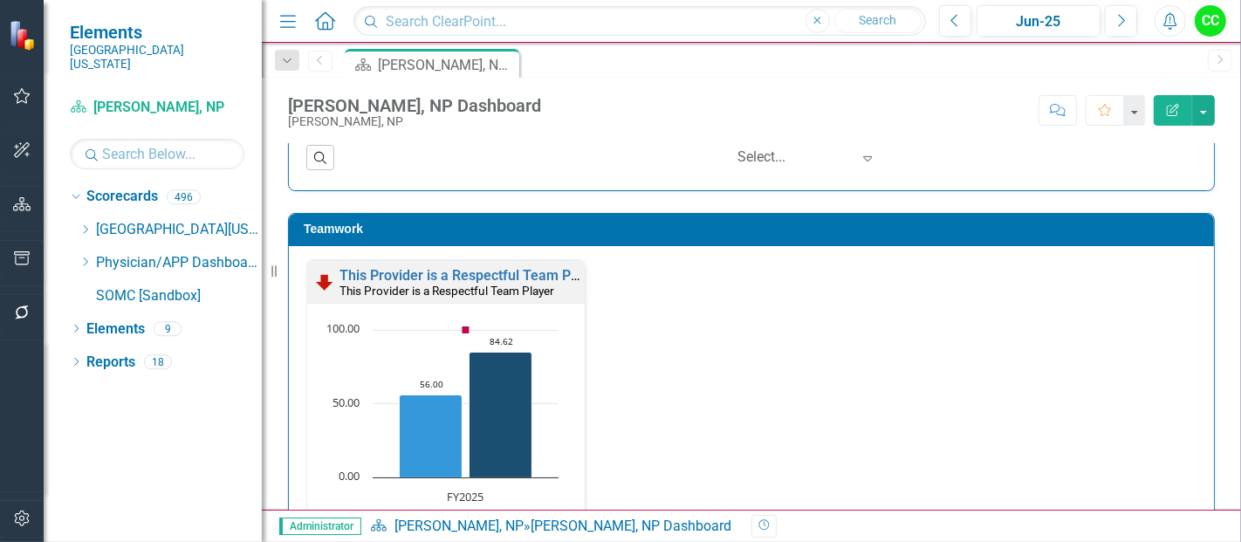
scroll to position [1808, 0]
click at [545, 268] on link "This Provider is a Respectful Team Player" at bounding box center [471, 275] width 263 height 17
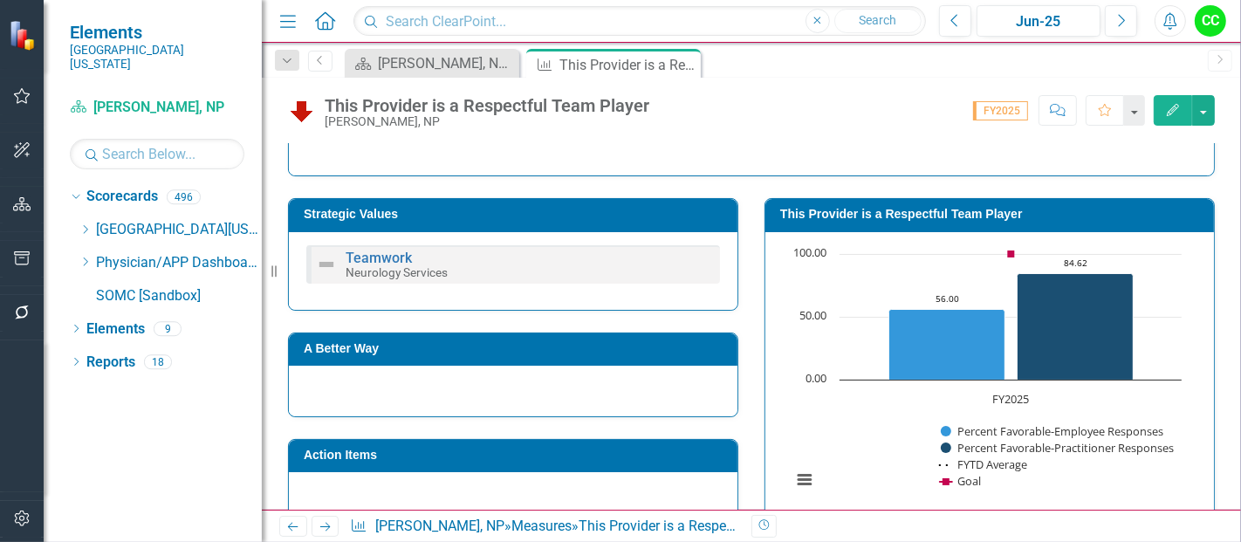
scroll to position [251, 0]
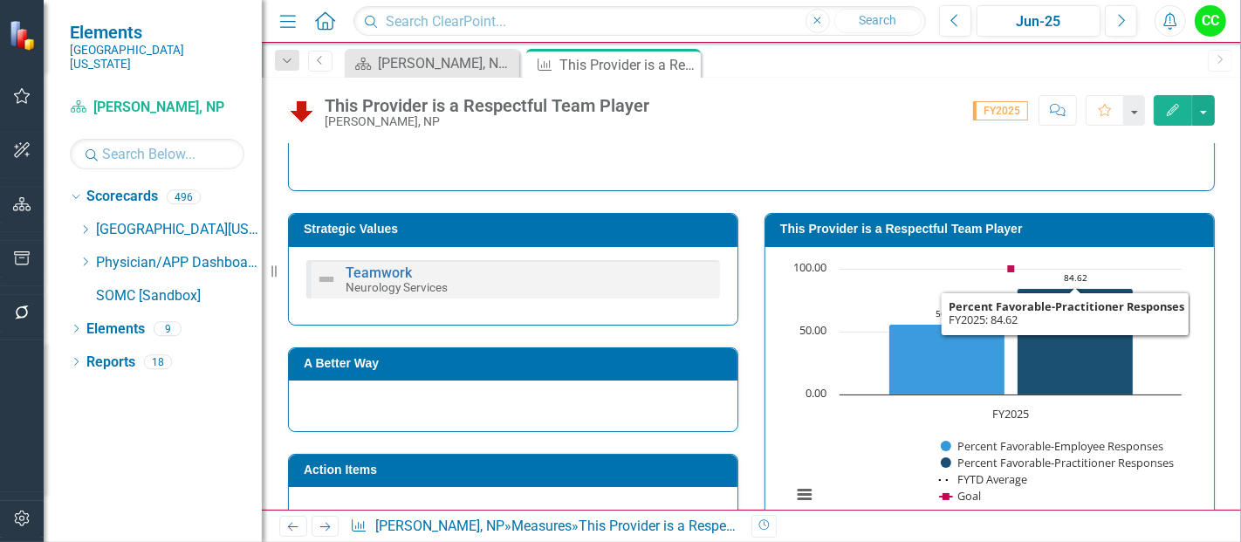
click at [958, 223] on h3 "This Provider is a Respectful Team Player" at bounding box center [992, 229] width 425 height 13
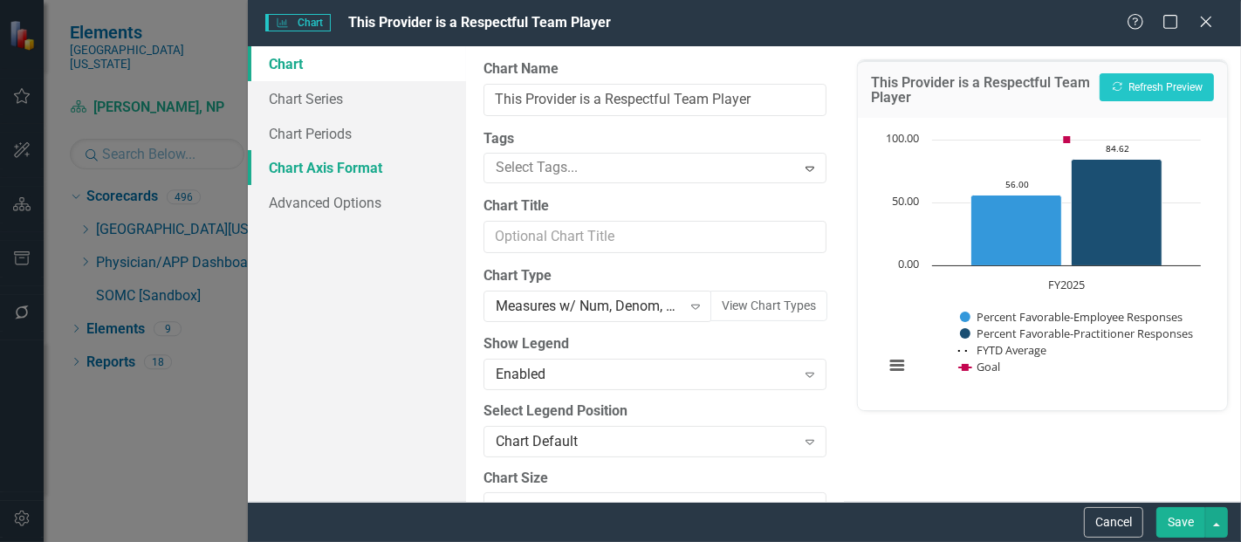
click at [294, 173] on link "Chart Axis Format" at bounding box center [357, 167] width 218 height 35
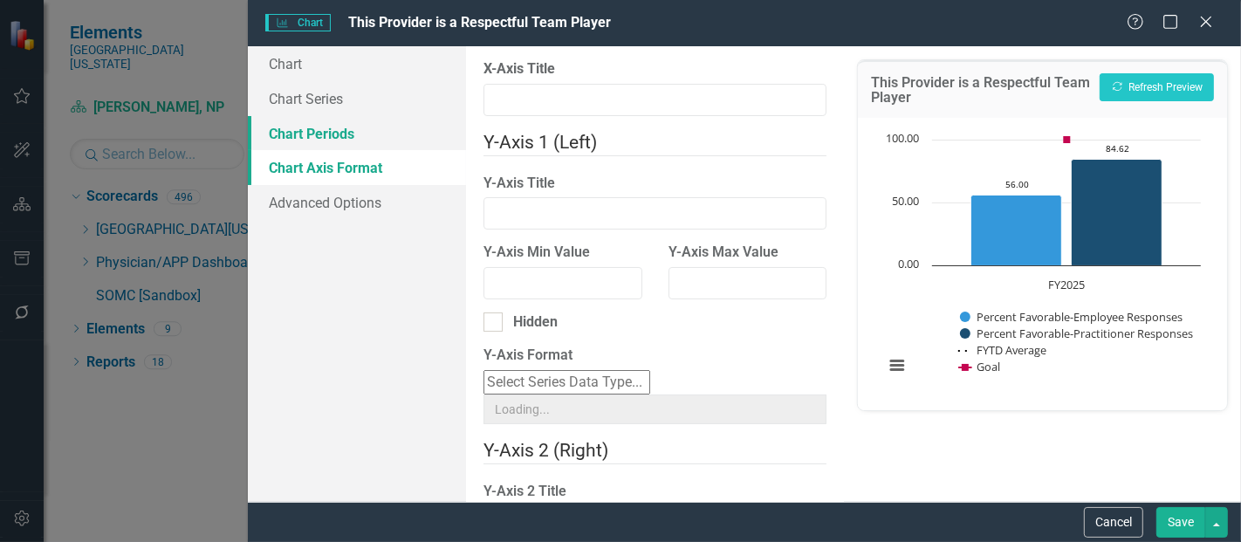
click at [312, 146] on link "Chart Periods" at bounding box center [357, 133] width 218 height 35
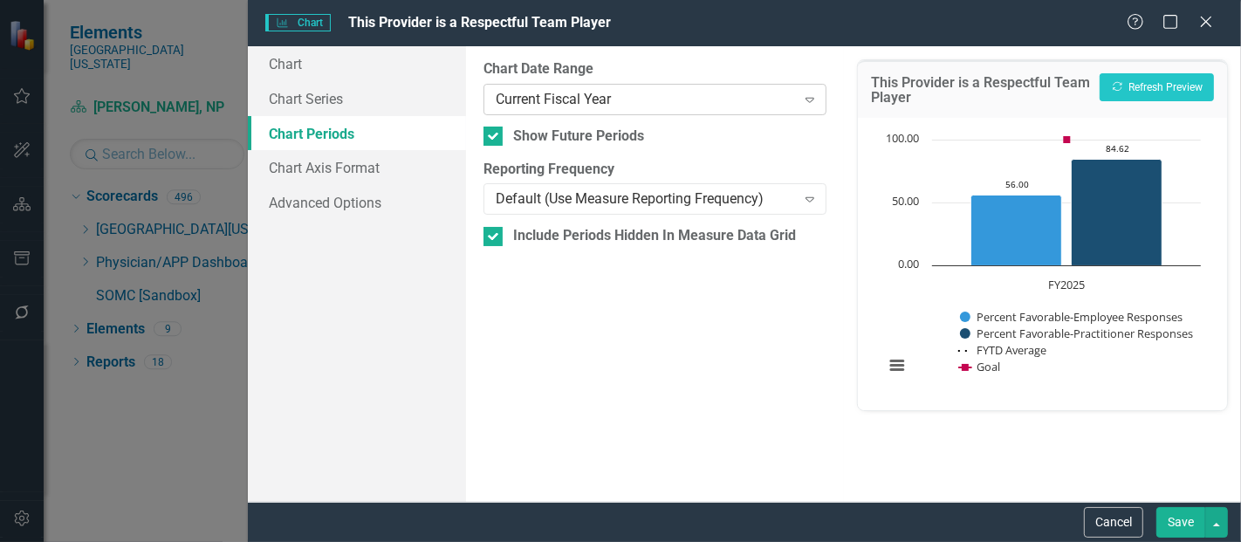
click at [556, 106] on div "Current Fiscal Year" at bounding box center [645, 99] width 299 height 20
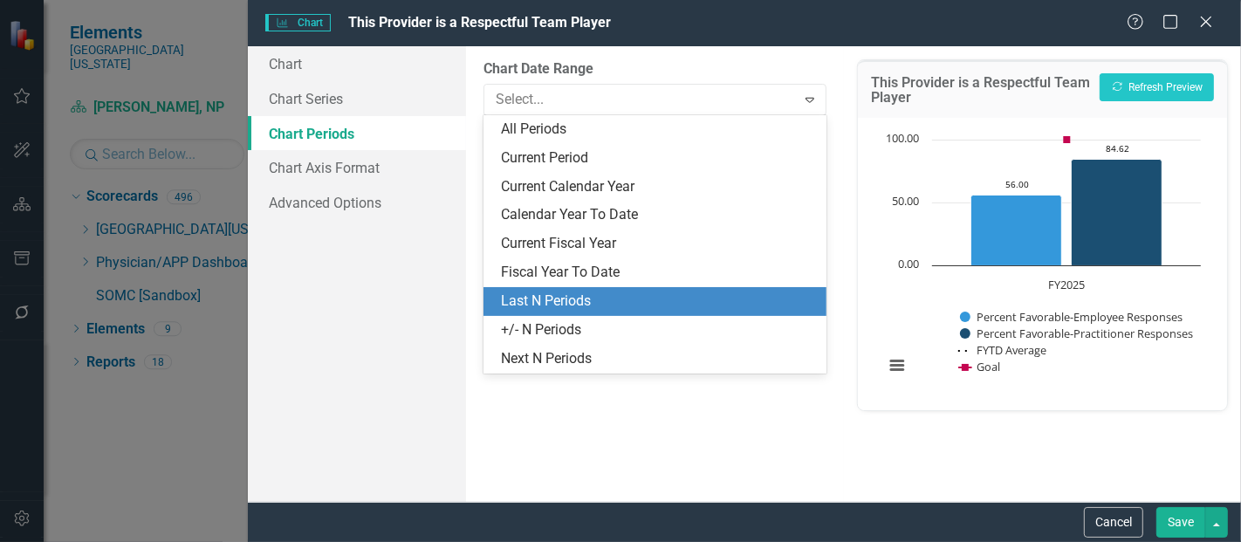
click at [537, 303] on div "Last N Periods" at bounding box center [658, 302] width 315 height 20
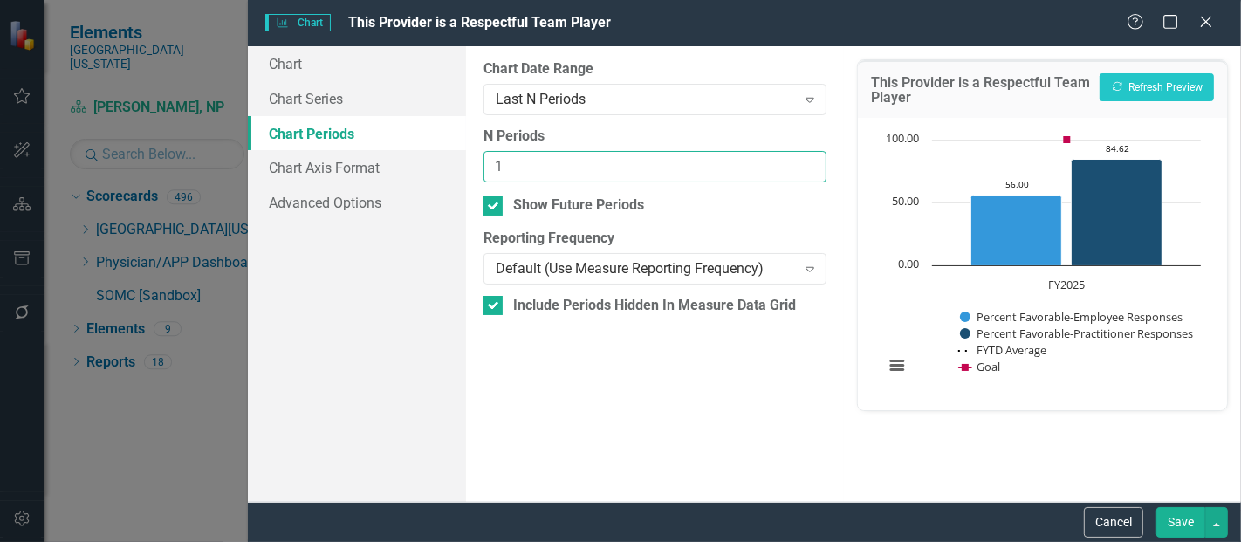
click at [807, 162] on input "1" at bounding box center [655, 167] width 343 height 32
type input "2"
click at [807, 162] on input "2" at bounding box center [655, 167] width 343 height 32
click at [1192, 528] on button "Save" at bounding box center [1180, 522] width 49 height 31
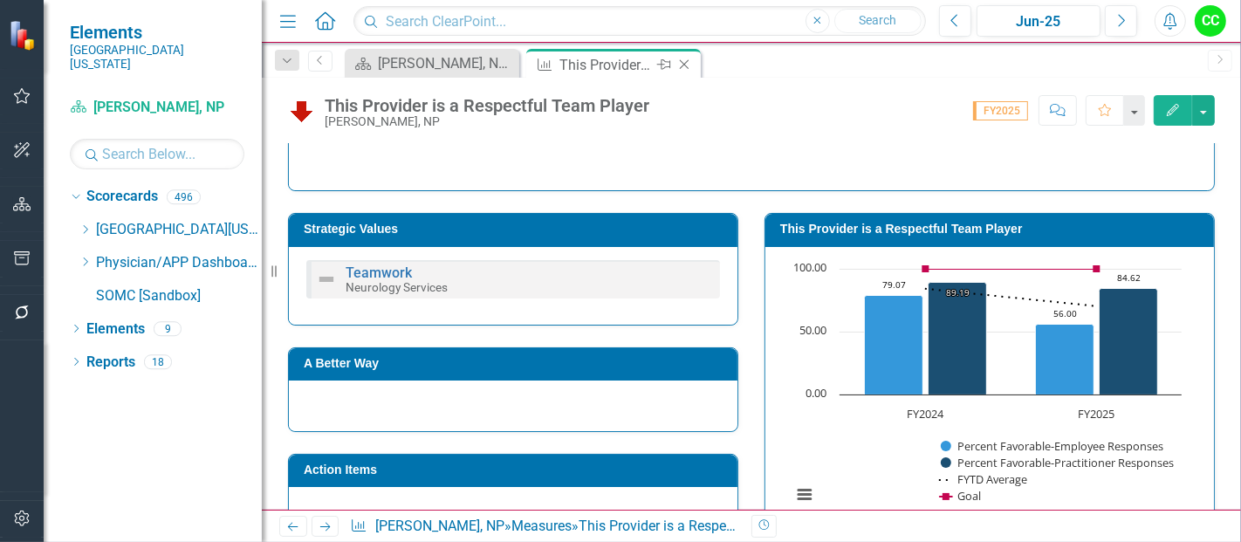
click at [683, 60] on icon "Close" at bounding box center [684, 65] width 17 height 14
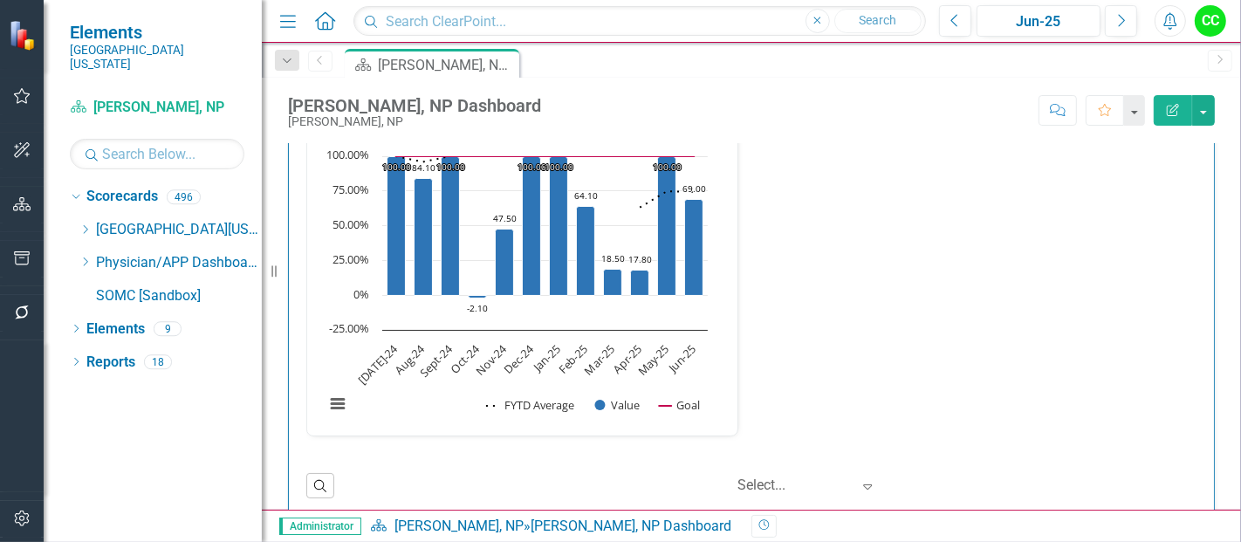
scroll to position [2633, 0]
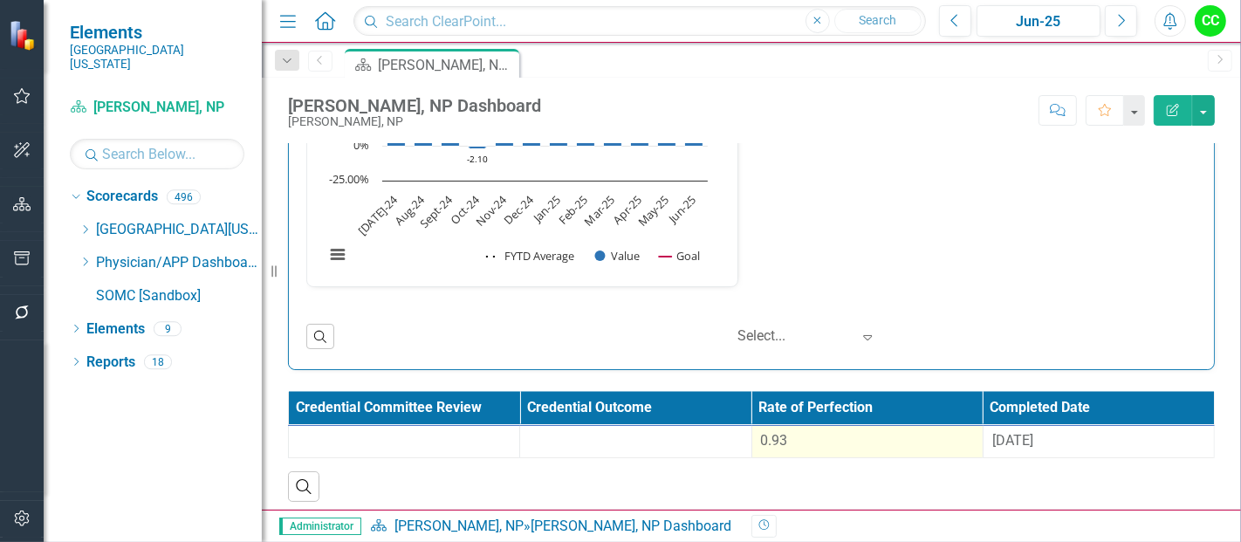
click at [853, 431] on div "0.93" at bounding box center [867, 441] width 213 height 20
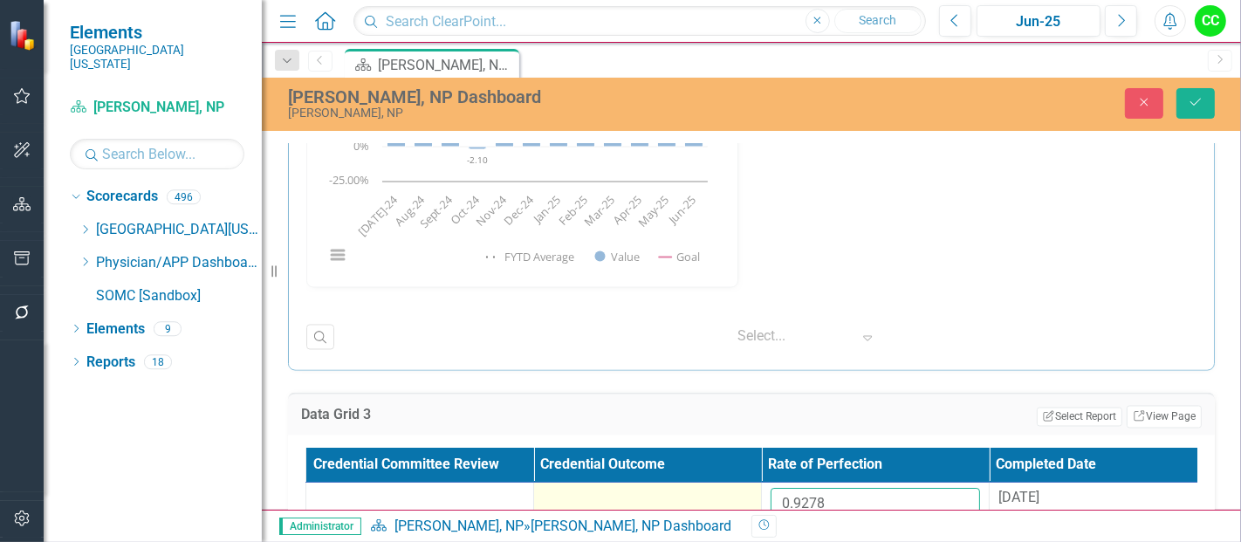
drag, startPoint x: 841, startPoint y: 496, endPoint x: 674, endPoint y: 479, distance: 168.4
click at [674, 483] on tr "0.9278 [DATE]" at bounding box center [761, 511] width 911 height 57
paste input "25"
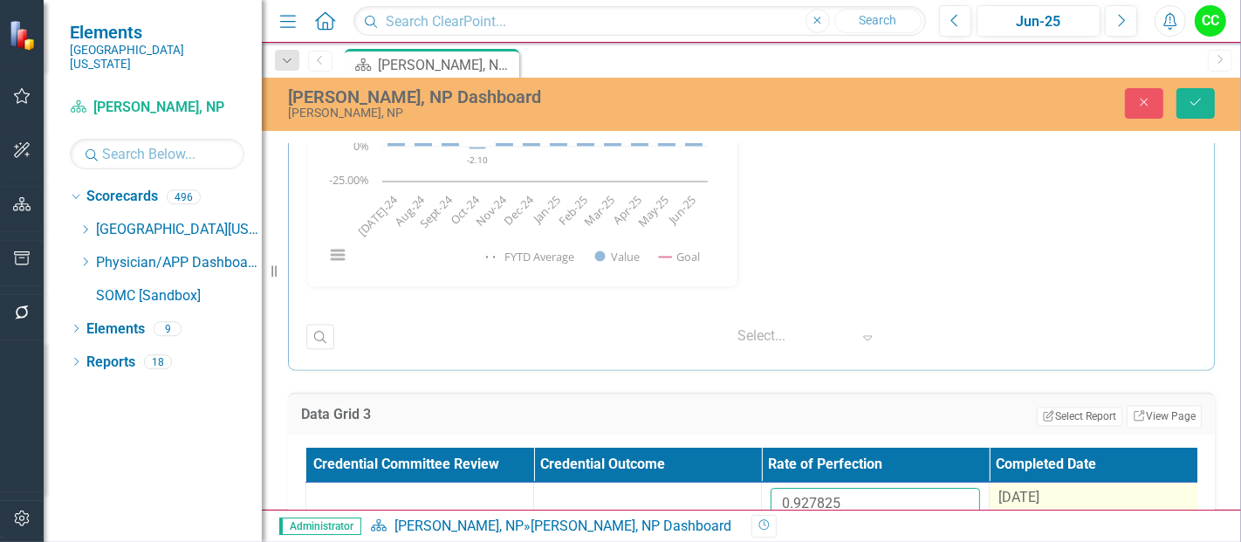
type input "0.927825"
click at [1036, 501] on td "[DATE]" at bounding box center [1104, 511] width 228 height 57
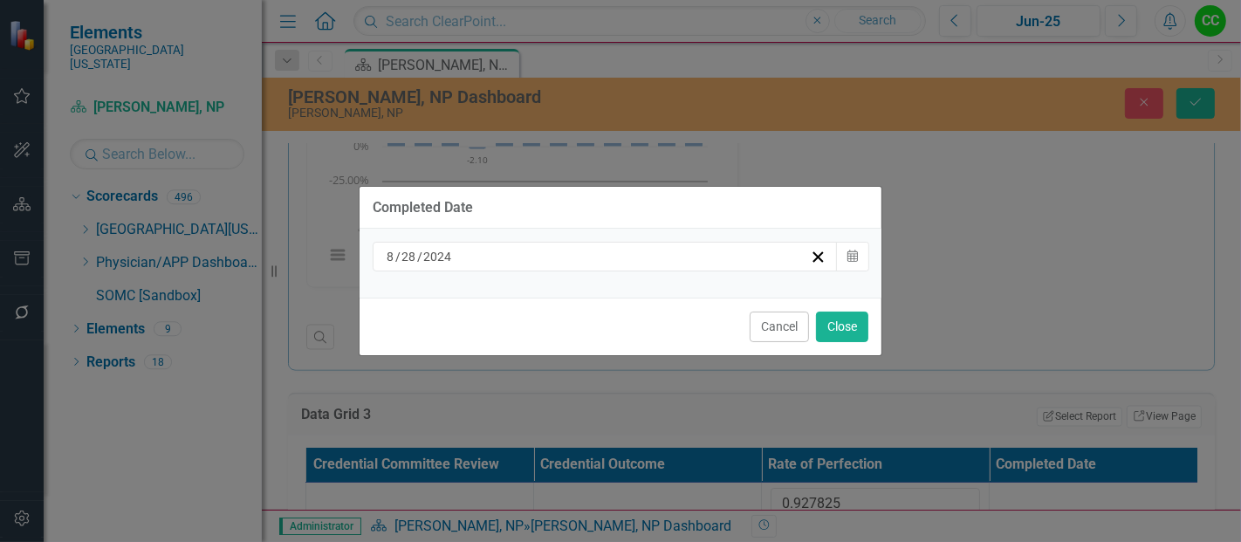
click at [693, 264] on div "[DATE]" at bounding box center [597, 256] width 426 height 17
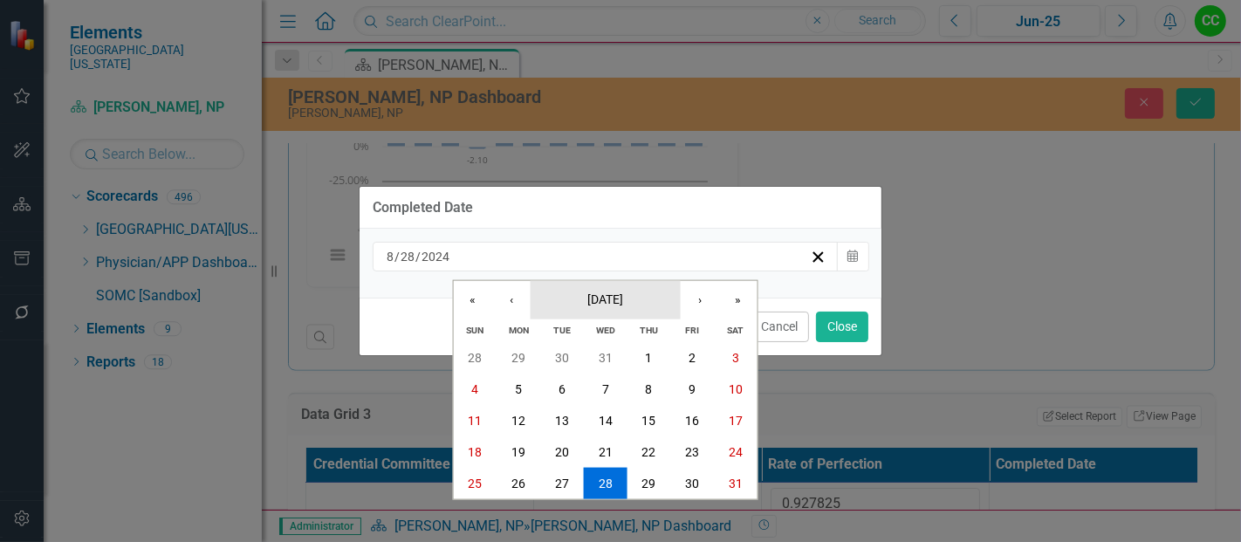
click at [618, 315] on button "[DATE]" at bounding box center [606, 299] width 150 height 38
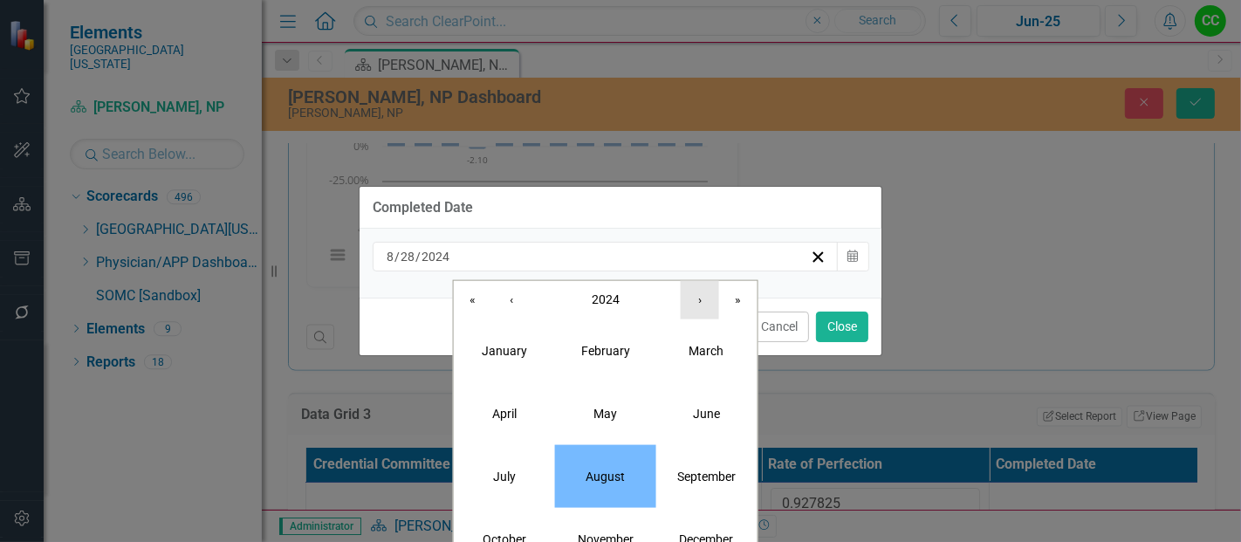
click at [699, 315] on button "›" at bounding box center [700, 299] width 38 height 38
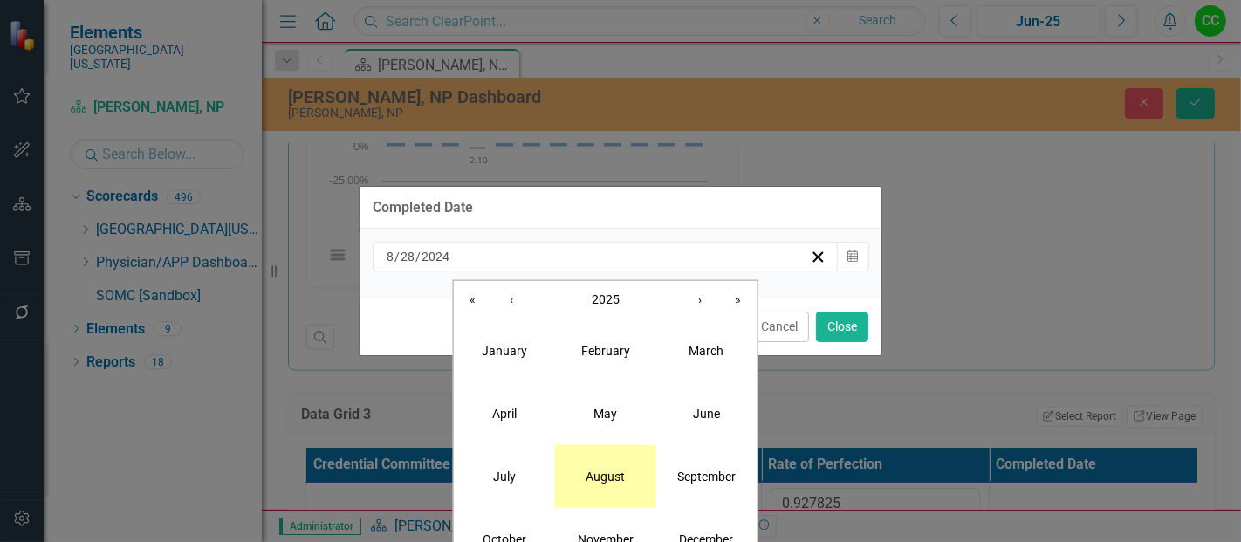
click at [601, 475] on abbr "August" at bounding box center [605, 476] width 39 height 14
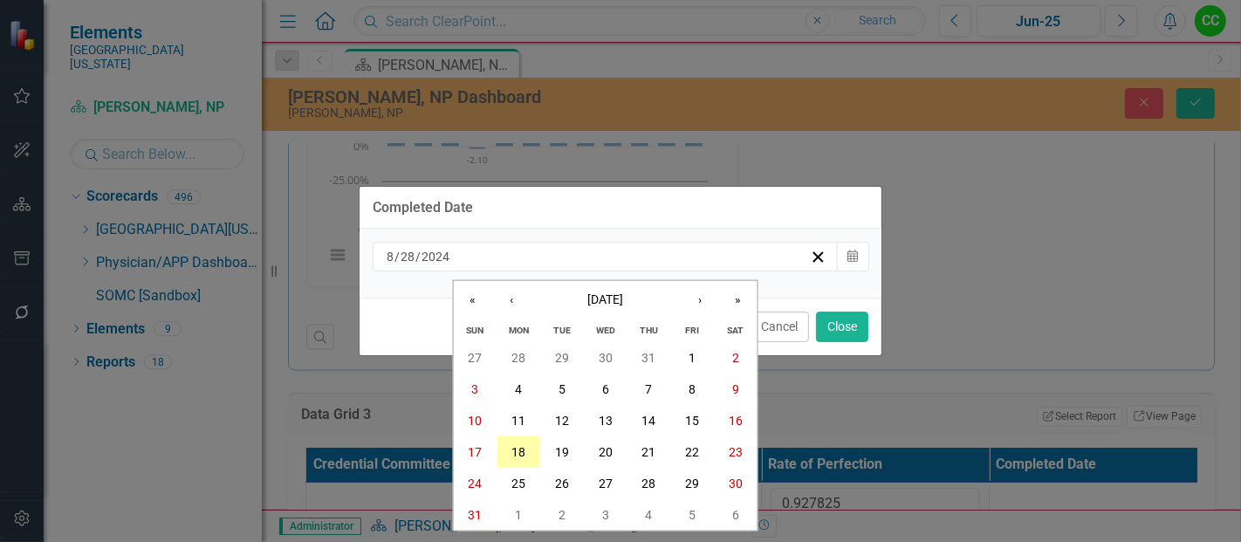
click at [520, 452] on abbr "18" at bounding box center [518, 452] width 14 height 14
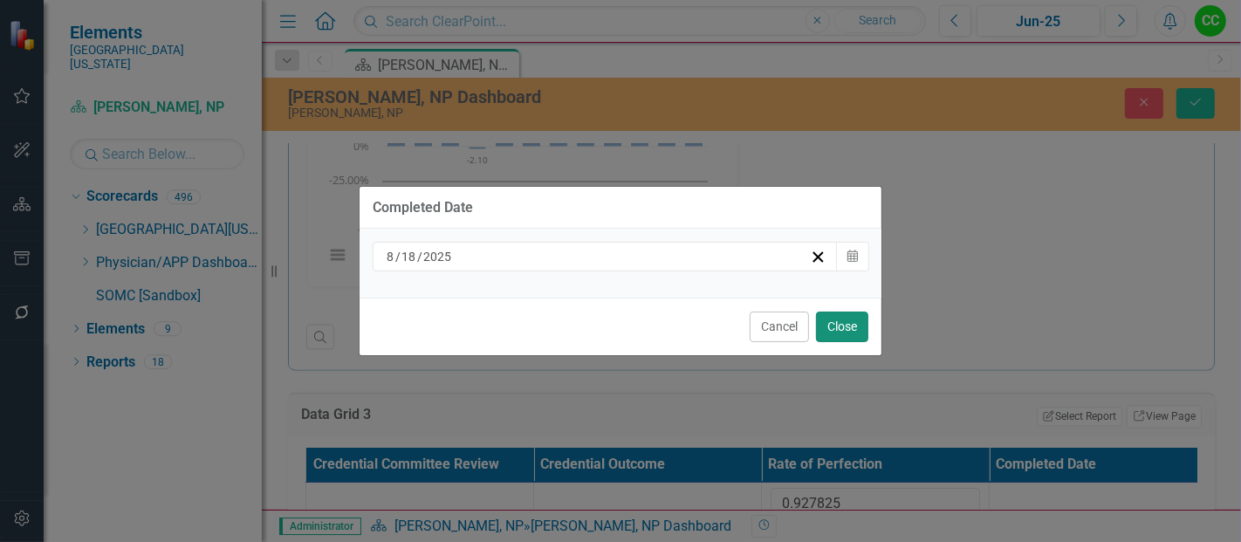
click at [838, 320] on button "Close" at bounding box center [842, 327] width 52 height 31
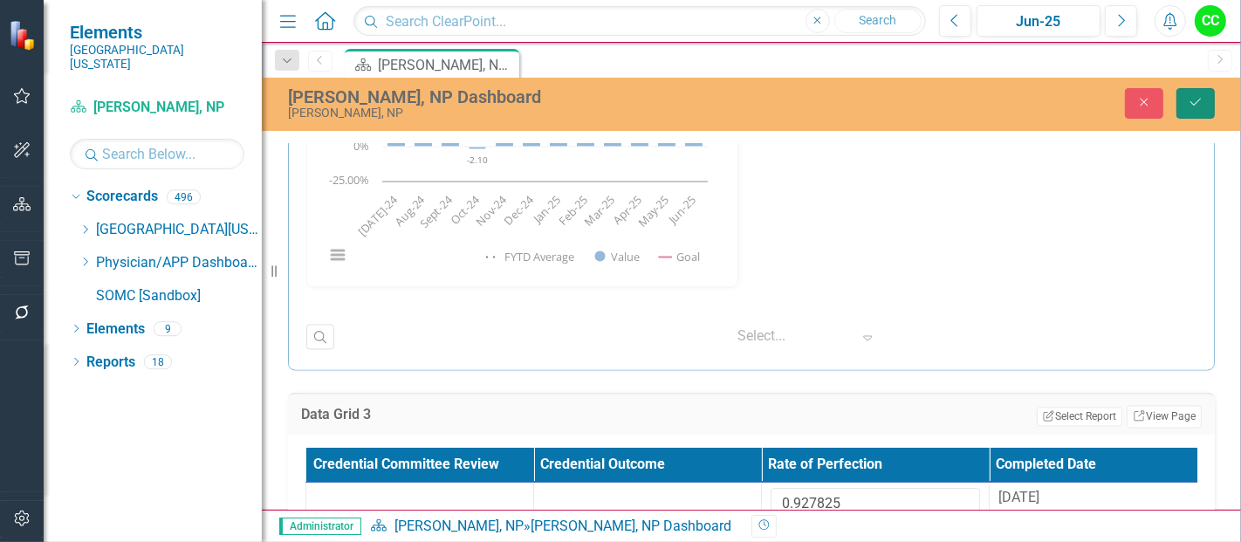
click at [1202, 96] on icon "Save" at bounding box center [1196, 102] width 16 height 12
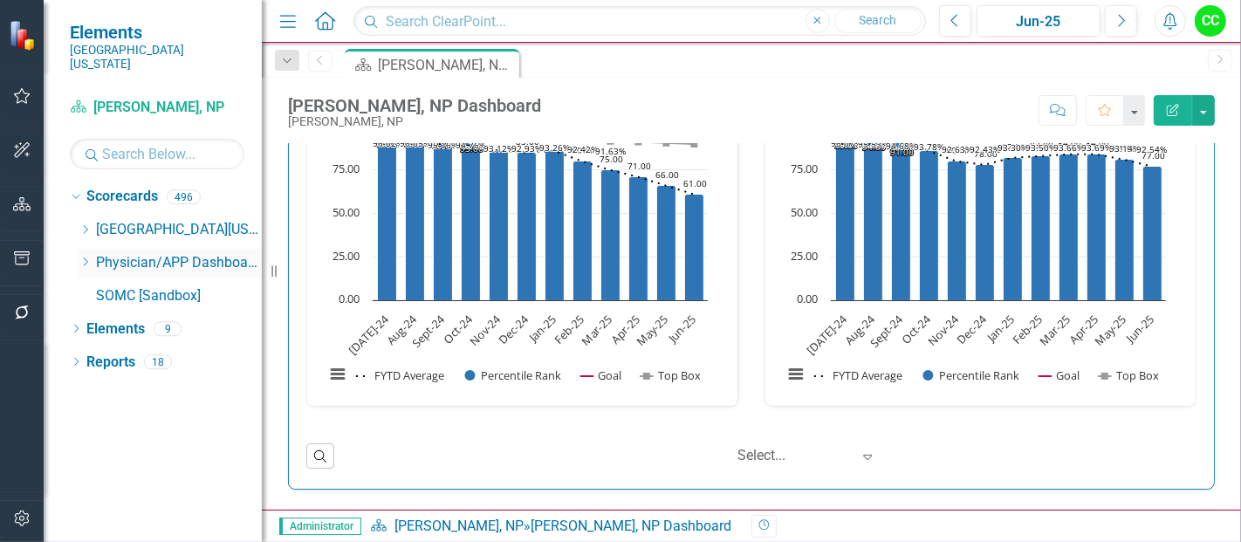
scroll to position [1910, 0]
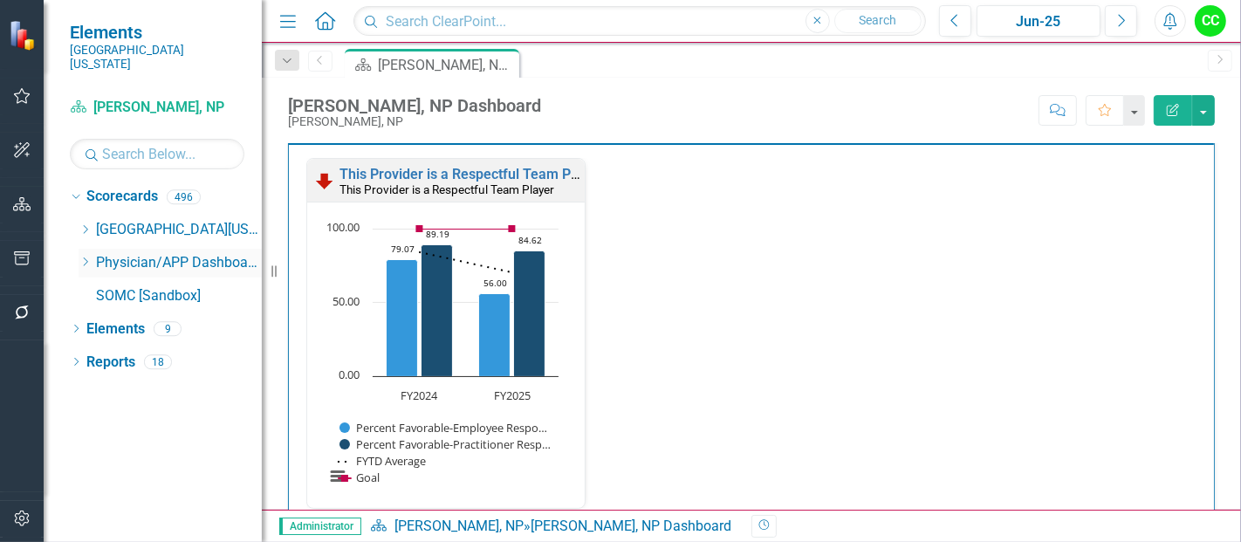
click at [86, 257] on icon at bounding box center [86, 261] width 4 height 9
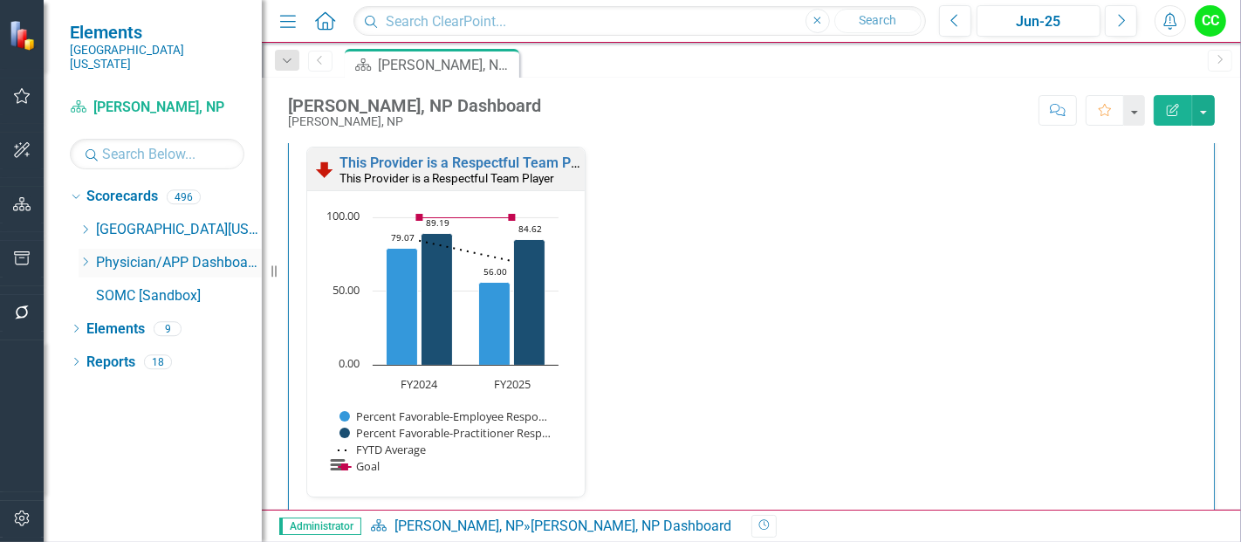
scroll to position [0, 0]
click at [87, 257] on icon "Dropdown" at bounding box center [85, 262] width 13 height 10
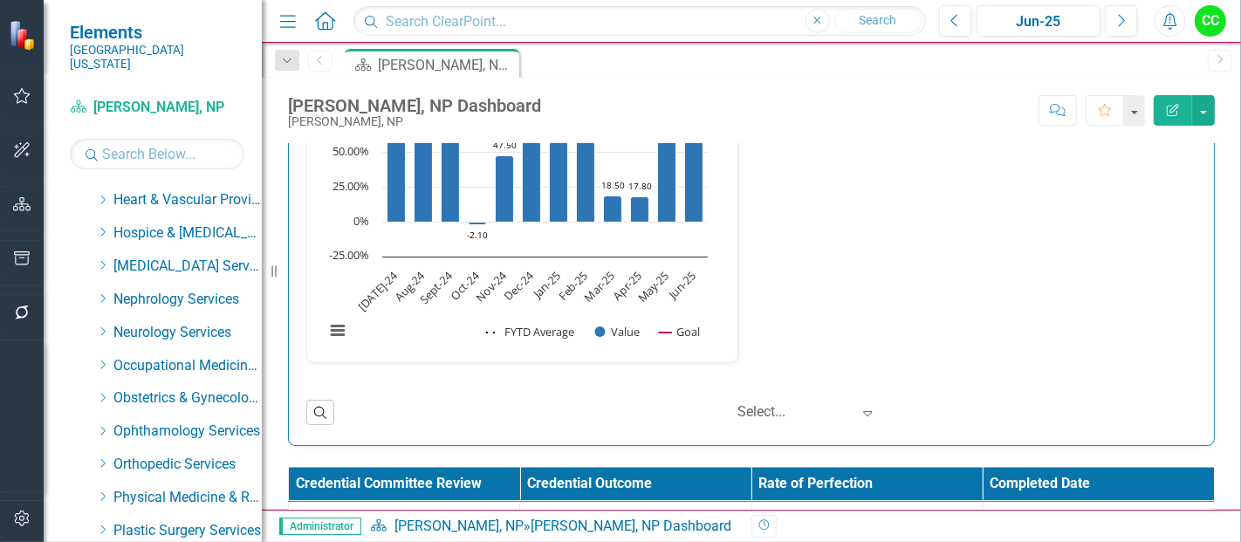
scroll to position [2633, 0]
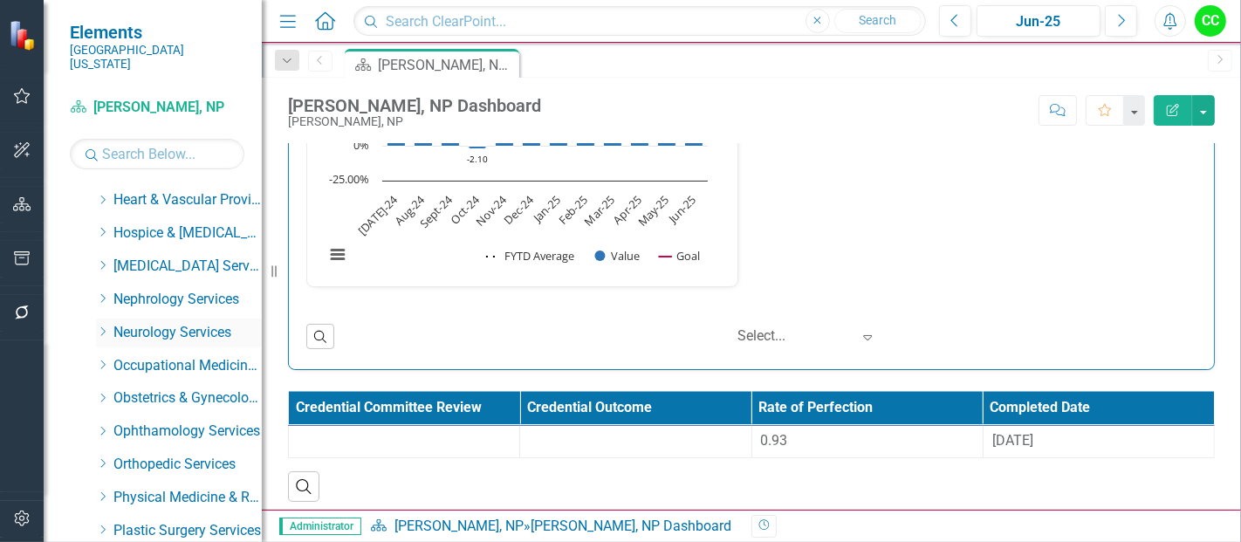
click at [99, 326] on icon "Dropdown" at bounding box center [102, 331] width 13 height 10
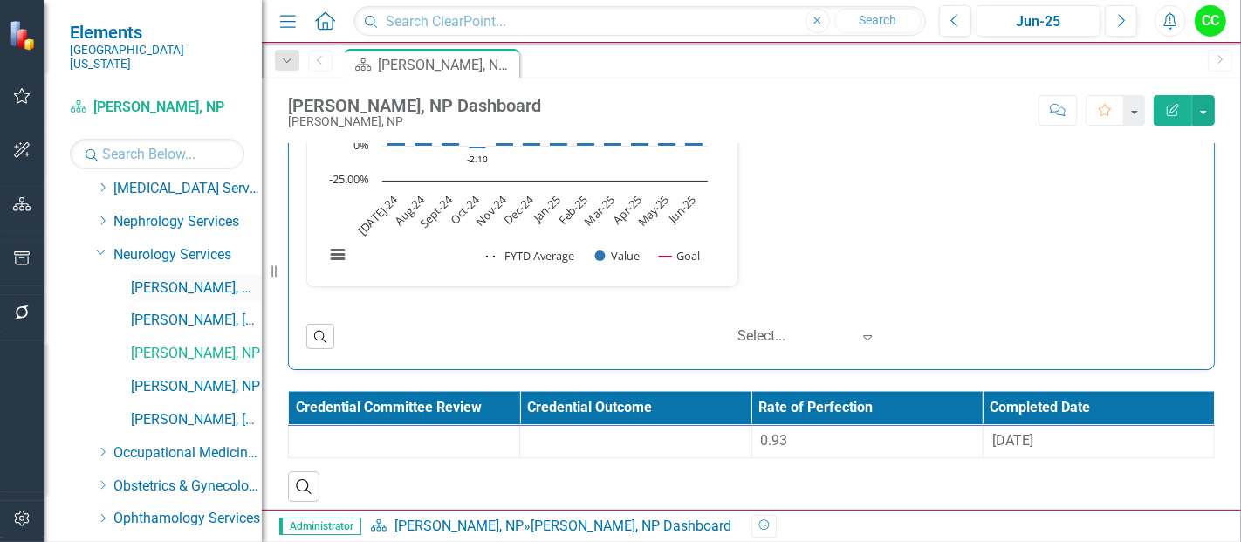
scroll to position [506, 0]
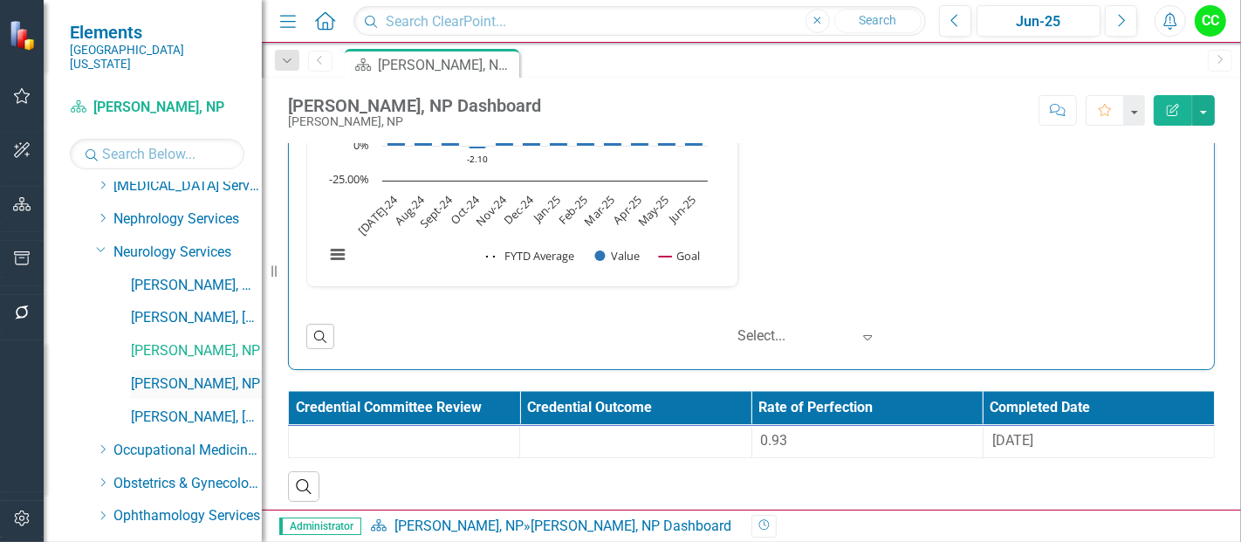
click at [167, 374] on link "[PERSON_NAME], NP" at bounding box center [196, 384] width 131 height 20
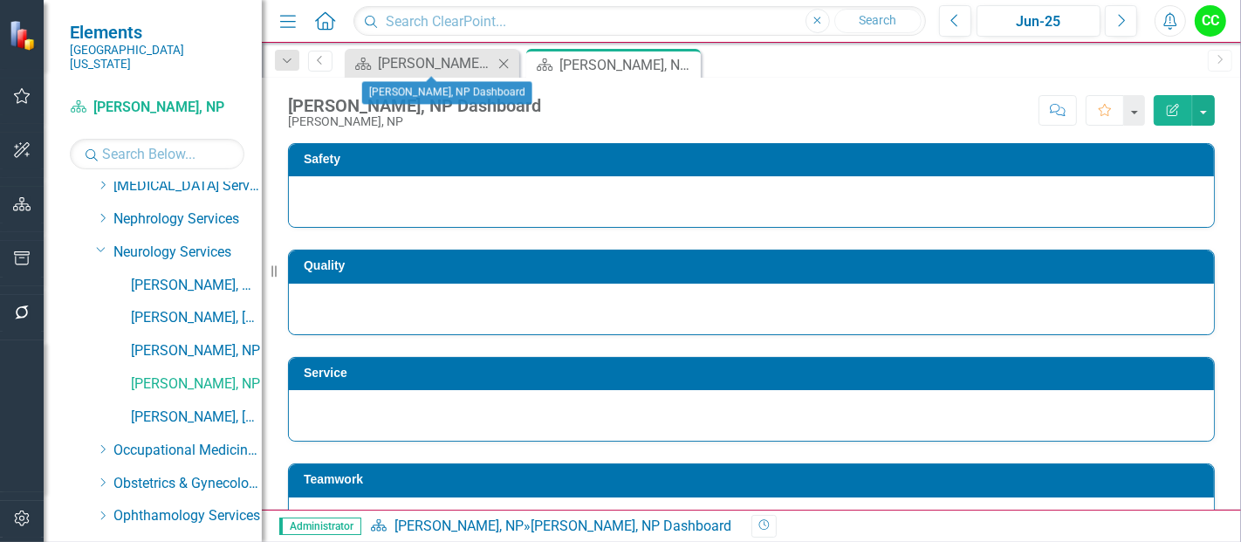
click at [504, 60] on icon "Close" at bounding box center [503, 64] width 17 height 14
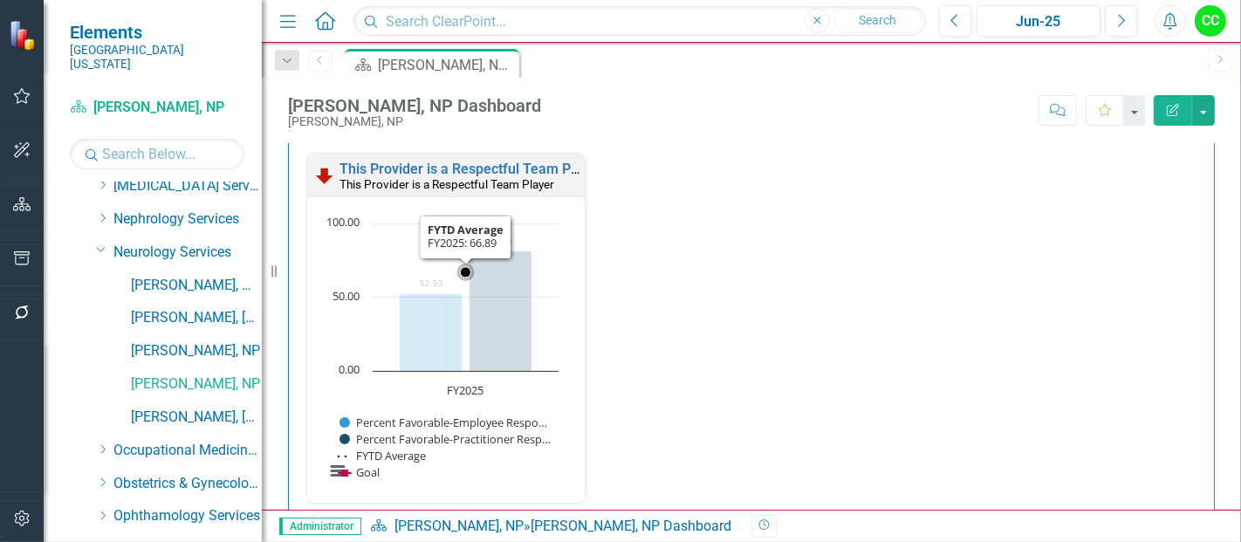
scroll to position [1890, 0]
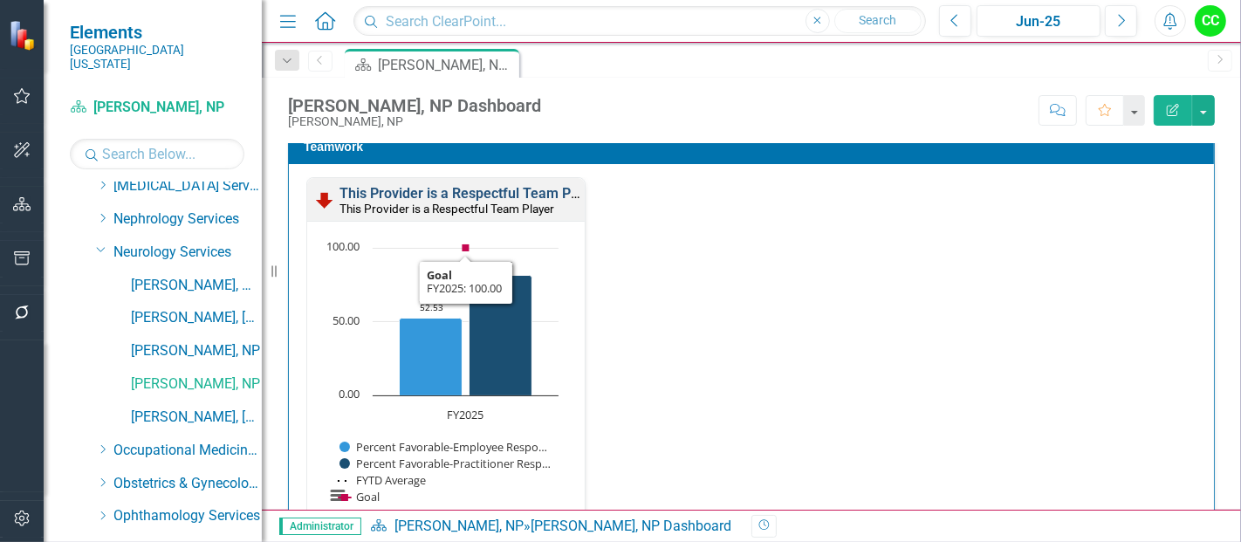
click at [511, 193] on link "This Provider is a Respectful Team Player" at bounding box center [471, 193] width 263 height 17
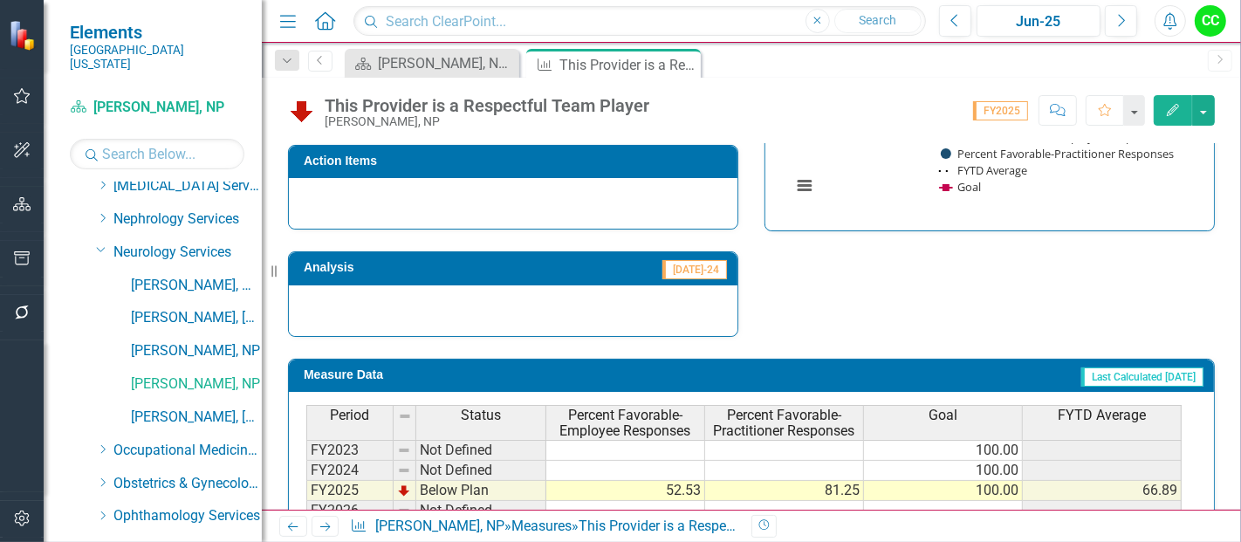
scroll to position [668, 0]
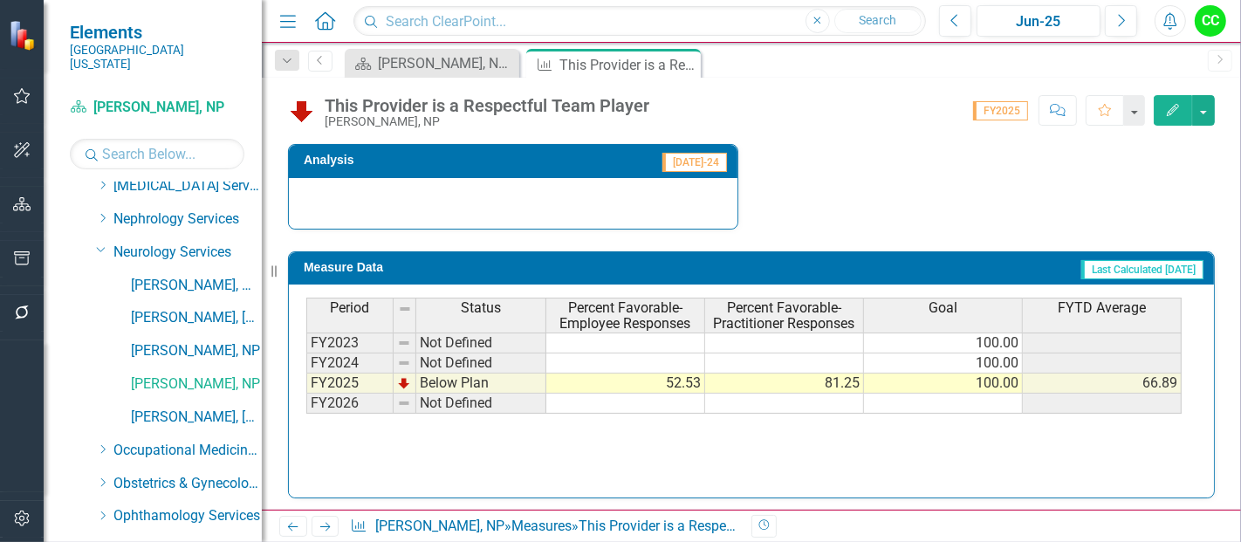
click at [1166, 110] on icon "Edit" at bounding box center [1173, 110] width 16 height 12
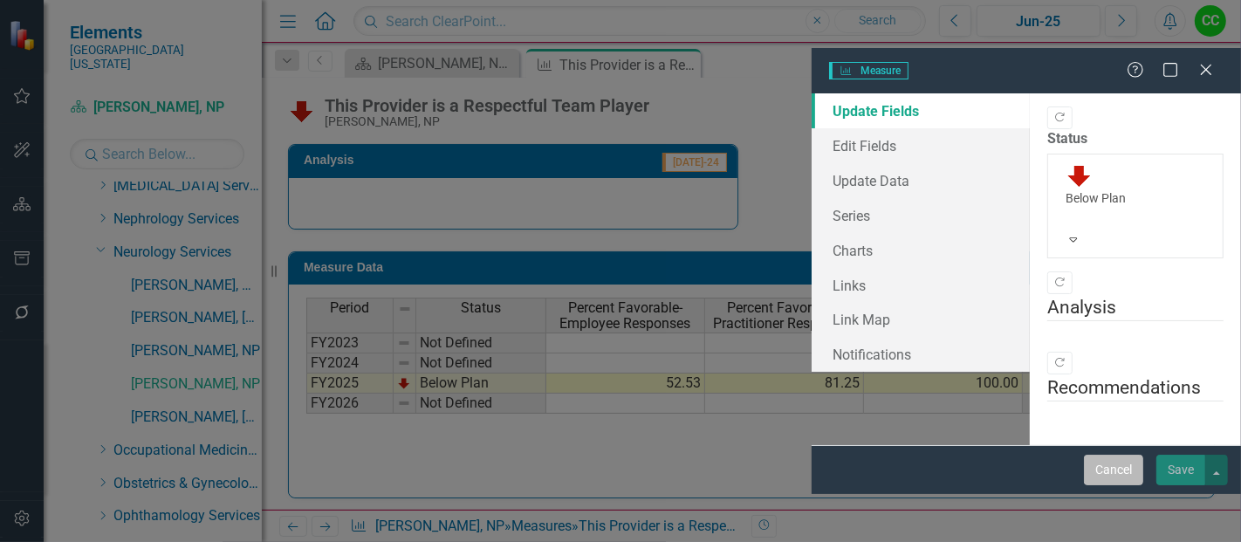
click at [1116, 485] on button "Cancel" at bounding box center [1113, 470] width 59 height 31
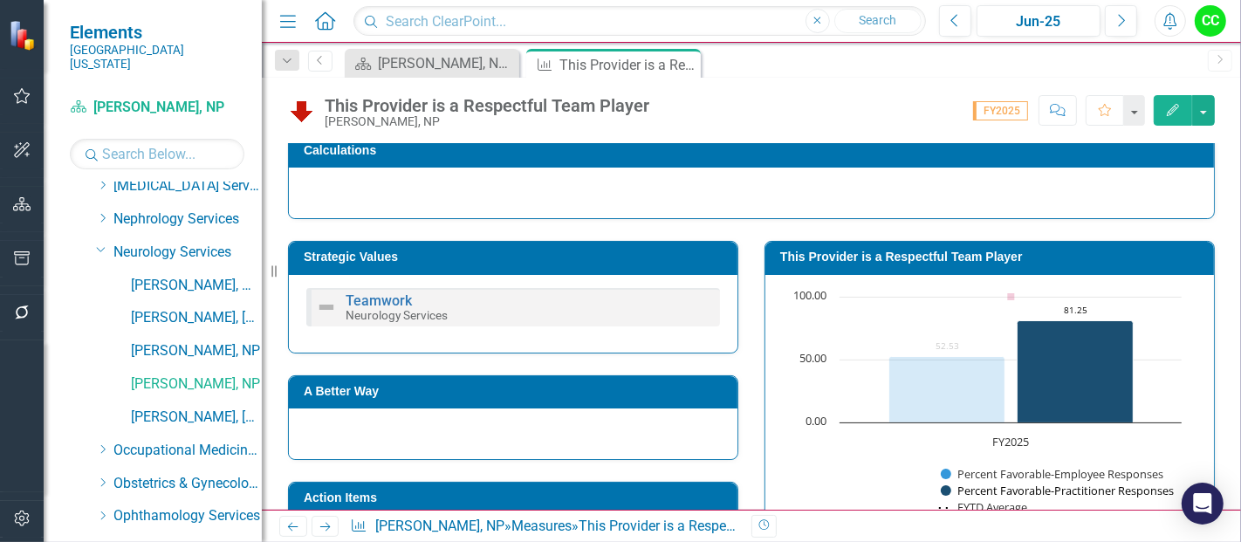
scroll to position [211, 0]
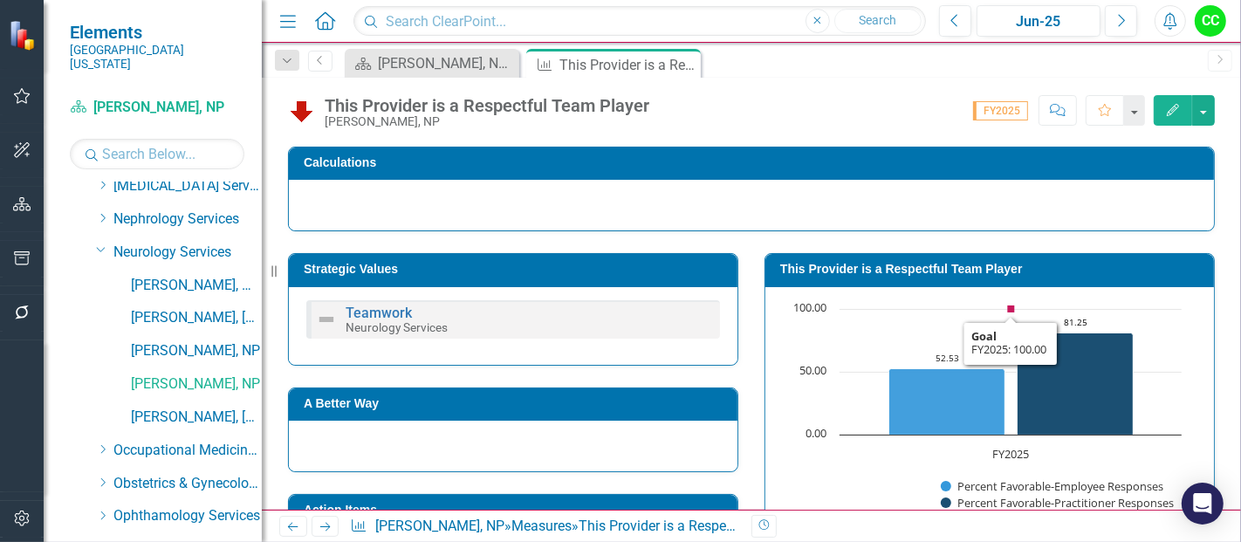
click at [977, 271] on h3 "This Provider is a Respectful Team Player" at bounding box center [992, 269] width 425 height 13
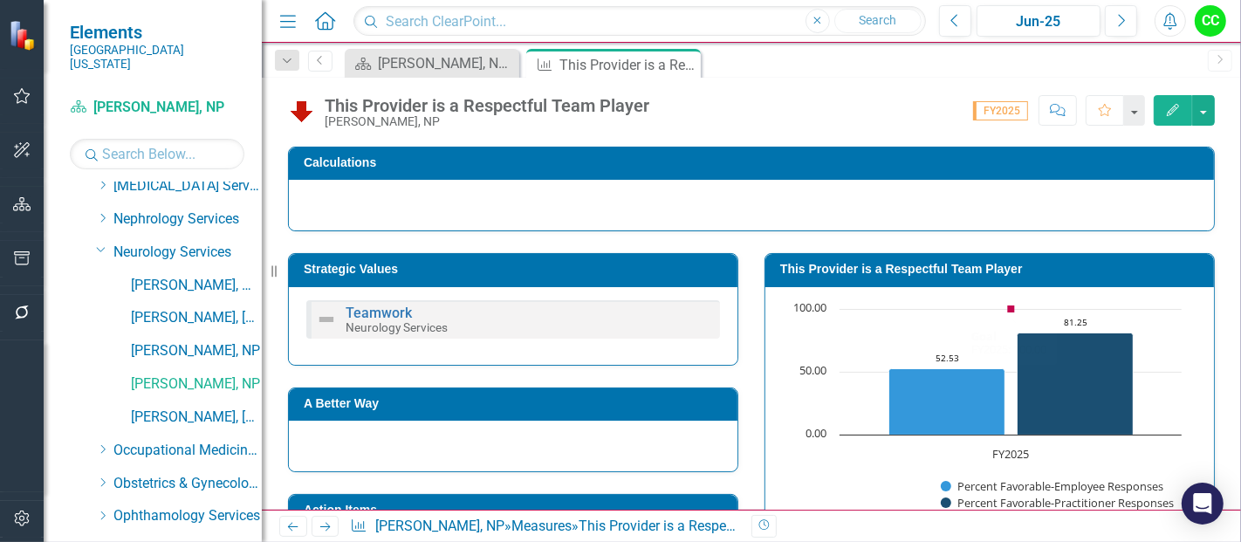
click at [977, 271] on h3 "This Provider is a Respectful Team Player" at bounding box center [992, 269] width 425 height 13
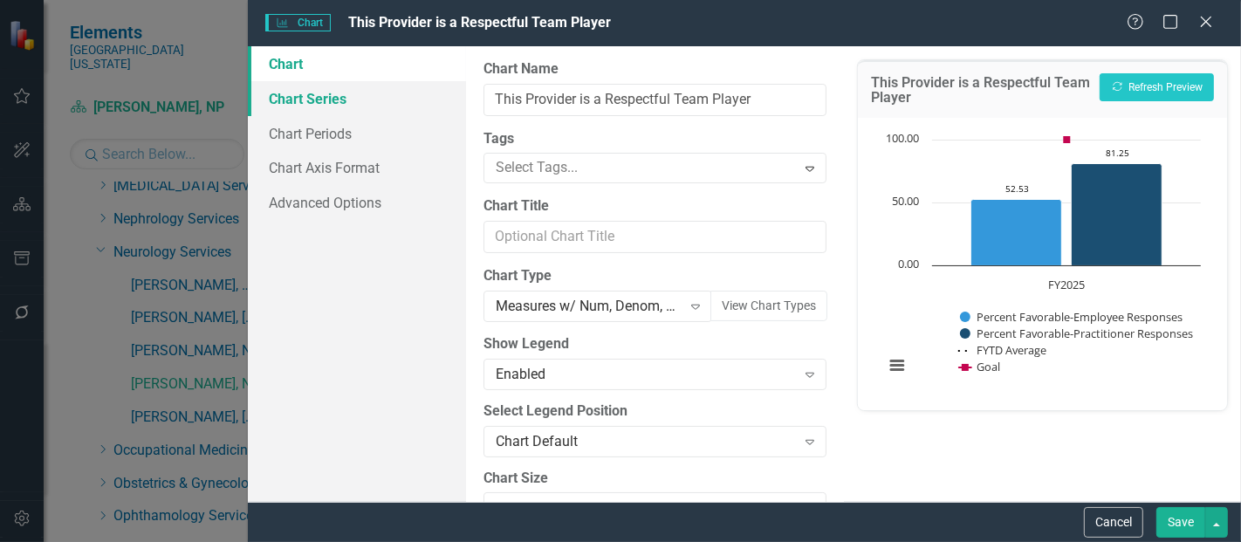
click at [278, 101] on link "Chart Series" at bounding box center [357, 98] width 218 height 35
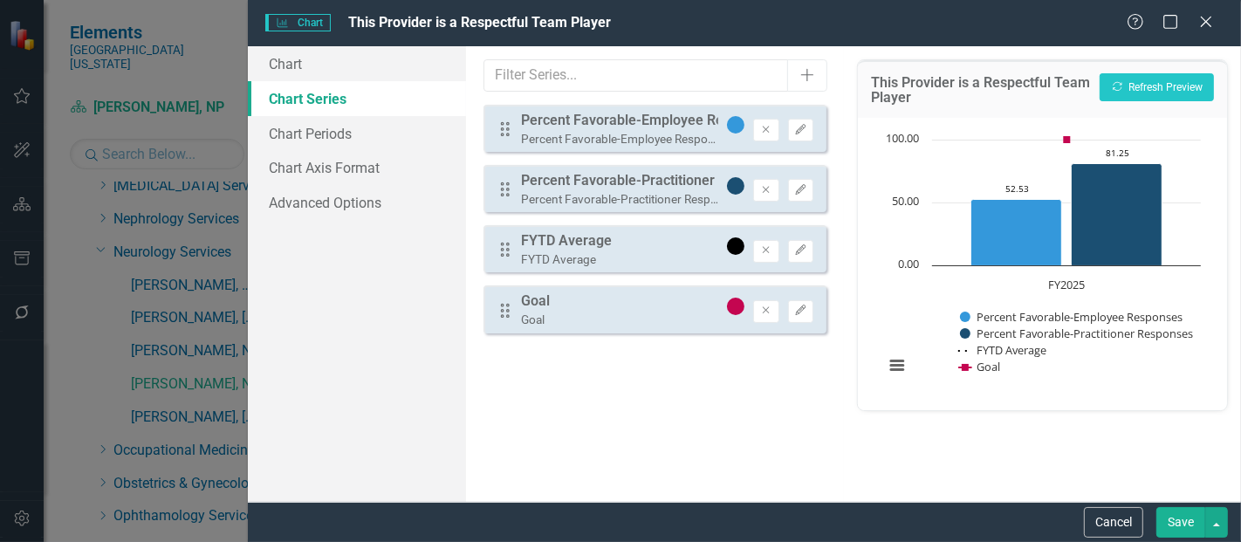
click at [278, 101] on link "Chart Series" at bounding box center [357, 98] width 218 height 35
click at [316, 124] on link "Chart Periods" at bounding box center [357, 133] width 218 height 35
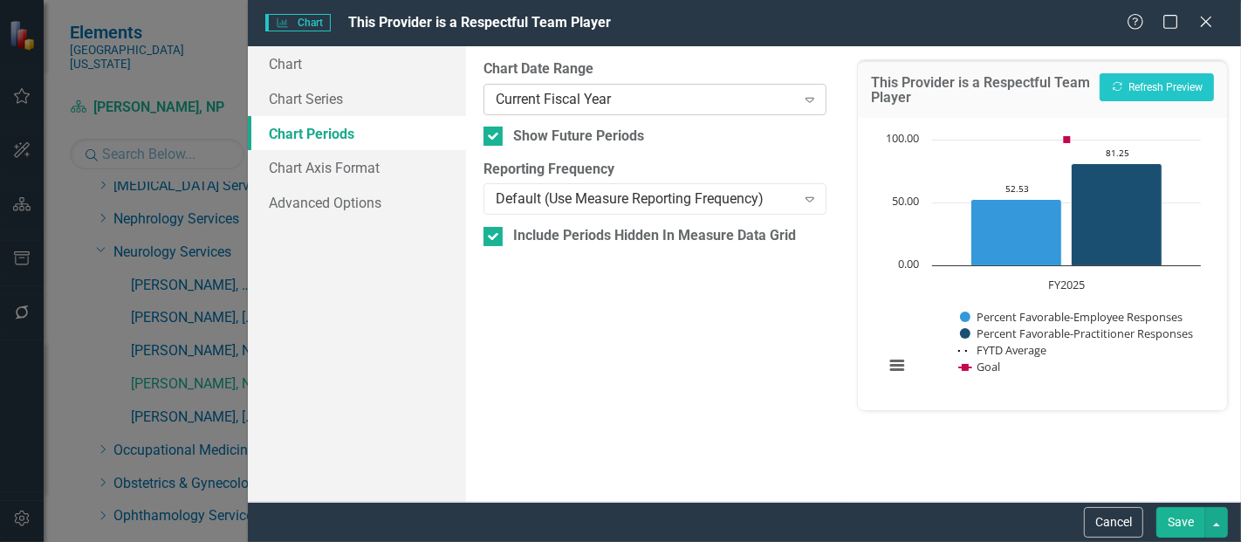
click at [708, 98] on div "Current Fiscal Year" at bounding box center [645, 99] width 299 height 20
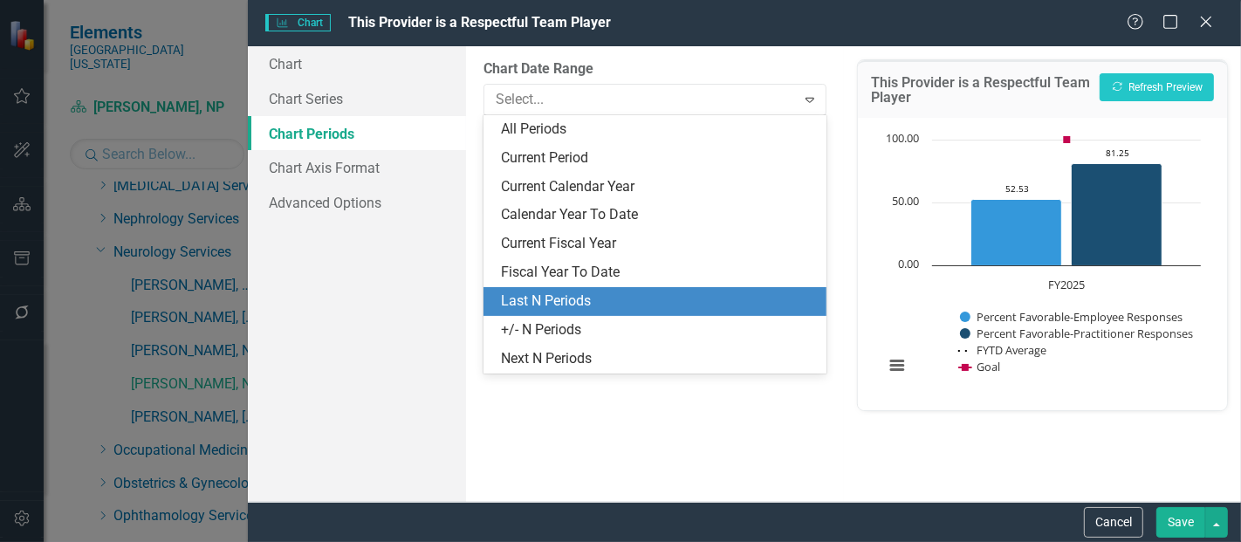
click at [545, 288] on div "Last N Periods" at bounding box center [655, 301] width 343 height 29
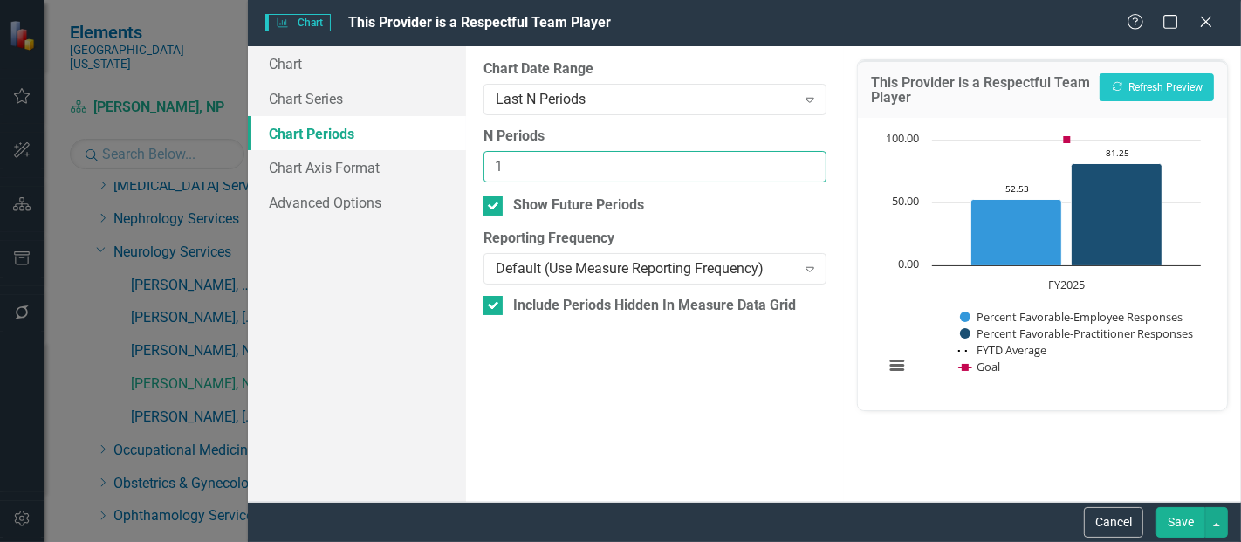
click at [807, 165] on input "1" at bounding box center [655, 167] width 343 height 32
click at [807, 165] on input "2" at bounding box center [655, 167] width 343 height 32
type input "3"
click at [807, 165] on input "3" at bounding box center [655, 167] width 343 height 32
click at [1189, 525] on button "Save" at bounding box center [1180, 522] width 49 height 31
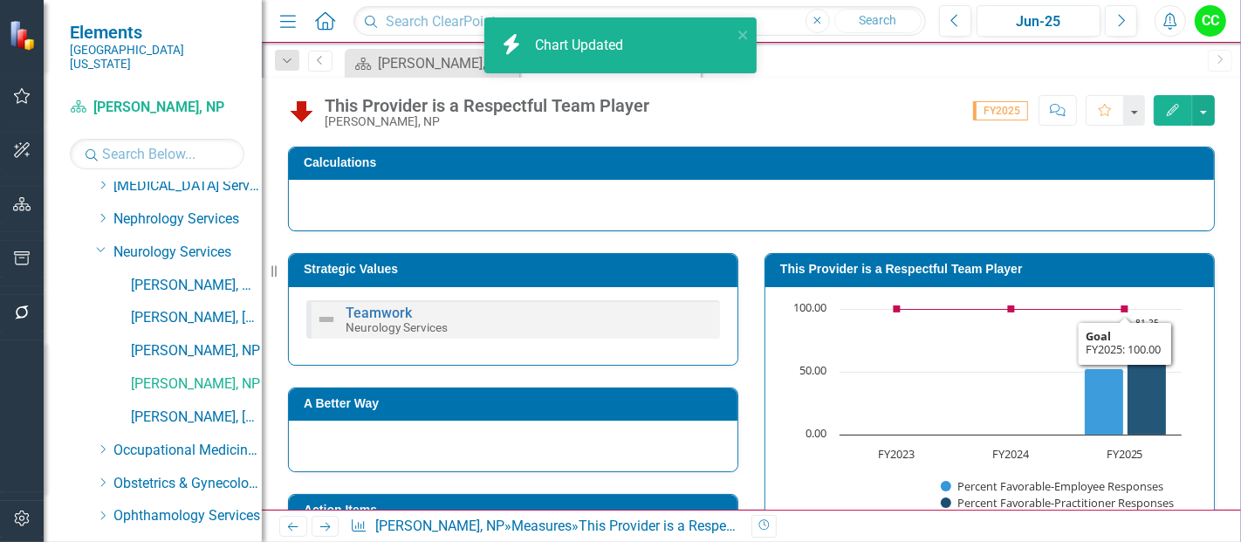
click at [1058, 263] on h3 "This Provider is a Respectful Team Player" at bounding box center [992, 269] width 425 height 13
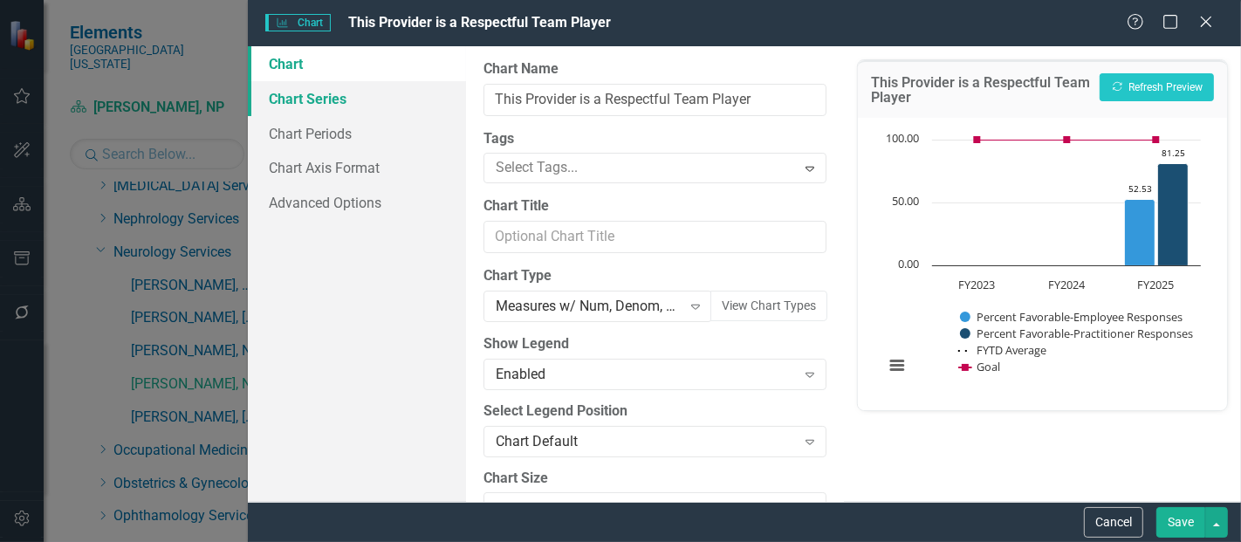
click at [353, 101] on link "Chart Series" at bounding box center [357, 98] width 218 height 35
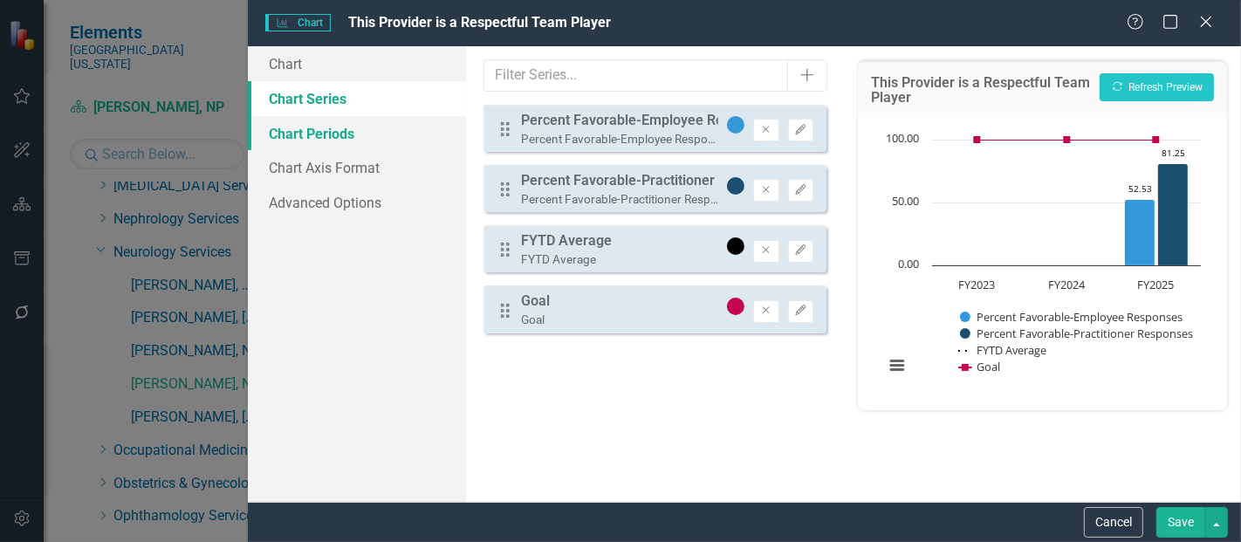
click at [336, 127] on link "Chart Periods" at bounding box center [357, 133] width 218 height 35
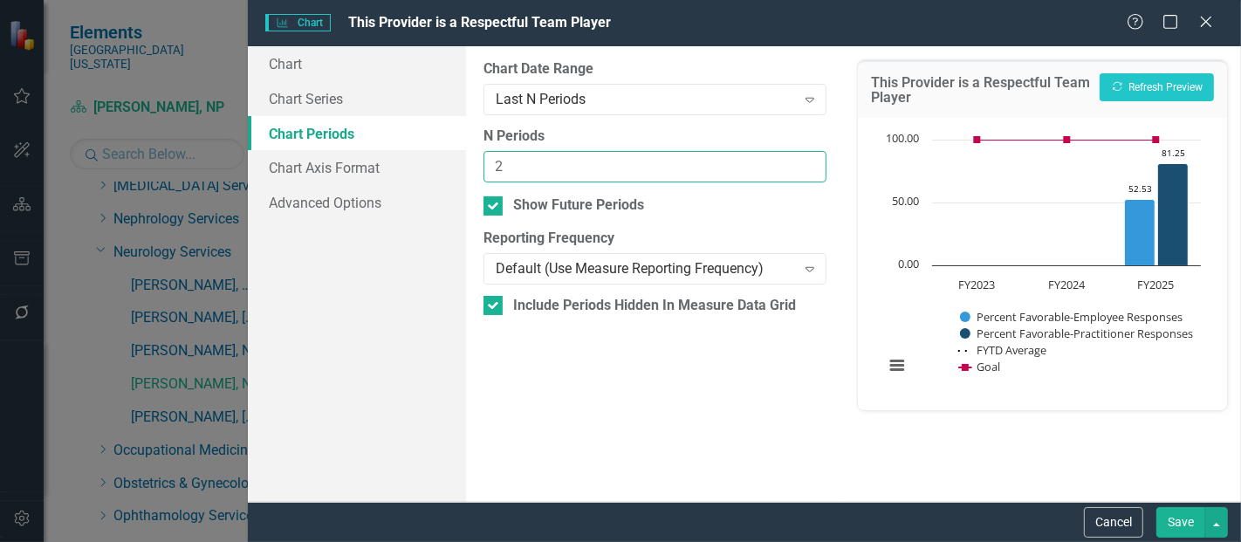
type input "2"
click at [809, 173] on input "2" at bounding box center [655, 167] width 343 height 32
click at [1183, 529] on button "Save" at bounding box center [1180, 522] width 49 height 31
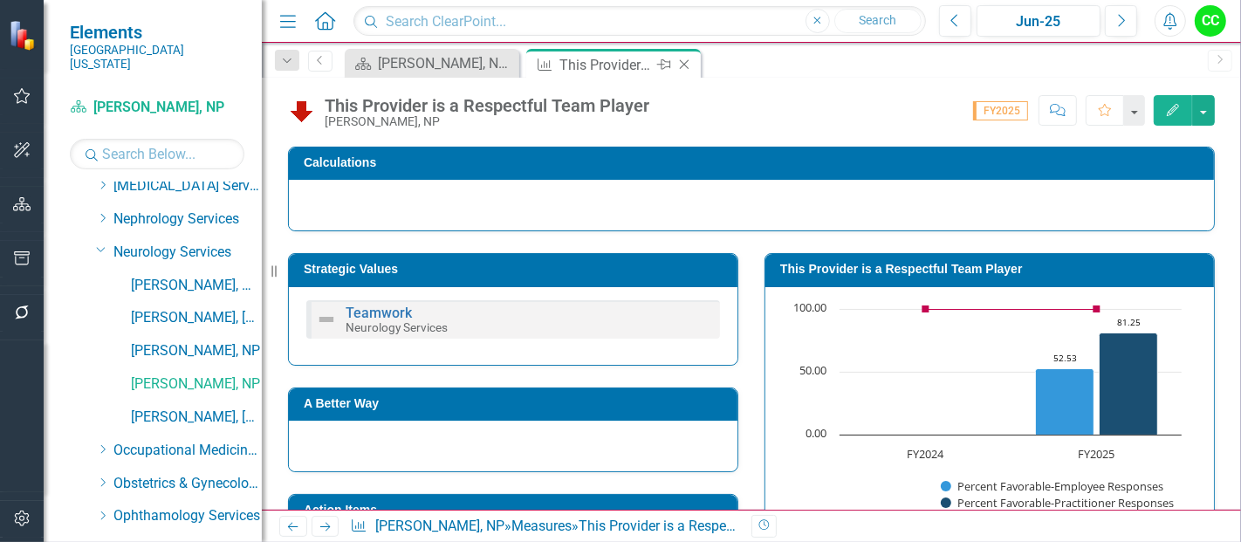
click at [684, 64] on icon at bounding box center [685, 65] width 10 height 10
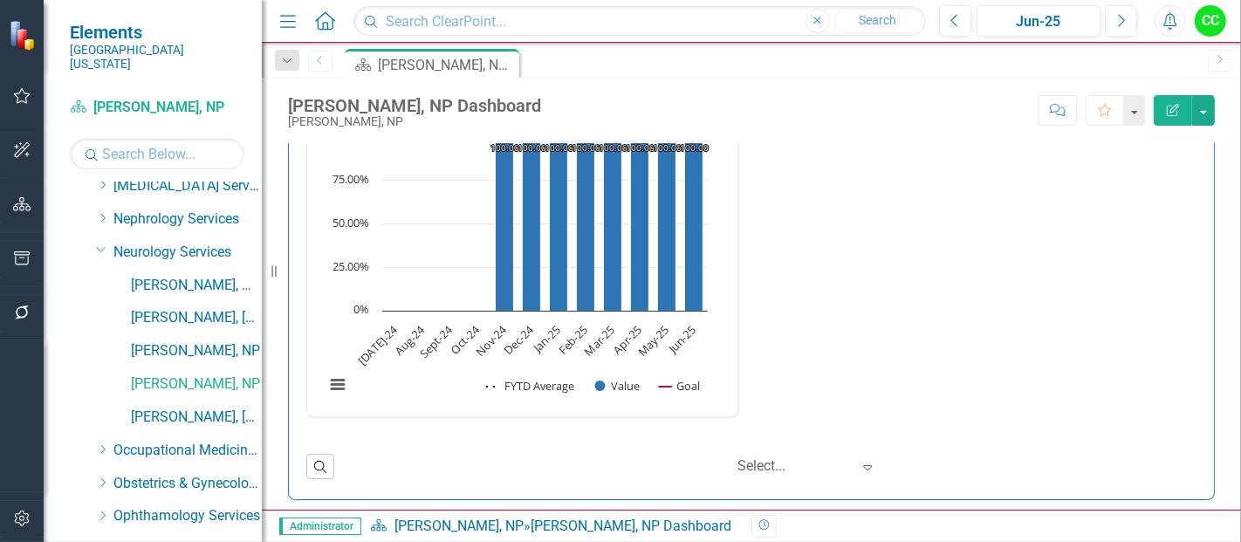
scroll to position [2633, 0]
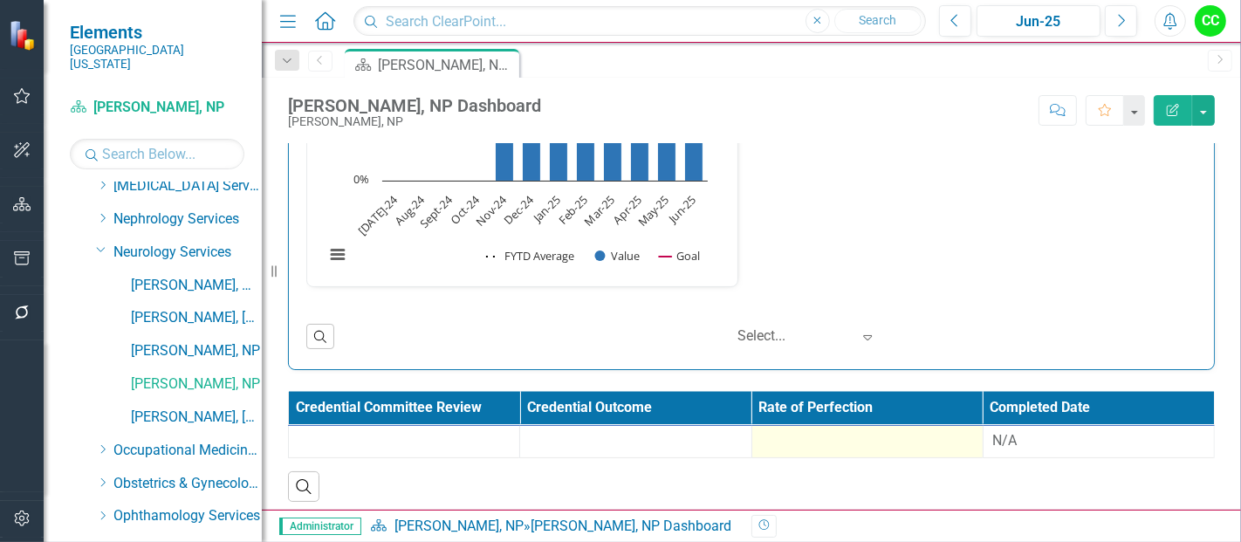
click at [882, 431] on div at bounding box center [867, 441] width 213 height 21
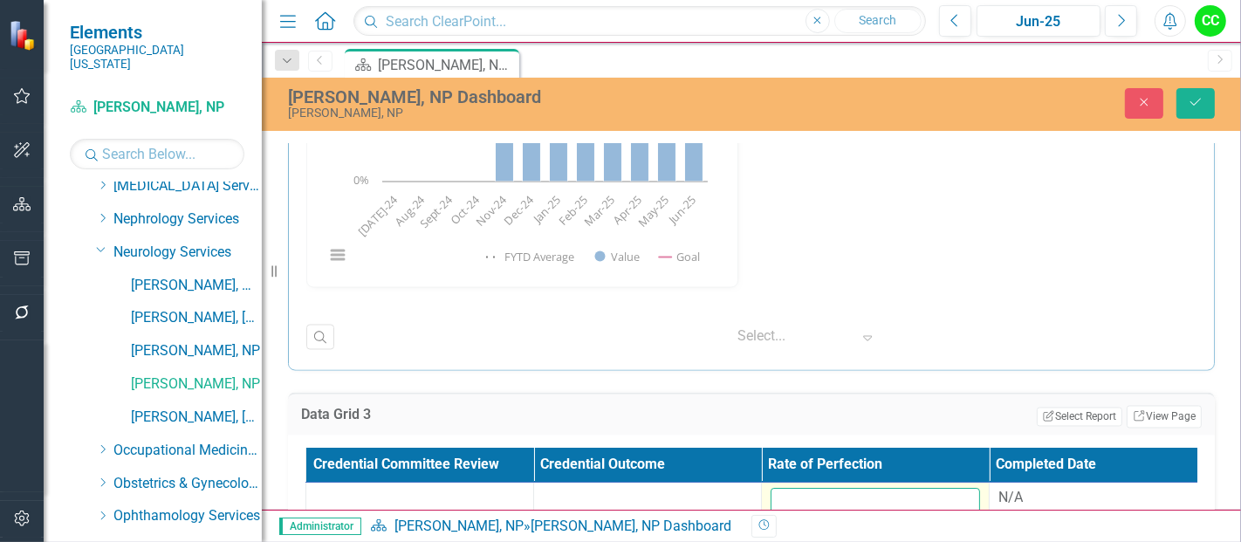
click at [840, 492] on input "number" at bounding box center [875, 505] width 209 height 32
paste input "0.603088889"
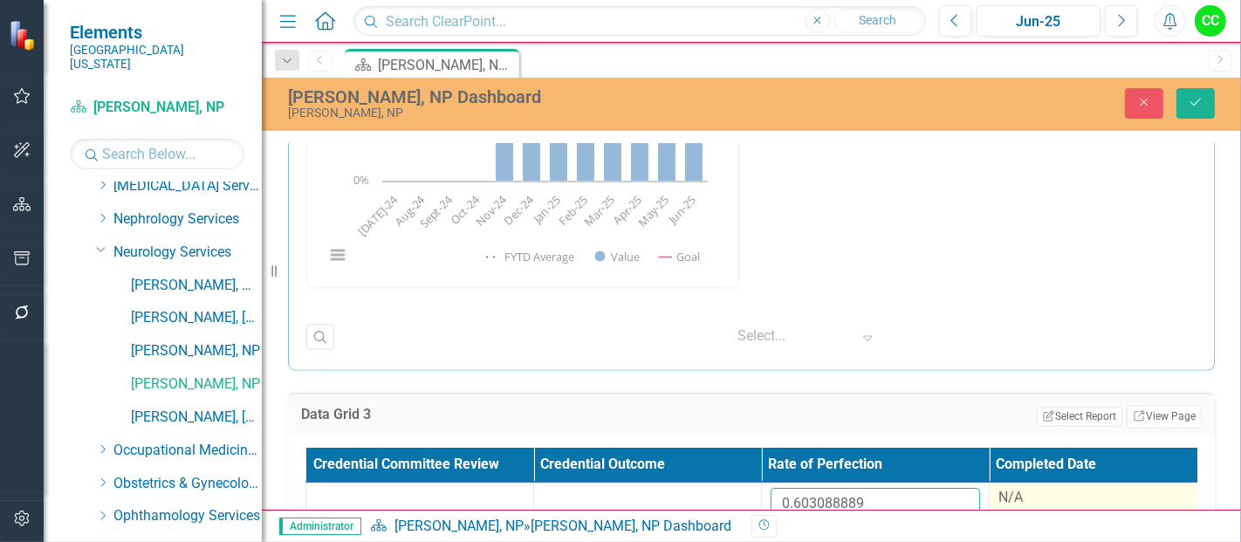
type input "0.603088889"
click at [1002, 500] on div "N/A" at bounding box center [1102, 499] width 209 height 21
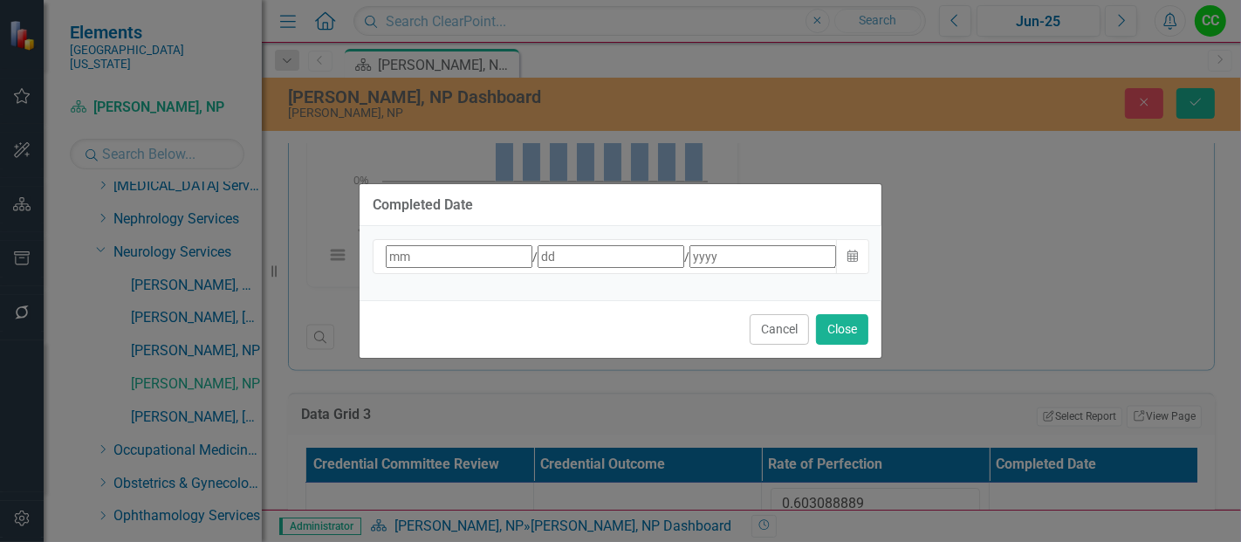
click at [551, 264] on div "/ /" at bounding box center [611, 256] width 454 height 23
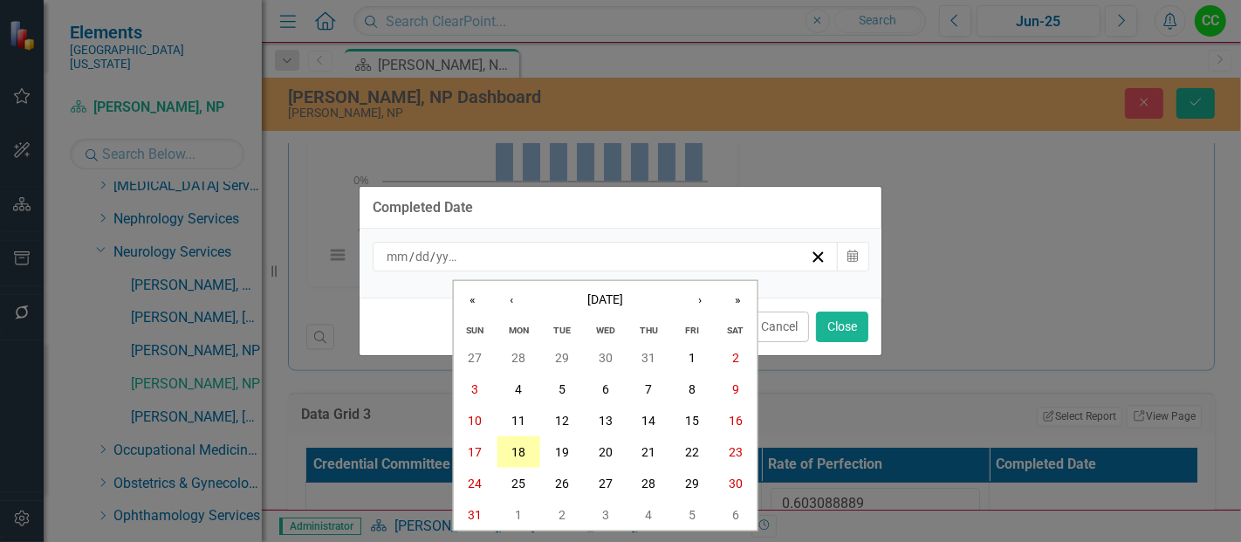
click at [521, 458] on abbr "18" at bounding box center [518, 452] width 14 height 14
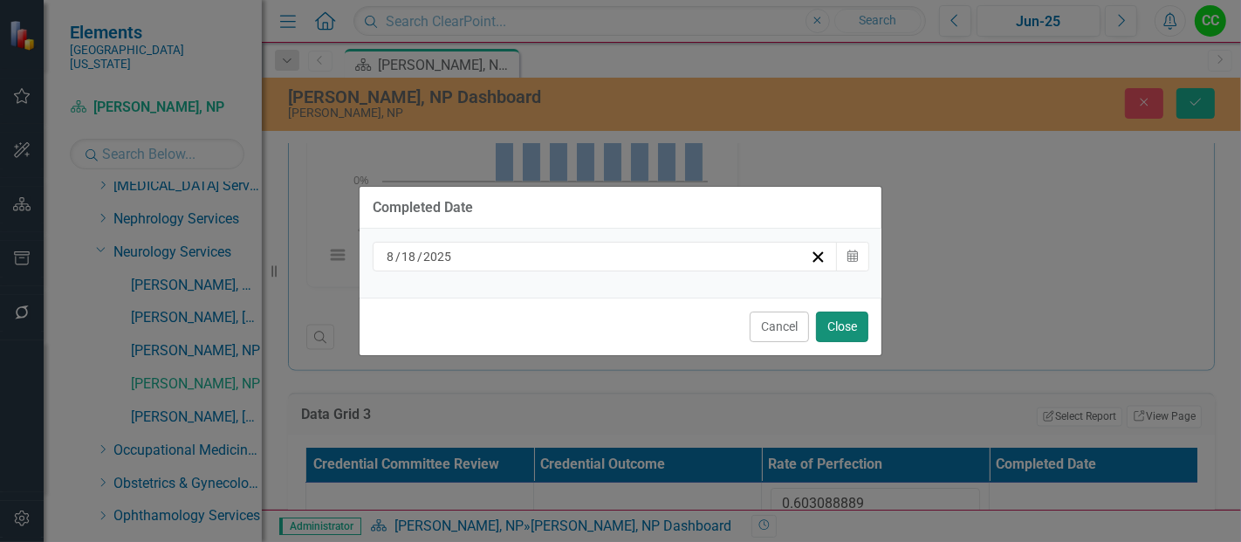
click at [851, 317] on button "Close" at bounding box center [842, 327] width 52 height 31
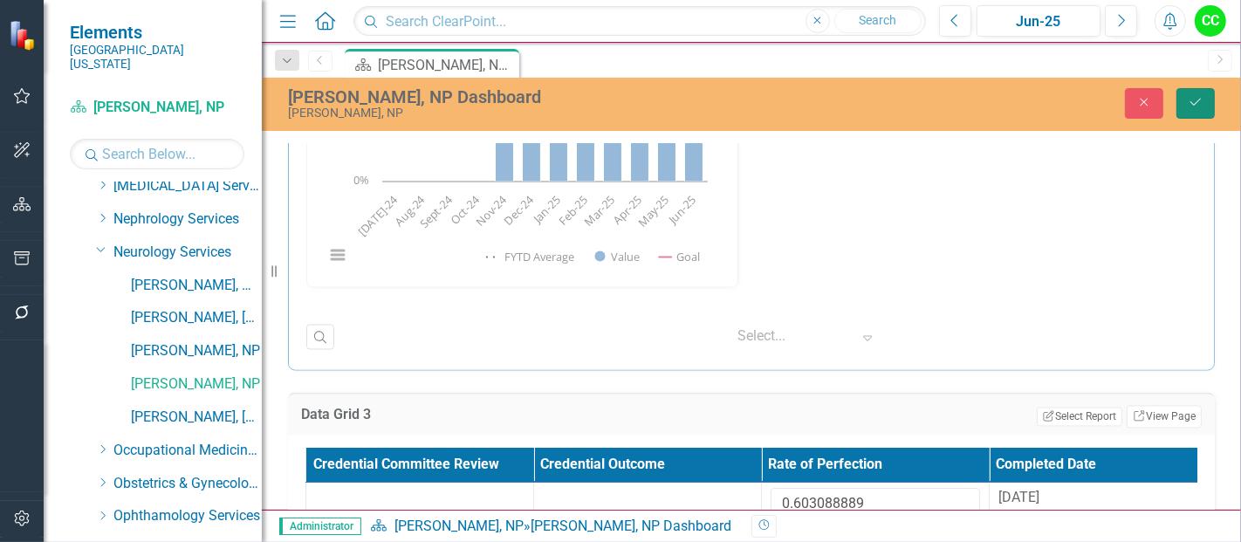
click at [1204, 102] on button "Save" at bounding box center [1196, 103] width 38 height 31
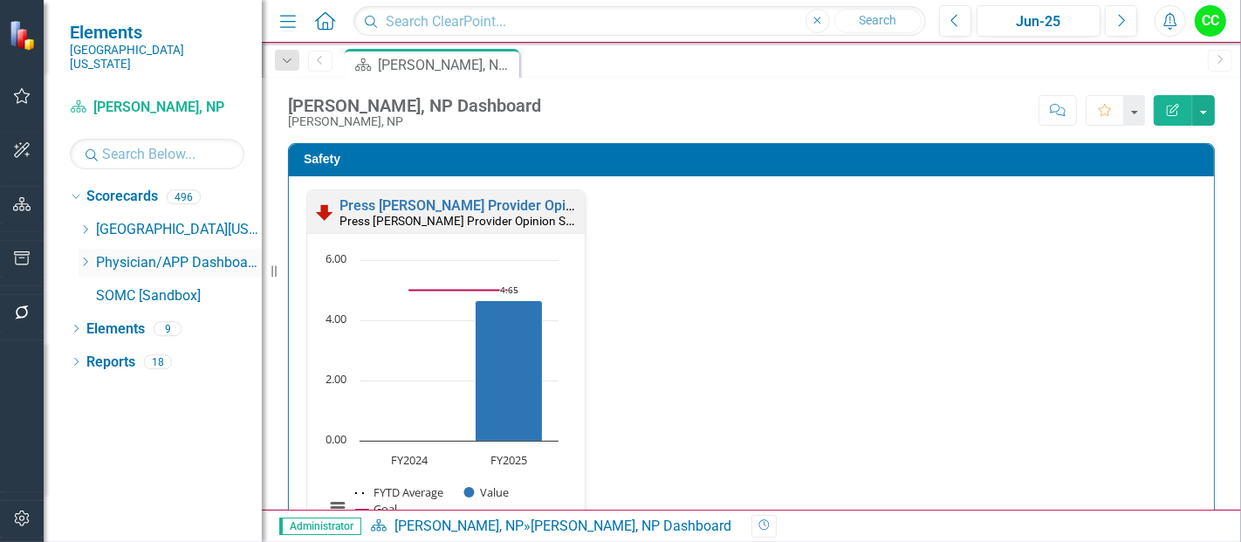
scroll to position [0, 0]
click at [82, 257] on icon "Dropdown" at bounding box center [85, 262] width 13 height 10
click at [83, 257] on icon "Dropdown" at bounding box center [85, 262] width 13 height 10
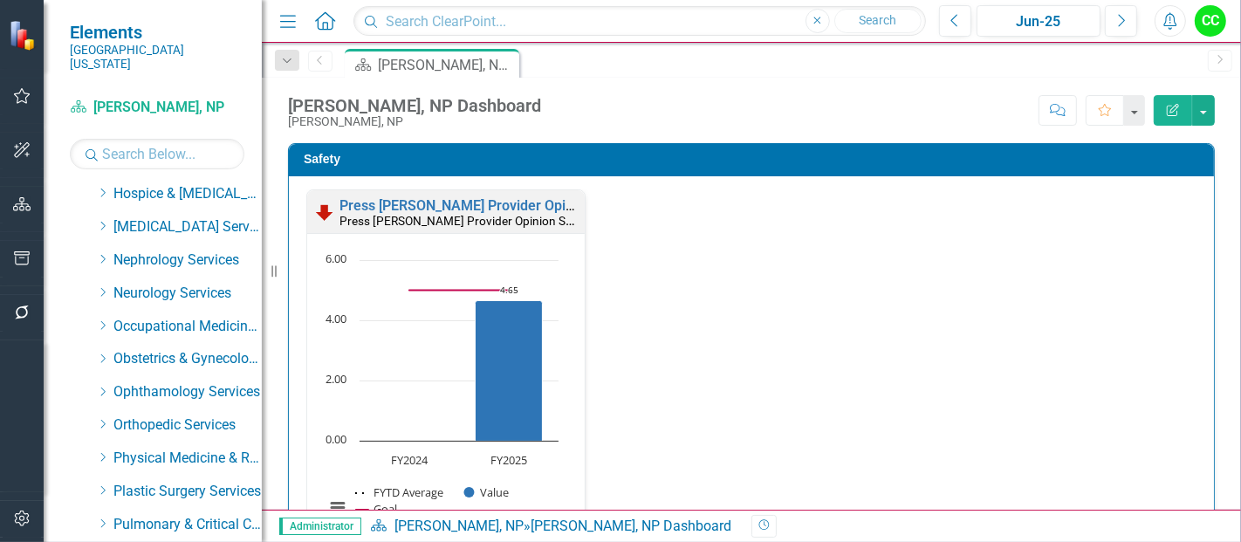
scroll to position [455, 0]
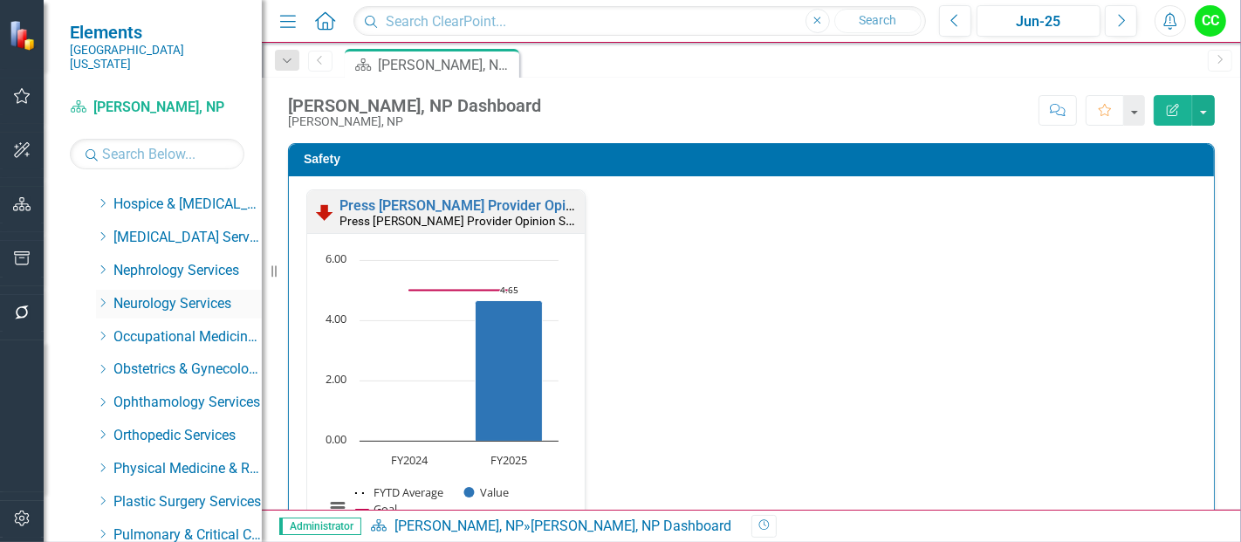
click at [103, 298] on icon at bounding box center [103, 302] width 4 height 9
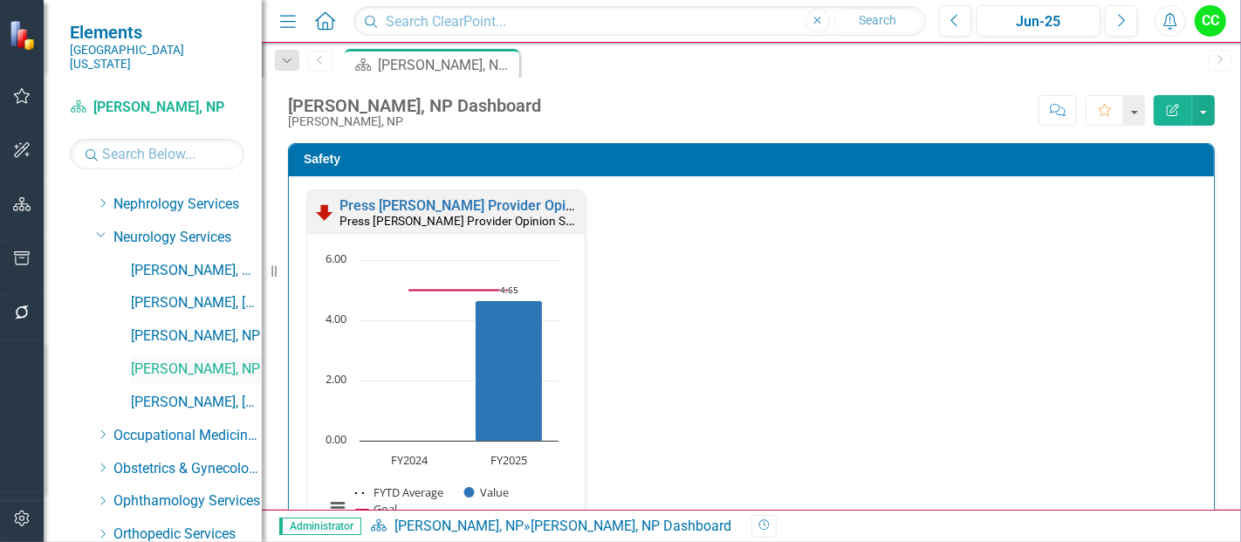
scroll to position [521, 0]
click at [193, 393] on link "[PERSON_NAME], [GEOGRAPHIC_DATA]" at bounding box center [196, 403] width 131 height 20
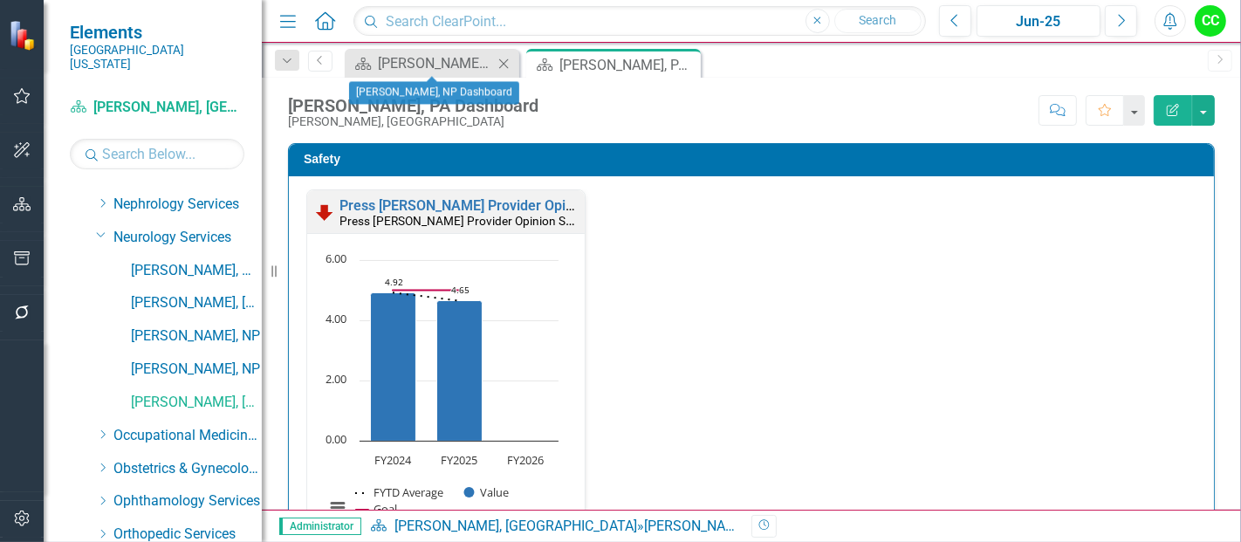
click at [504, 58] on icon "Close" at bounding box center [503, 64] width 17 height 14
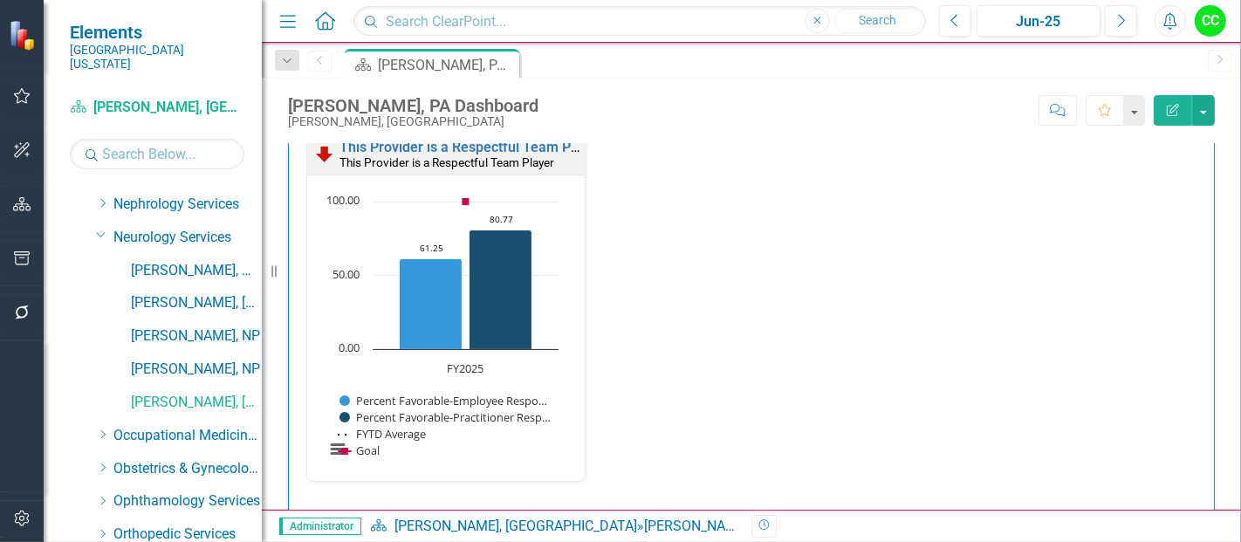
scroll to position [1931, 0]
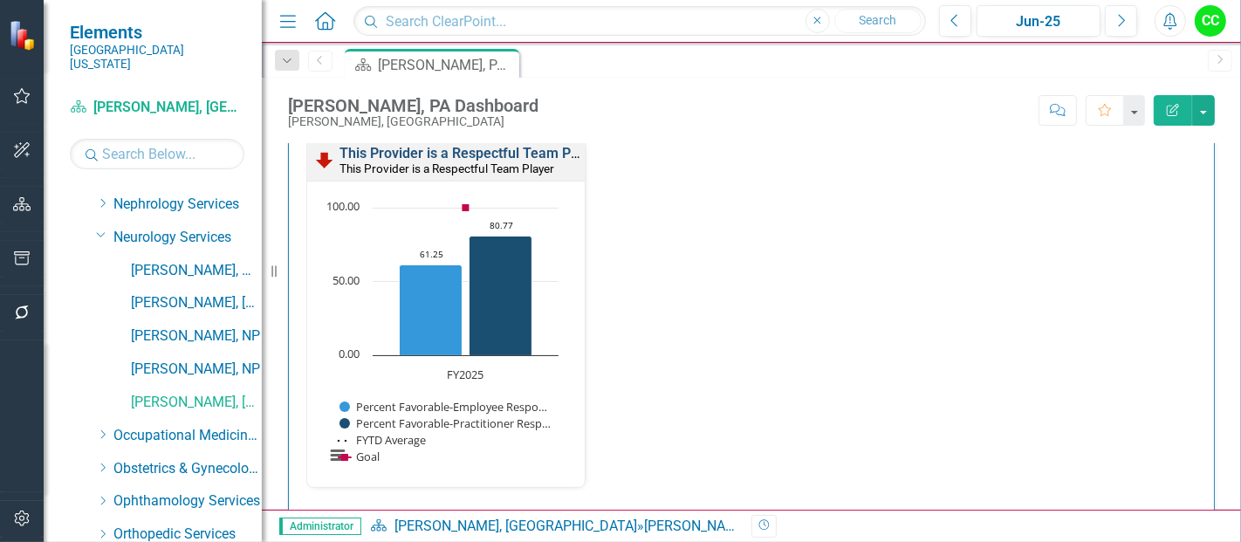
click at [503, 145] on link "This Provider is a Respectful Team Player" at bounding box center [471, 153] width 263 height 17
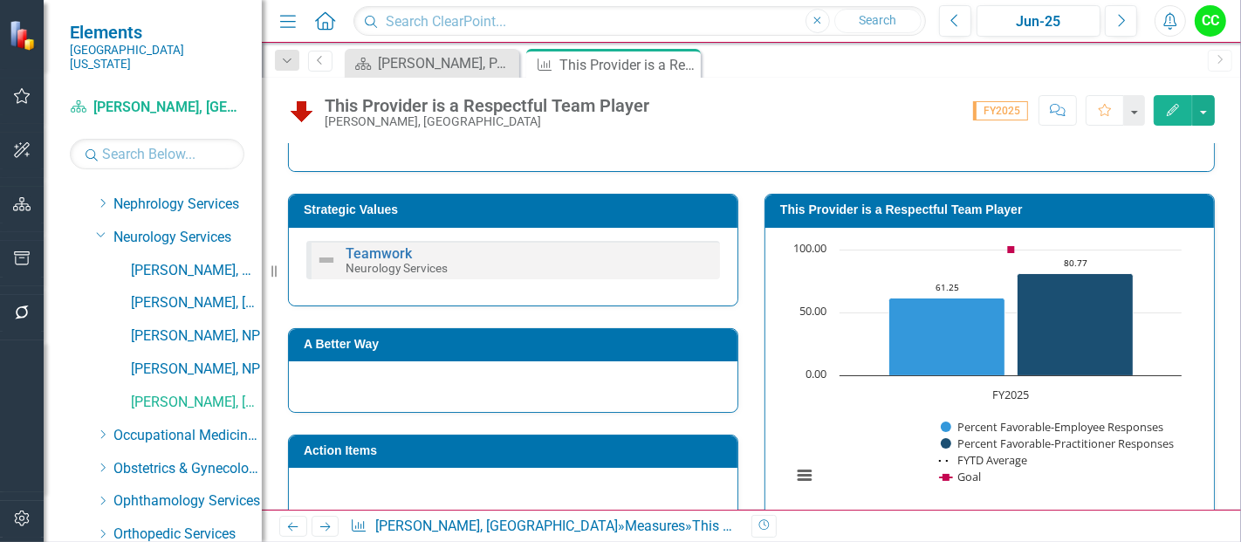
scroll to position [262, 0]
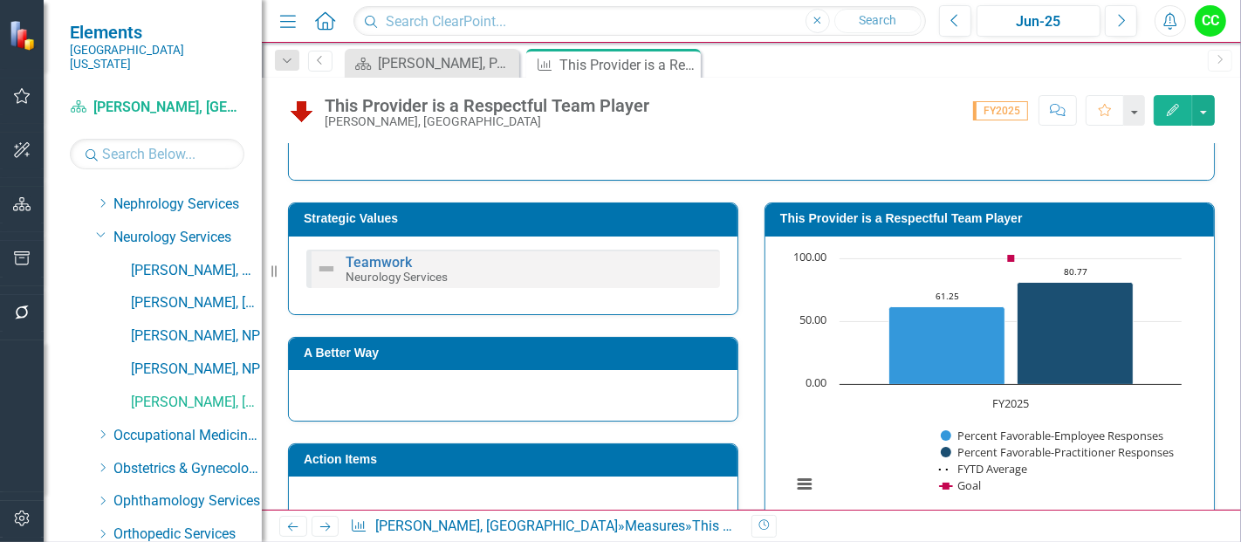
click at [943, 212] on h3 "This Provider is a Respectful Team Player" at bounding box center [992, 218] width 425 height 13
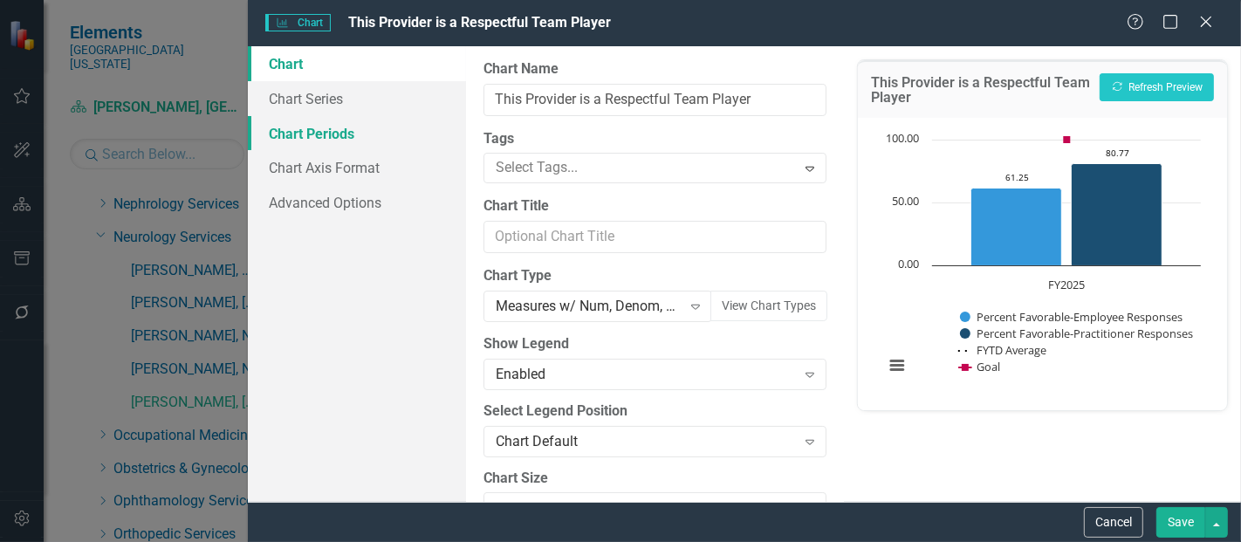
click at [328, 136] on link "Chart Periods" at bounding box center [357, 133] width 218 height 35
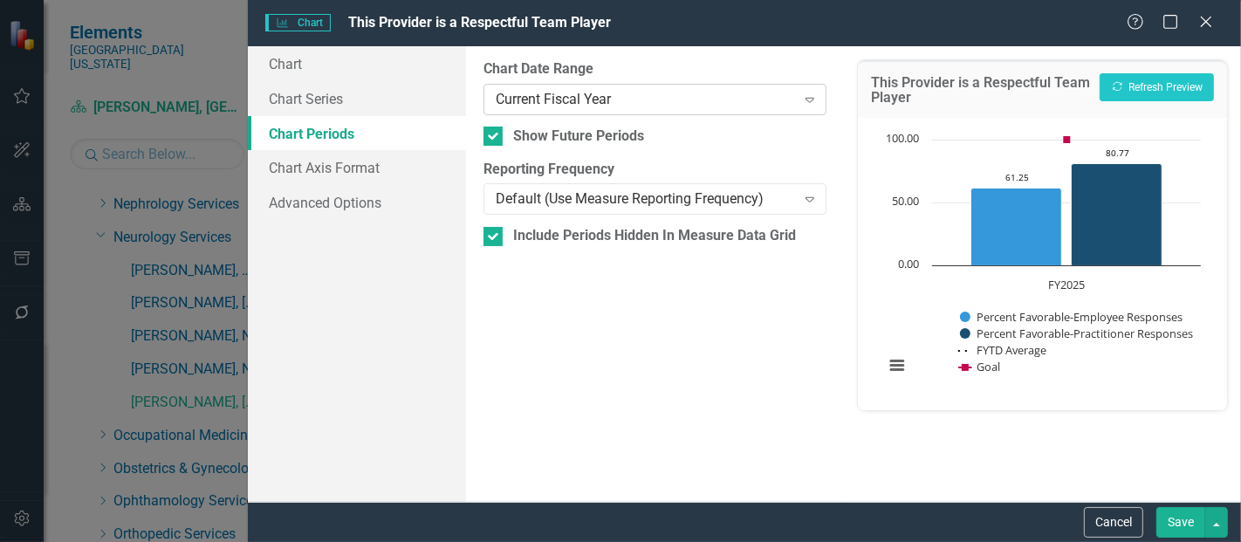
click at [633, 106] on div "Current Fiscal Year" at bounding box center [645, 99] width 299 height 20
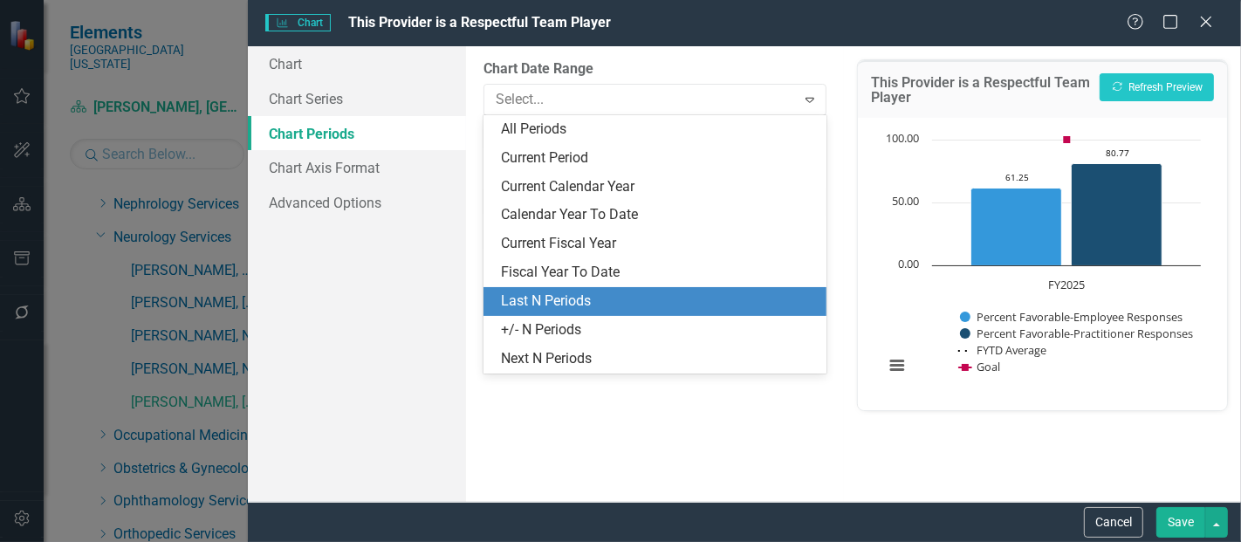
click at [556, 305] on div "Last N Periods" at bounding box center [658, 302] width 315 height 20
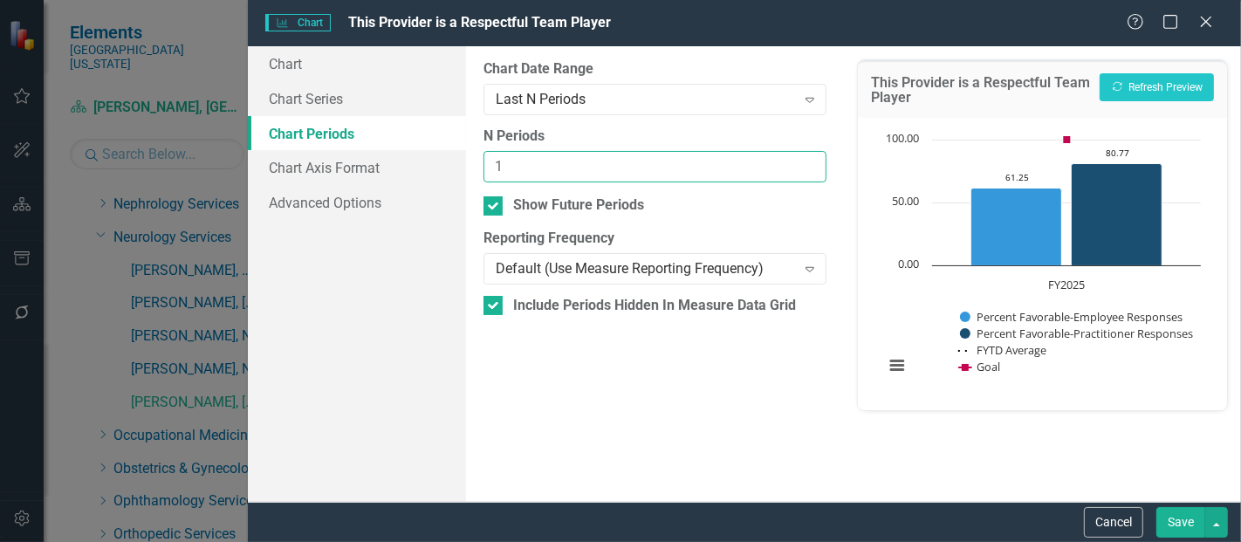
click at [806, 160] on input "1" at bounding box center [655, 167] width 343 height 32
type input "2"
click at [806, 160] on input "2" at bounding box center [655, 167] width 343 height 32
click at [1183, 525] on button "Save" at bounding box center [1180, 522] width 49 height 31
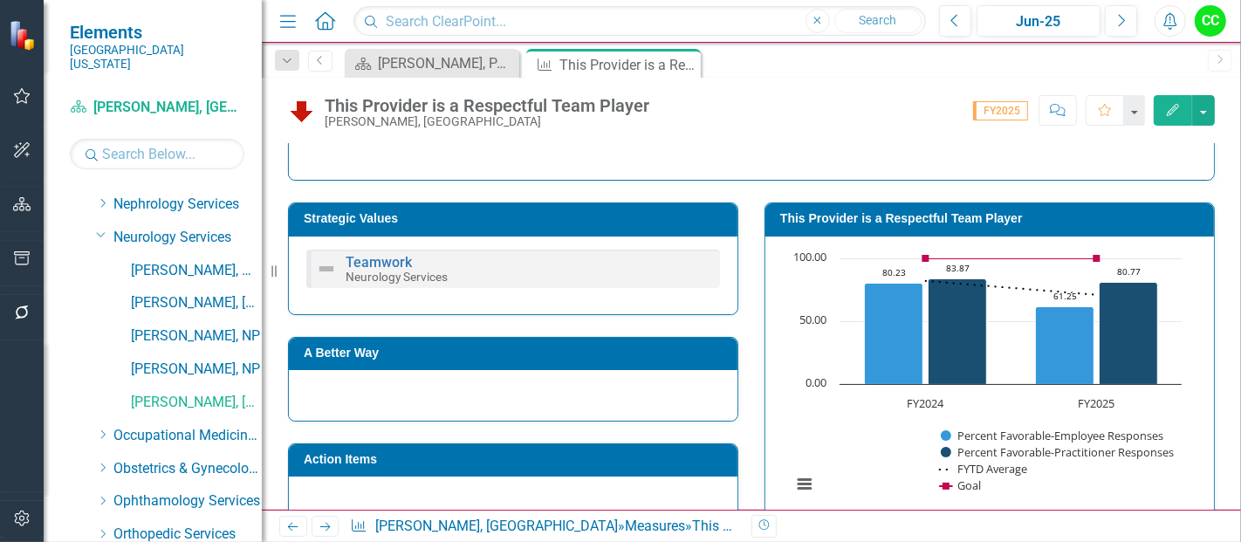
click at [0, 0] on icon "Close" at bounding box center [0, 0] width 0 height 0
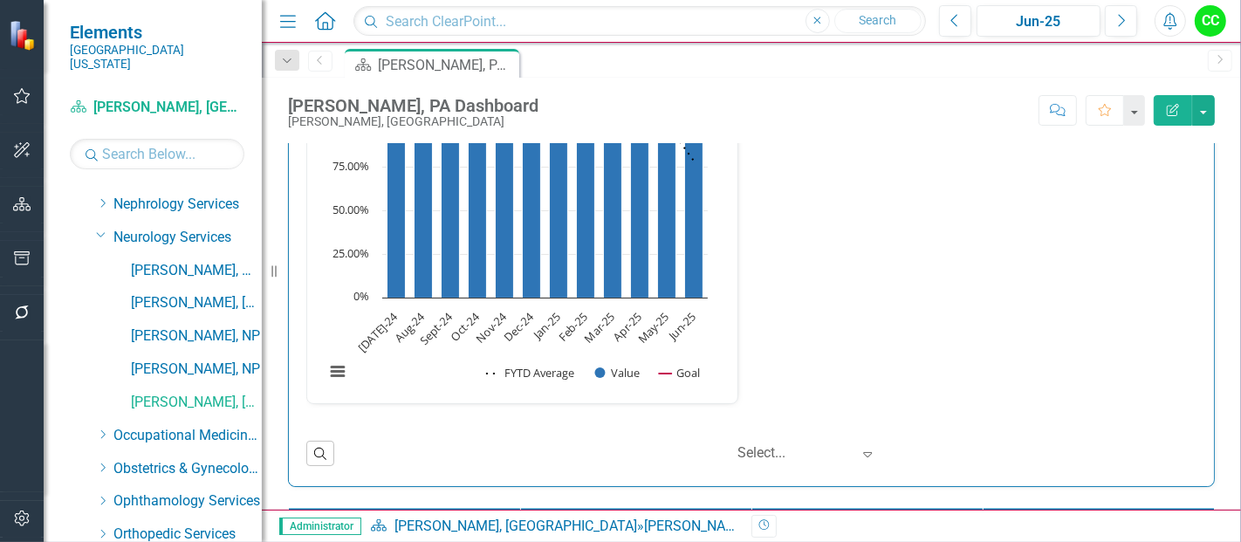
scroll to position [2633, 0]
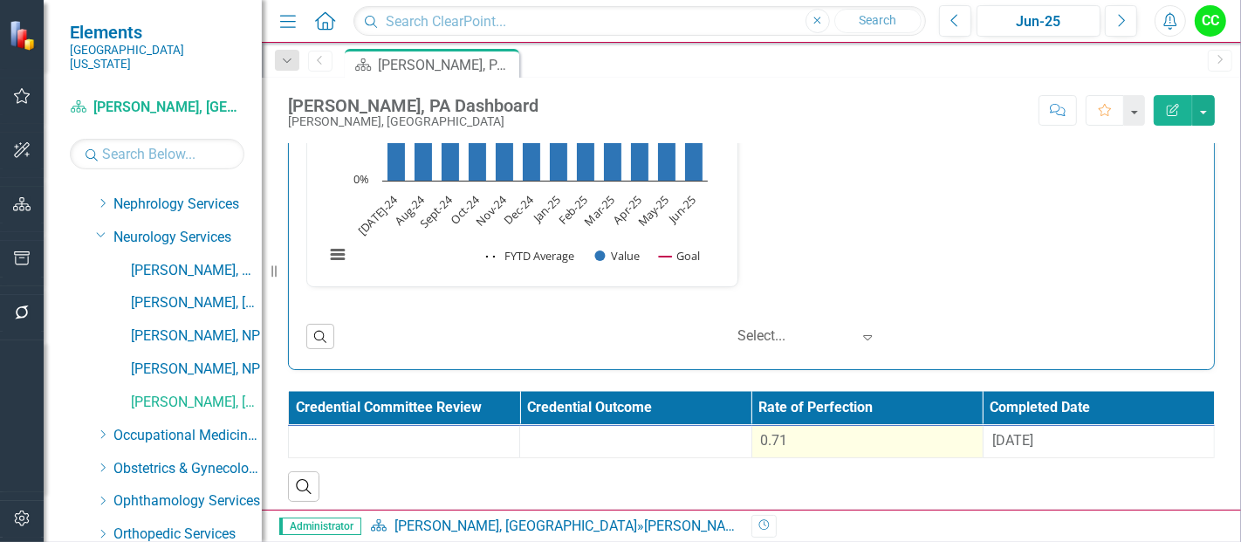
click at [914, 431] on div "0.71" at bounding box center [867, 441] width 213 height 20
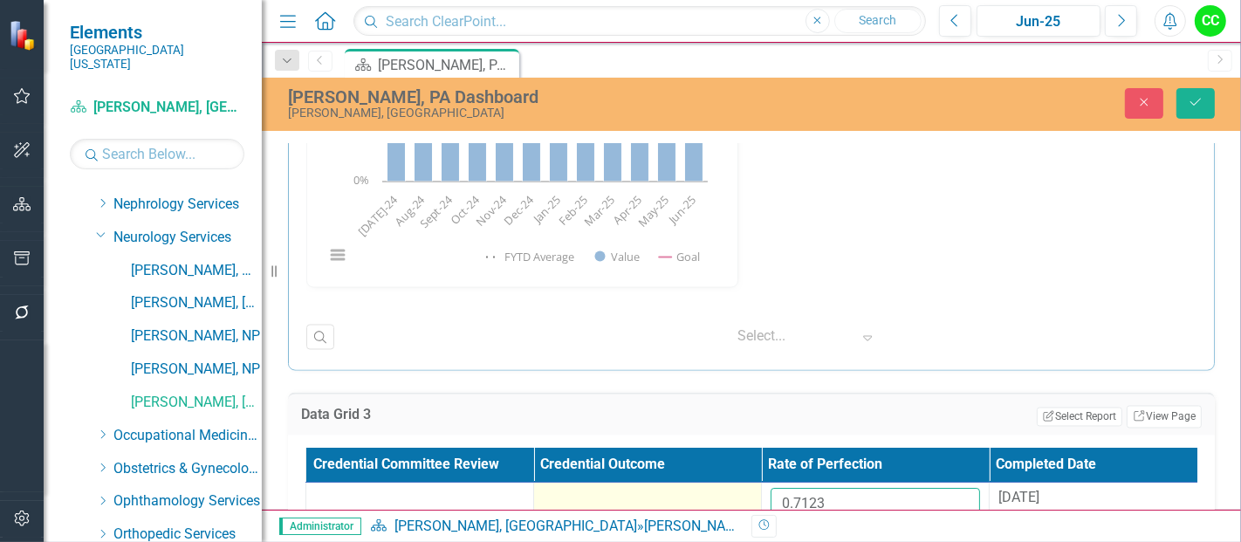
drag, startPoint x: 853, startPoint y: 494, endPoint x: 725, endPoint y: 475, distance: 128.9
click at [725, 483] on tr "0.7123 [DATE]" at bounding box center [761, 511] width 911 height 57
paste input "876688889"
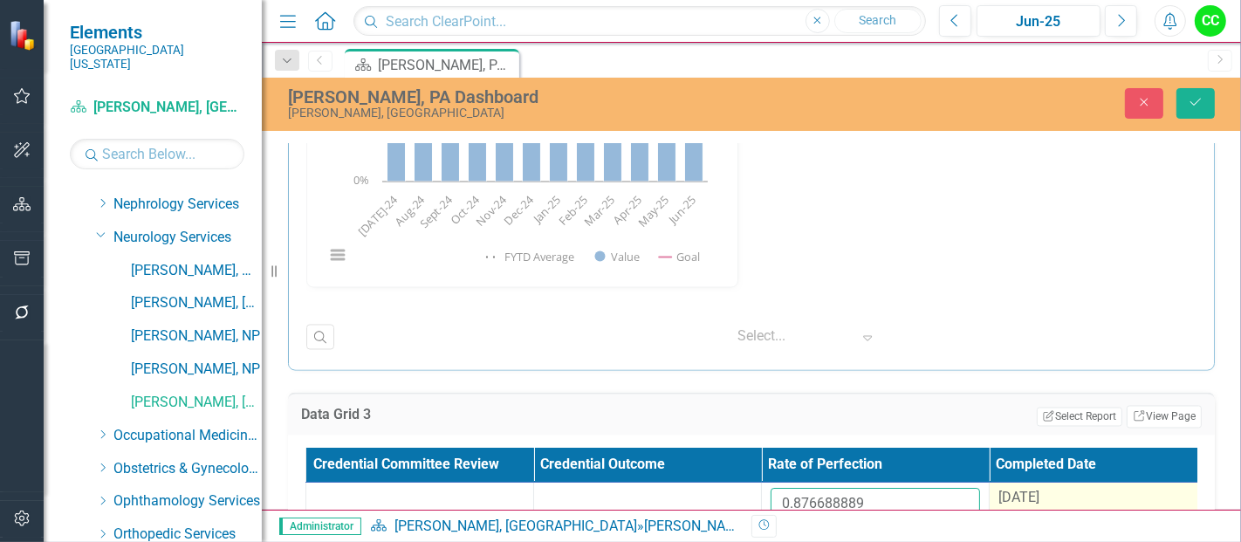
type input "0.876688889"
click at [1036, 492] on span "[DATE]" at bounding box center [1018, 498] width 41 height 17
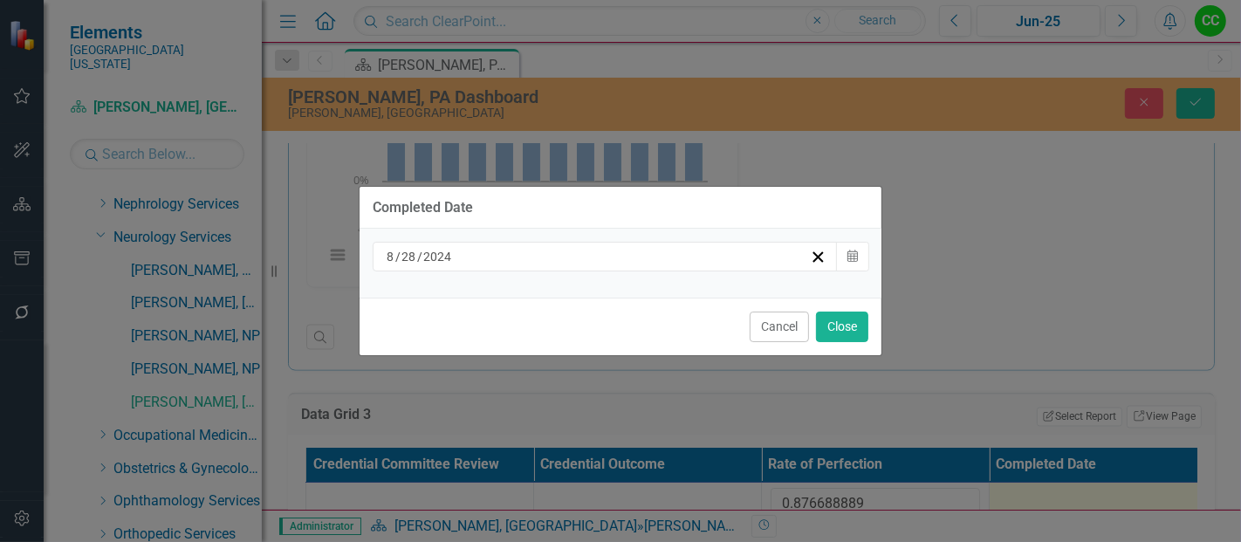
click at [755, 254] on div "[DATE]" at bounding box center [597, 256] width 426 height 17
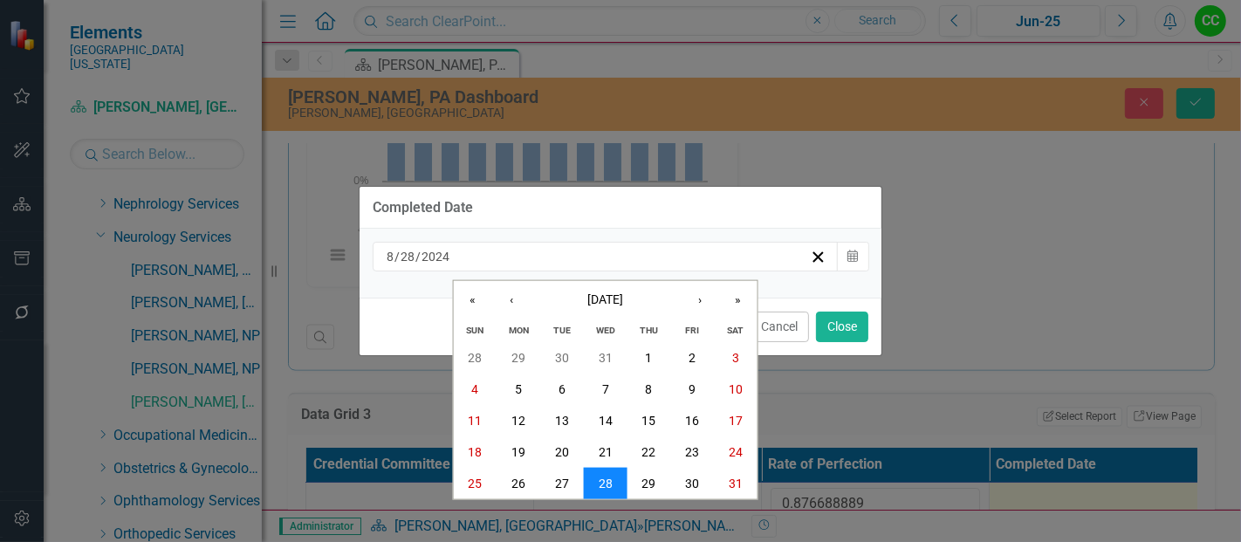
click at [608, 490] on abbr "28" at bounding box center [606, 484] width 14 height 14
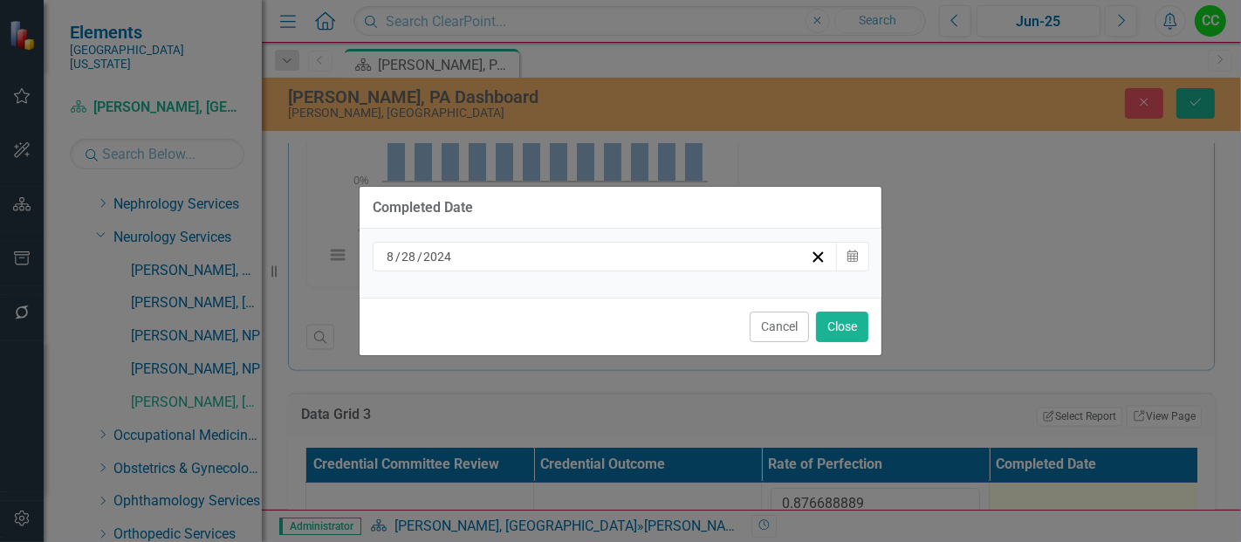
click at [728, 240] on div "[DATE] Calendar" at bounding box center [621, 263] width 522 height 69
click at [706, 268] on div "[DATE]" at bounding box center [605, 257] width 465 height 30
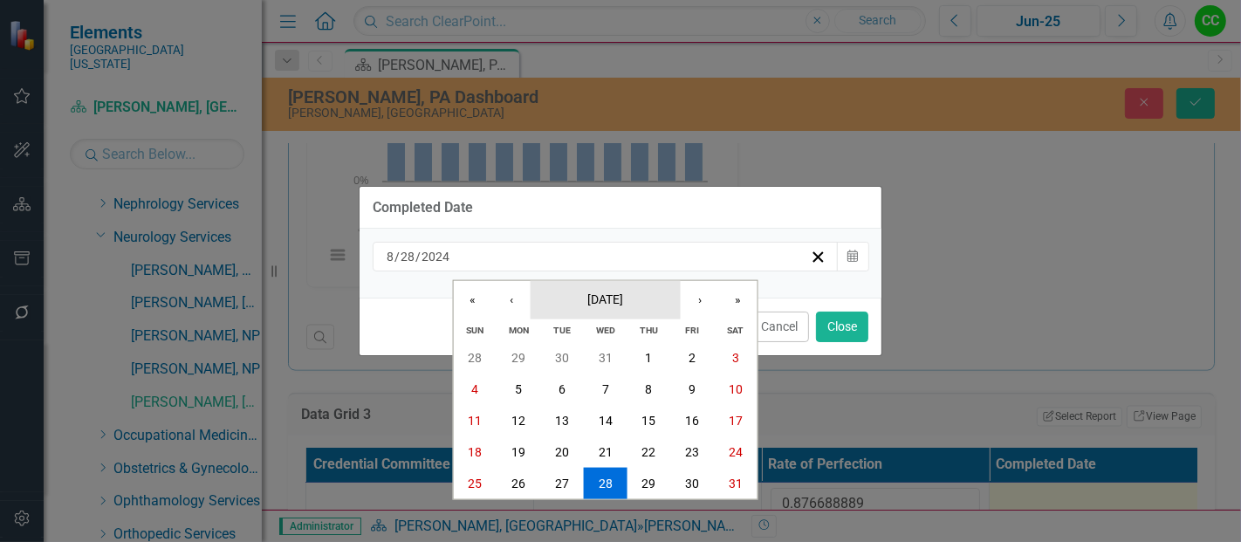
click at [625, 316] on button "[DATE]" at bounding box center [606, 299] width 150 height 38
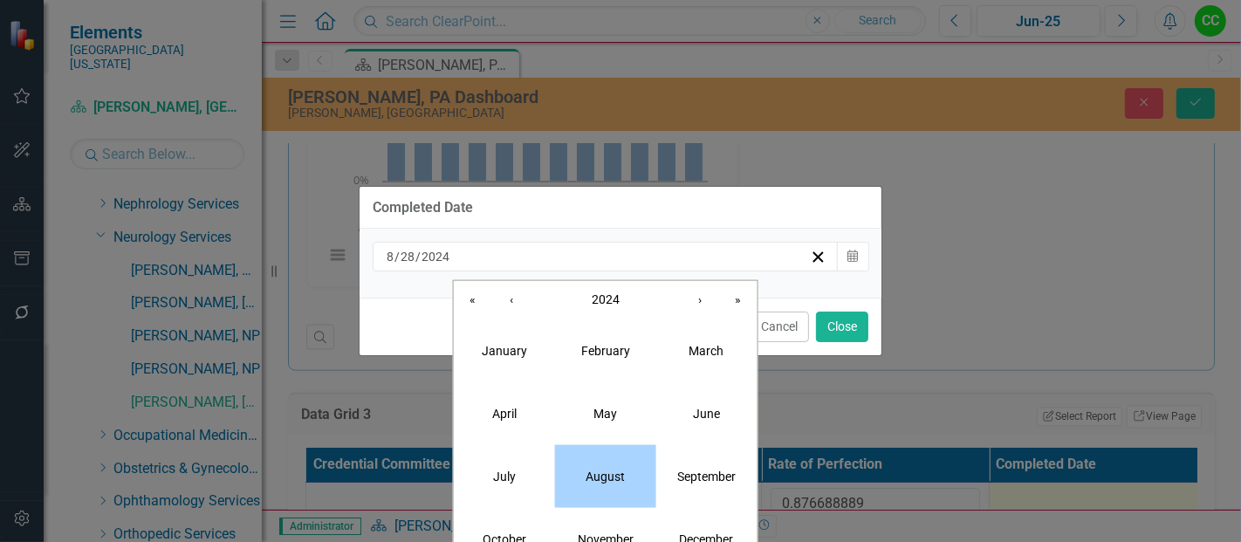
click at [614, 477] on abbr "August" at bounding box center [605, 476] width 39 height 14
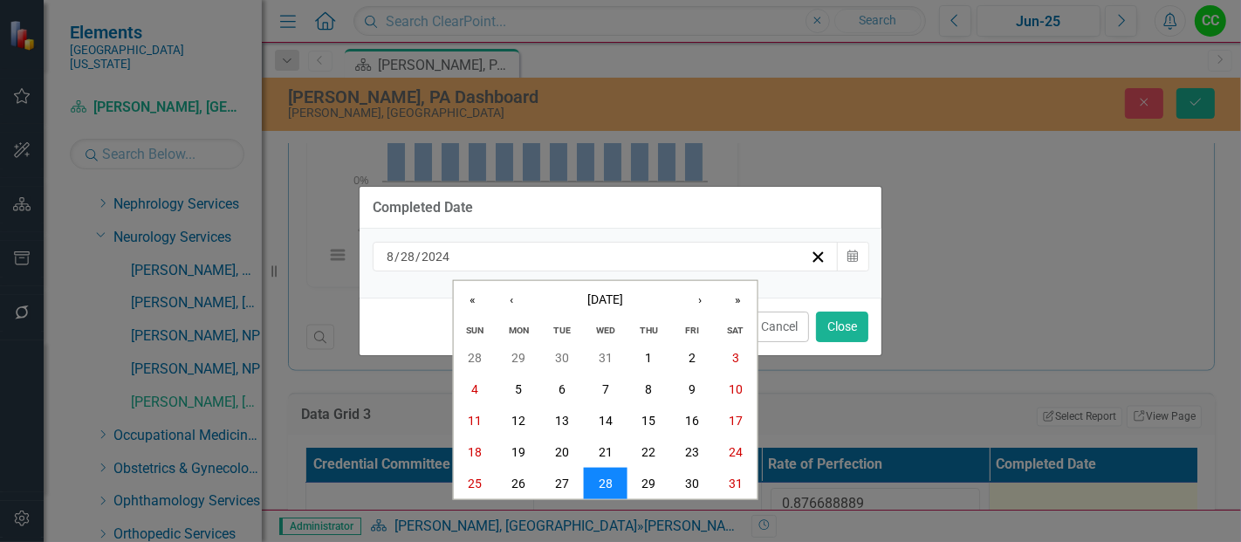
click at [610, 491] on button "28" at bounding box center [606, 483] width 44 height 31
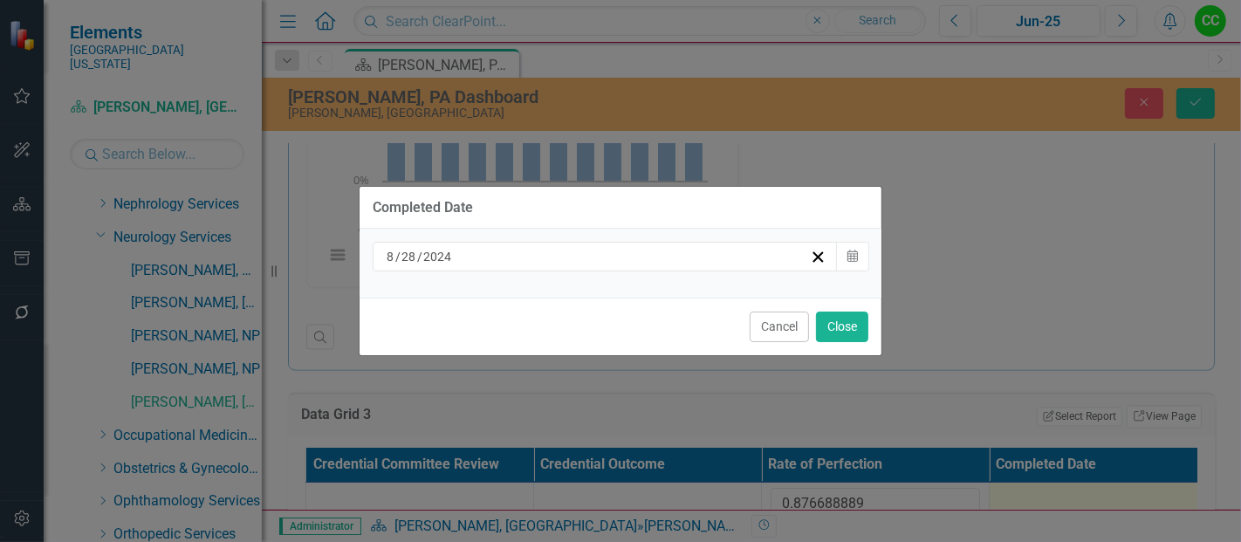
click at [652, 256] on div "[DATE]" at bounding box center [597, 256] width 426 height 17
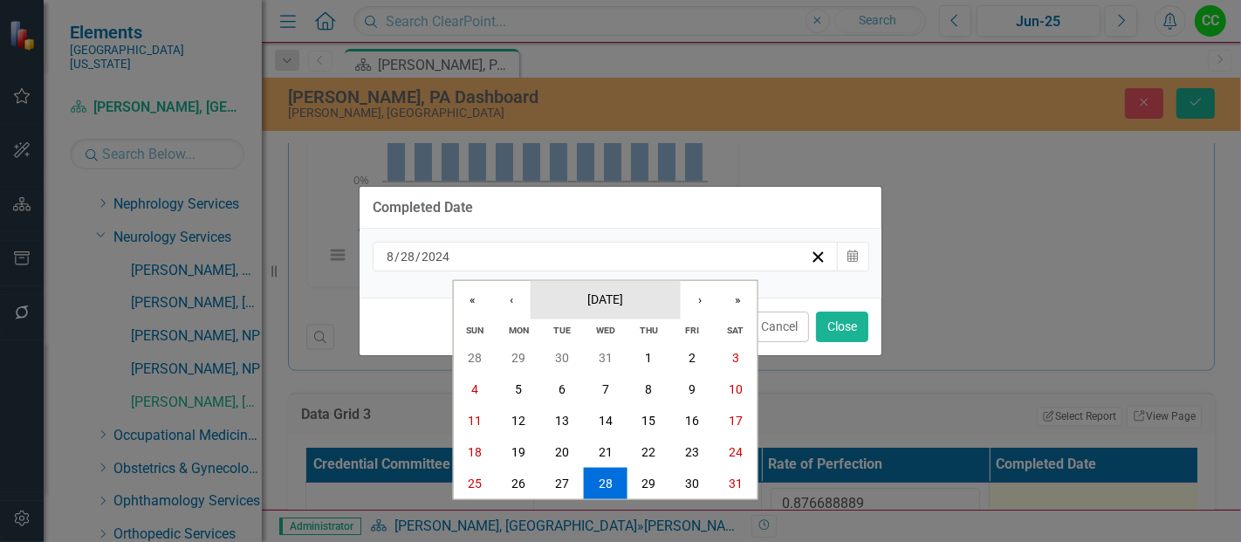
click at [612, 292] on span "[DATE]" at bounding box center [605, 299] width 36 height 14
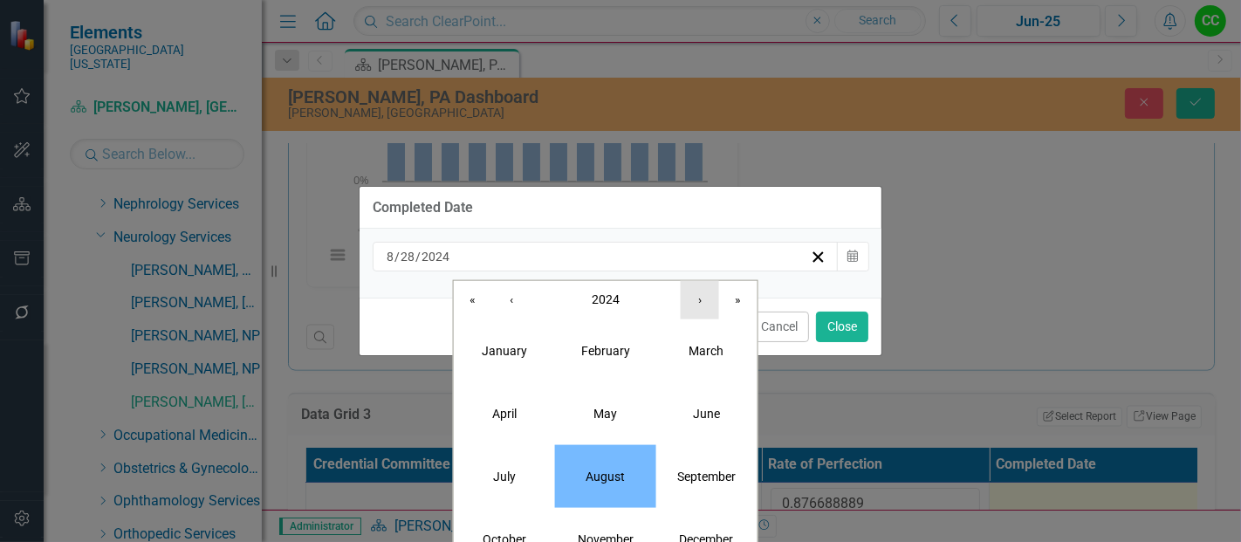
click at [710, 301] on button "›" at bounding box center [700, 299] width 38 height 38
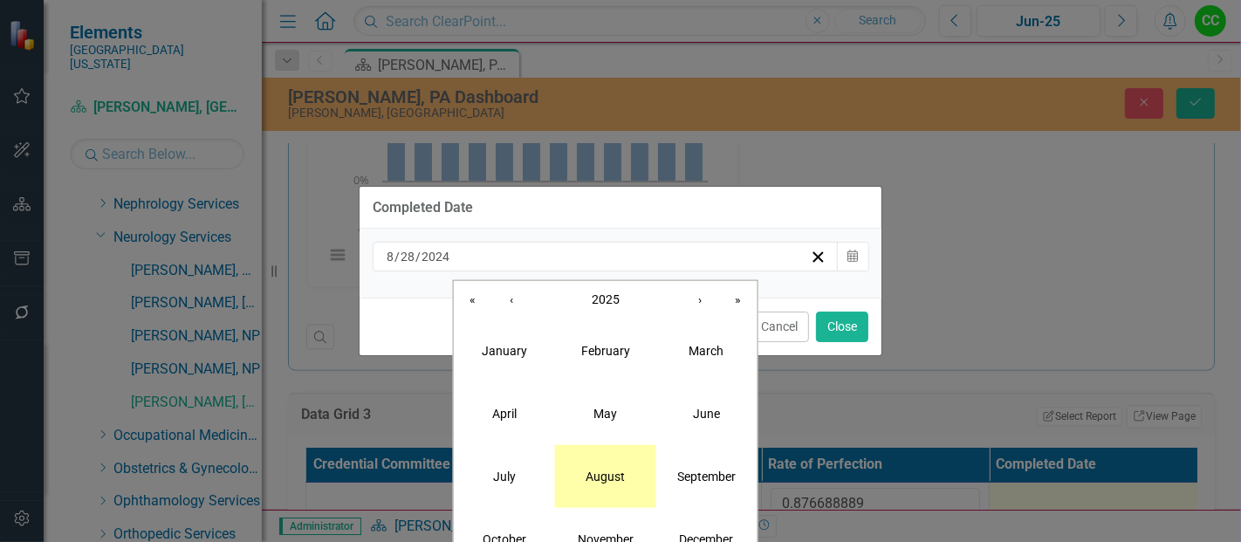
click at [620, 504] on button "August" at bounding box center [605, 475] width 101 height 63
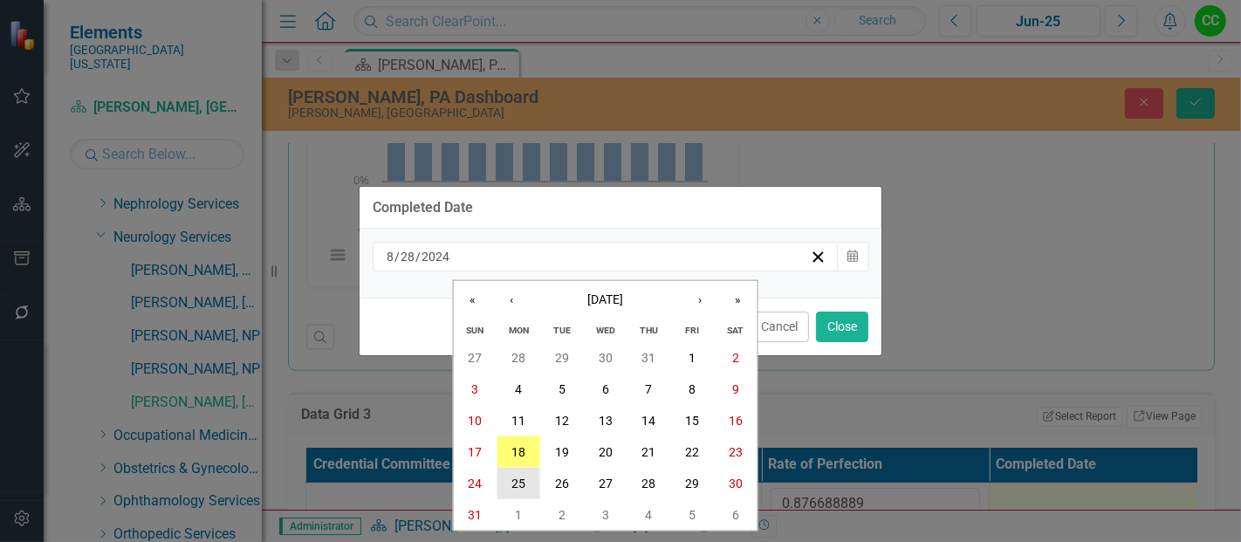
click at [525, 472] on button "25" at bounding box center [519, 483] width 44 height 31
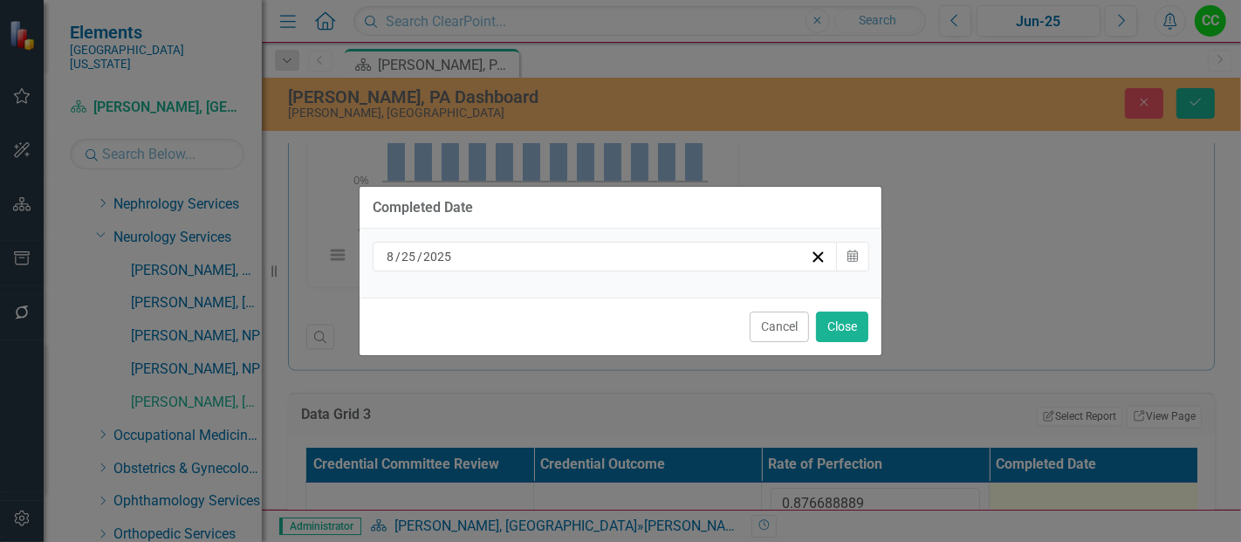
click at [621, 265] on div "[DATE]" at bounding box center [597, 256] width 426 height 17
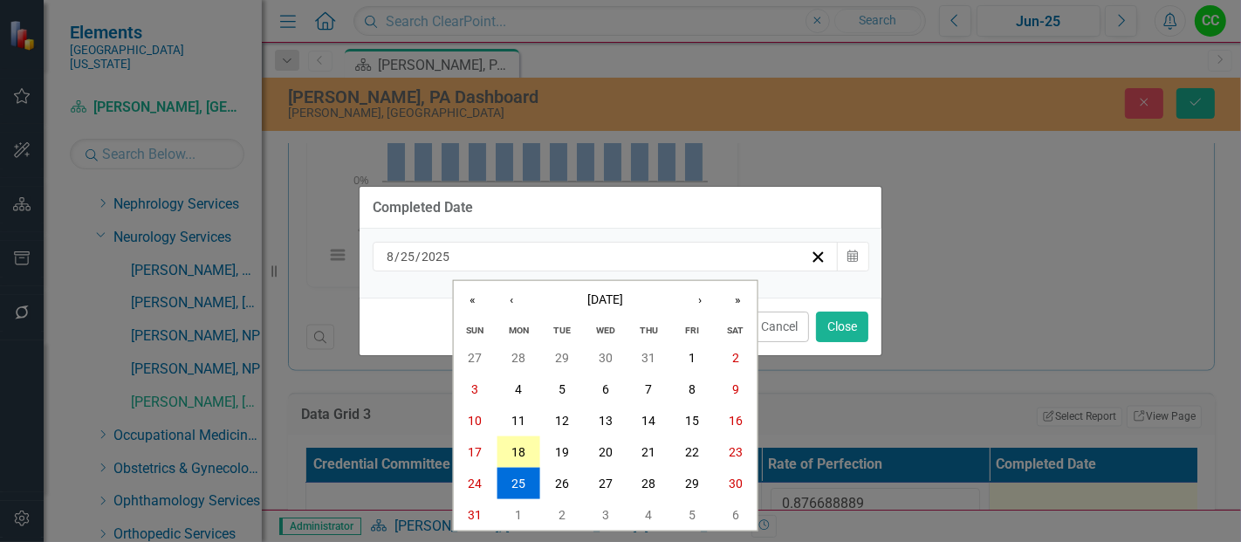
click at [529, 462] on button "18" at bounding box center [519, 451] width 44 height 31
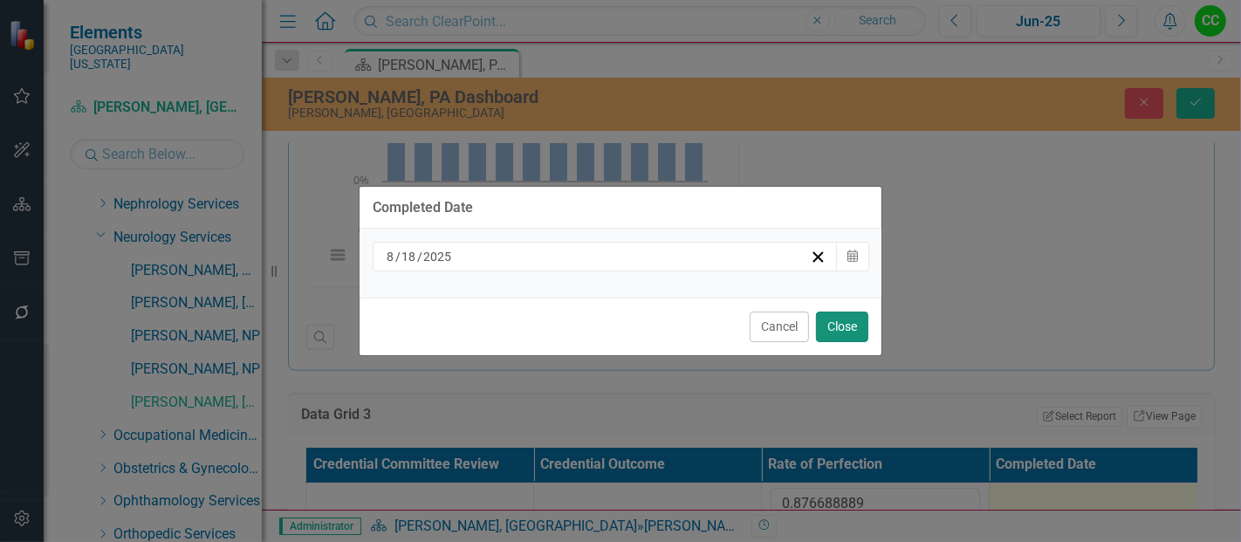
click at [828, 320] on button "Close" at bounding box center [842, 327] width 52 height 31
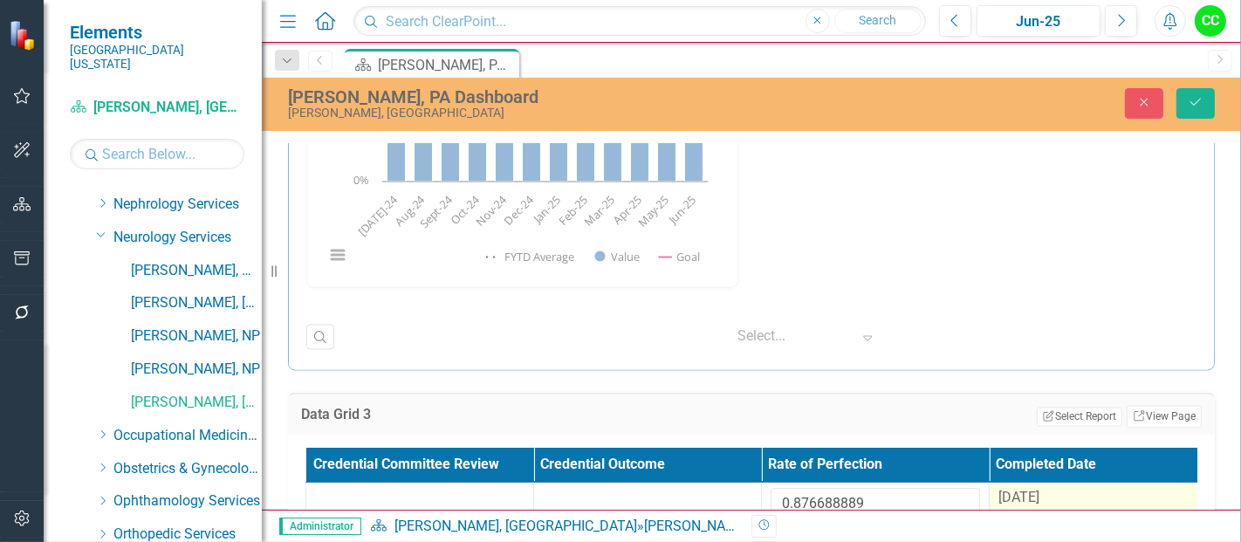
click at [1220, 106] on div "Close Save" at bounding box center [1038, 103] width 382 height 31
click at [1191, 106] on icon "Save" at bounding box center [1196, 102] width 16 height 12
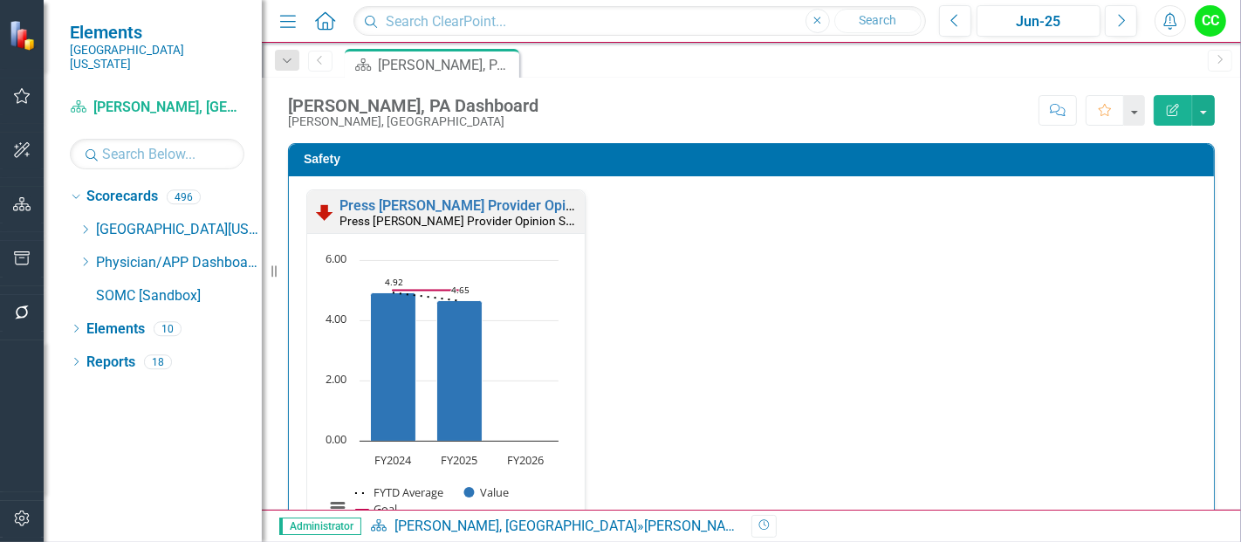
scroll to position [0, 0]
click at [79, 257] on icon "Dropdown" at bounding box center [85, 262] width 13 height 10
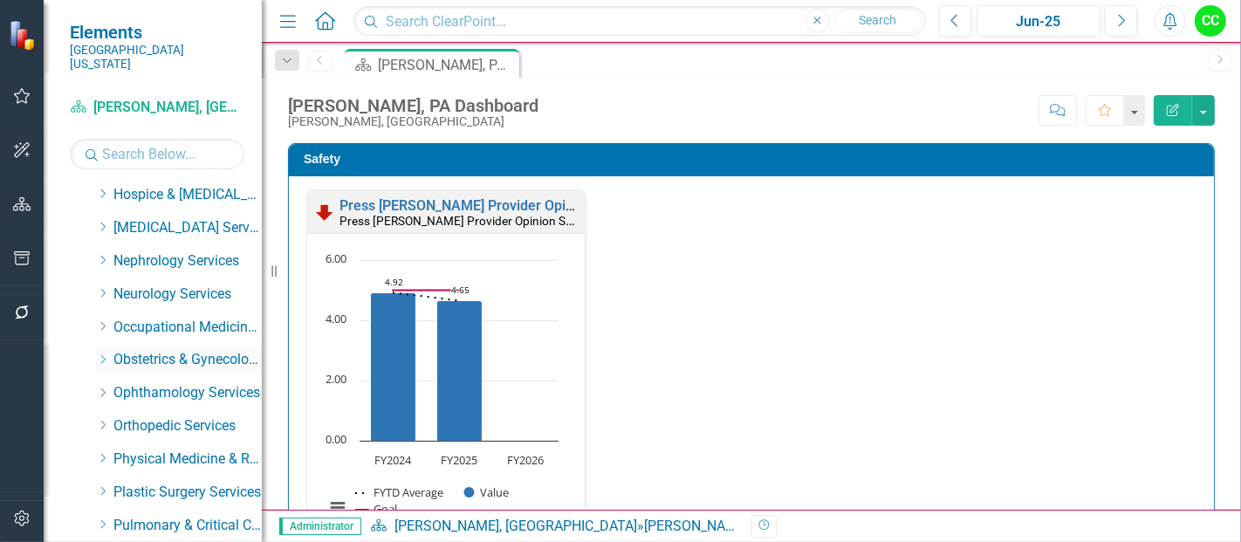
scroll to position [463, 0]
click at [96, 355] on icon "Dropdown" at bounding box center [102, 360] width 13 height 10
click at [181, 384] on link "[PERSON_NAME], DO" at bounding box center [196, 394] width 131 height 20
